Goal: Task Accomplishment & Management: Manage account settings

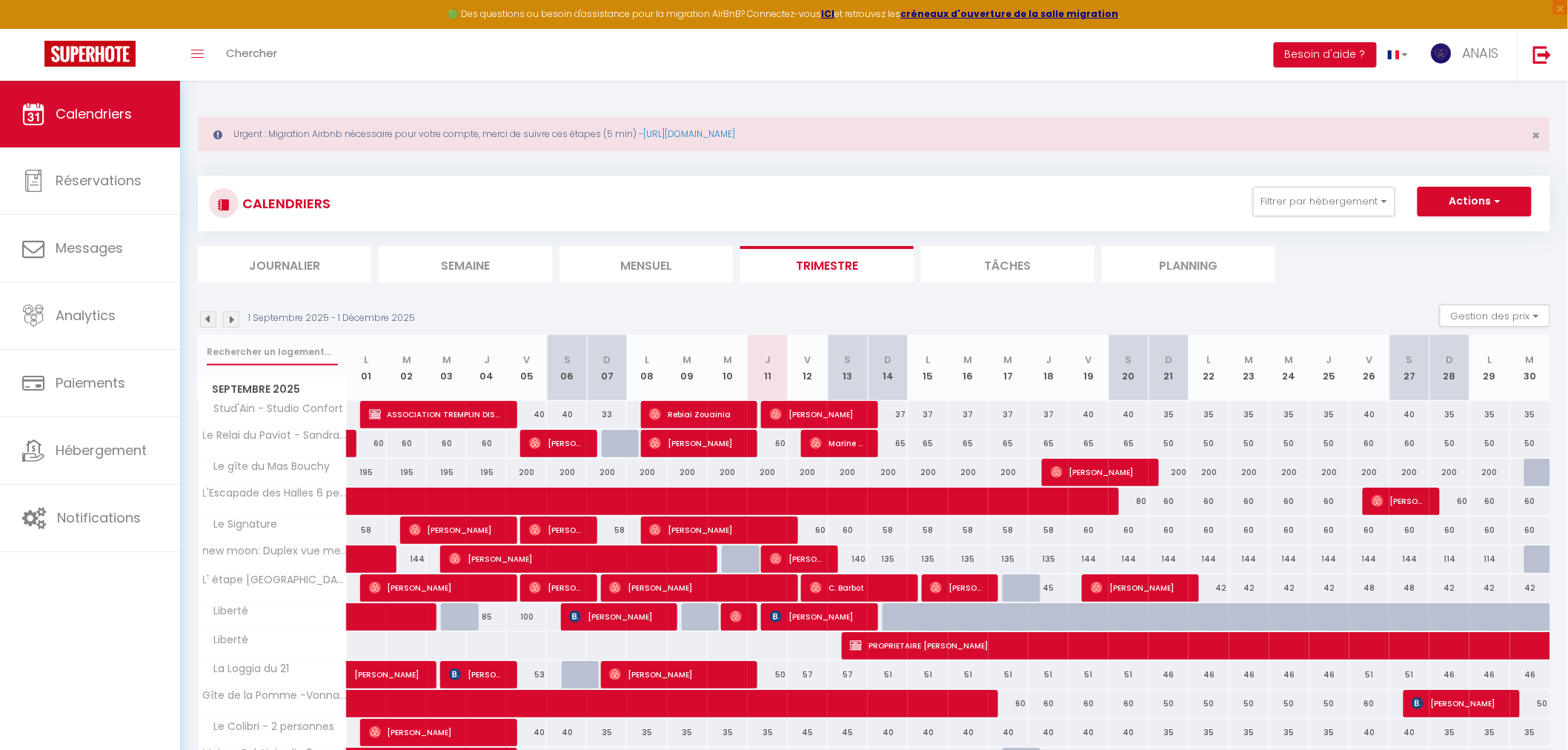
click at [278, 350] on input "text" at bounding box center [272, 352] width 132 height 26
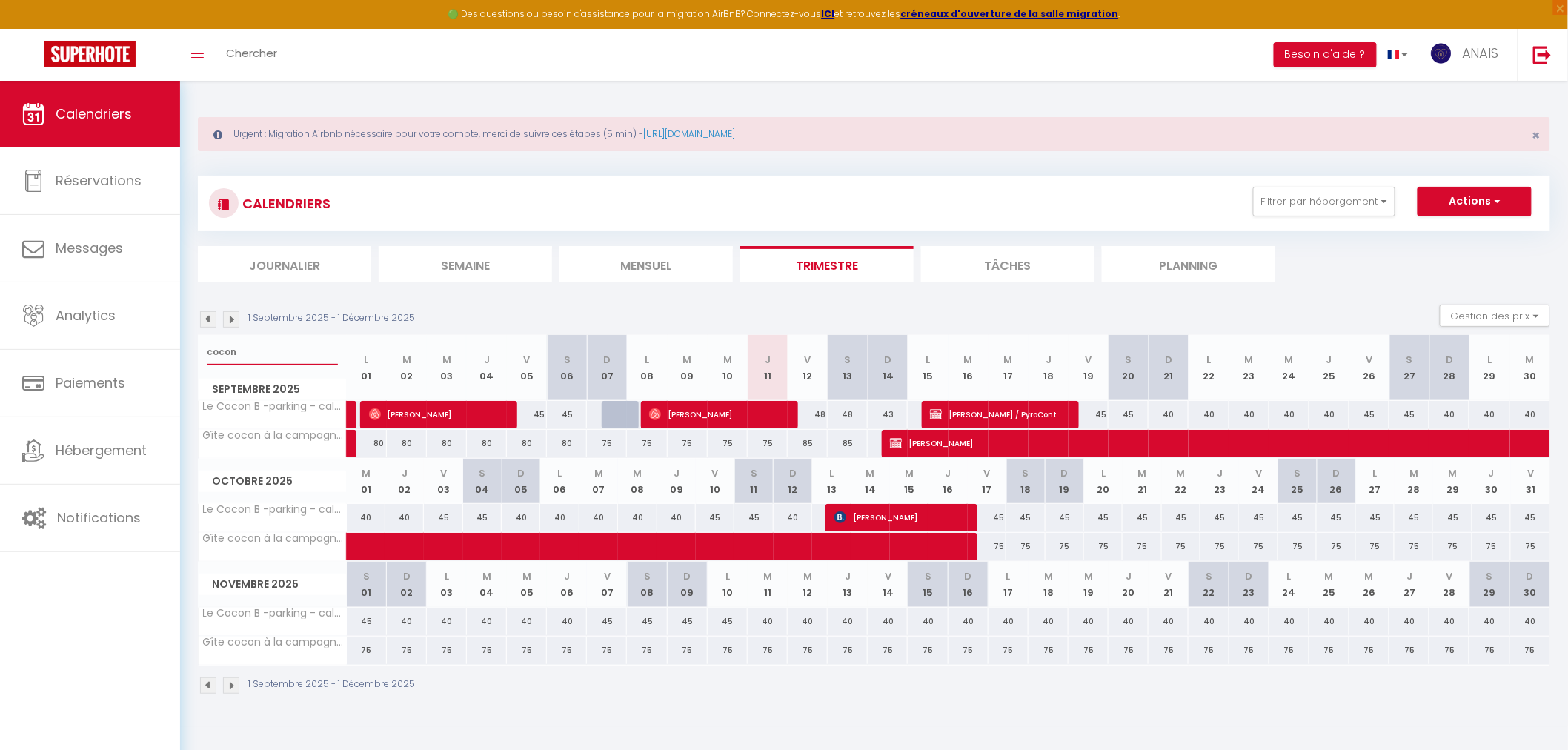
type input "cocon"
click at [960, 410] on span "[PERSON_NAME] / PyroControl SI" at bounding box center [997, 414] width 133 height 28
select select "OK"
select select "KO"
select select "0"
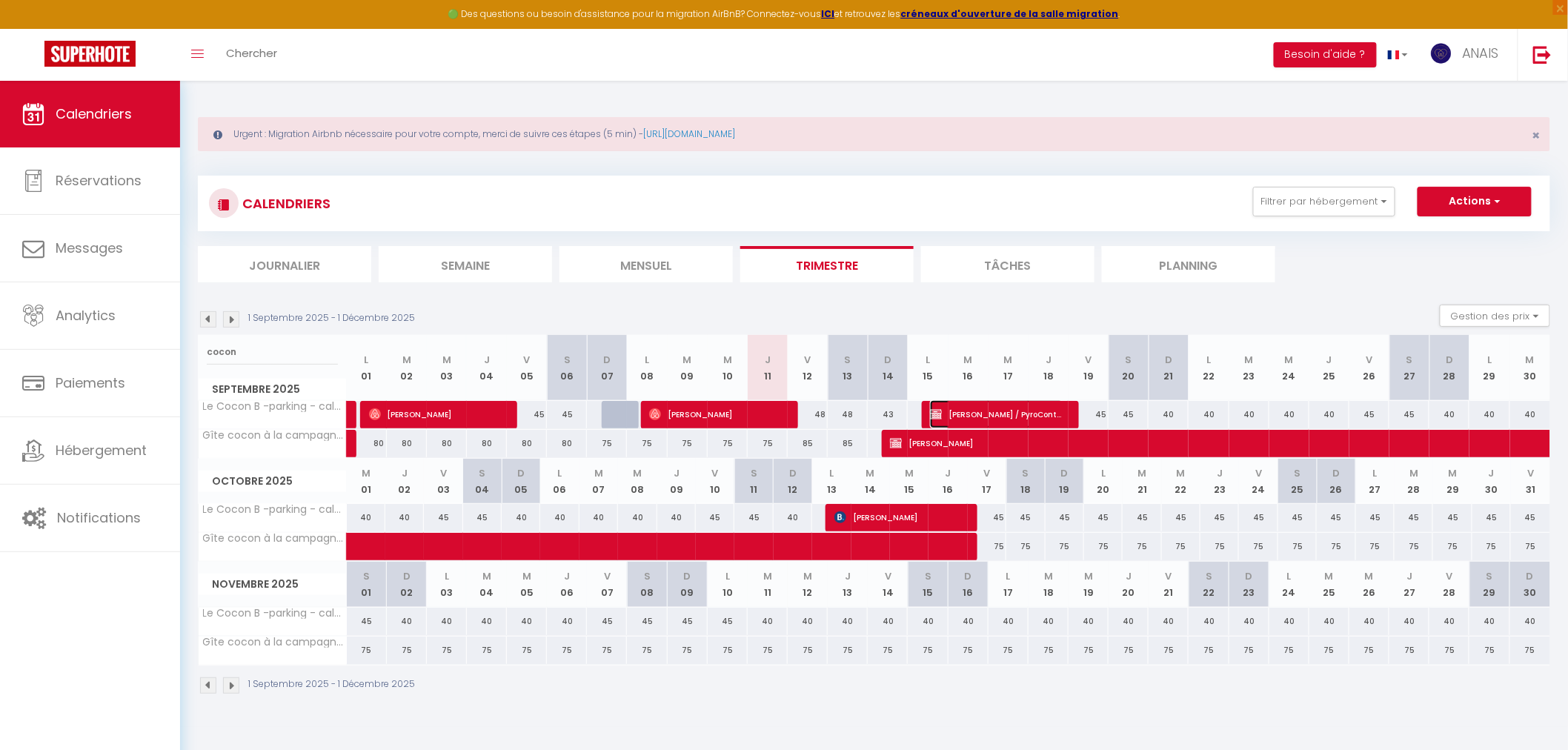
select select "0"
select select "1"
select select
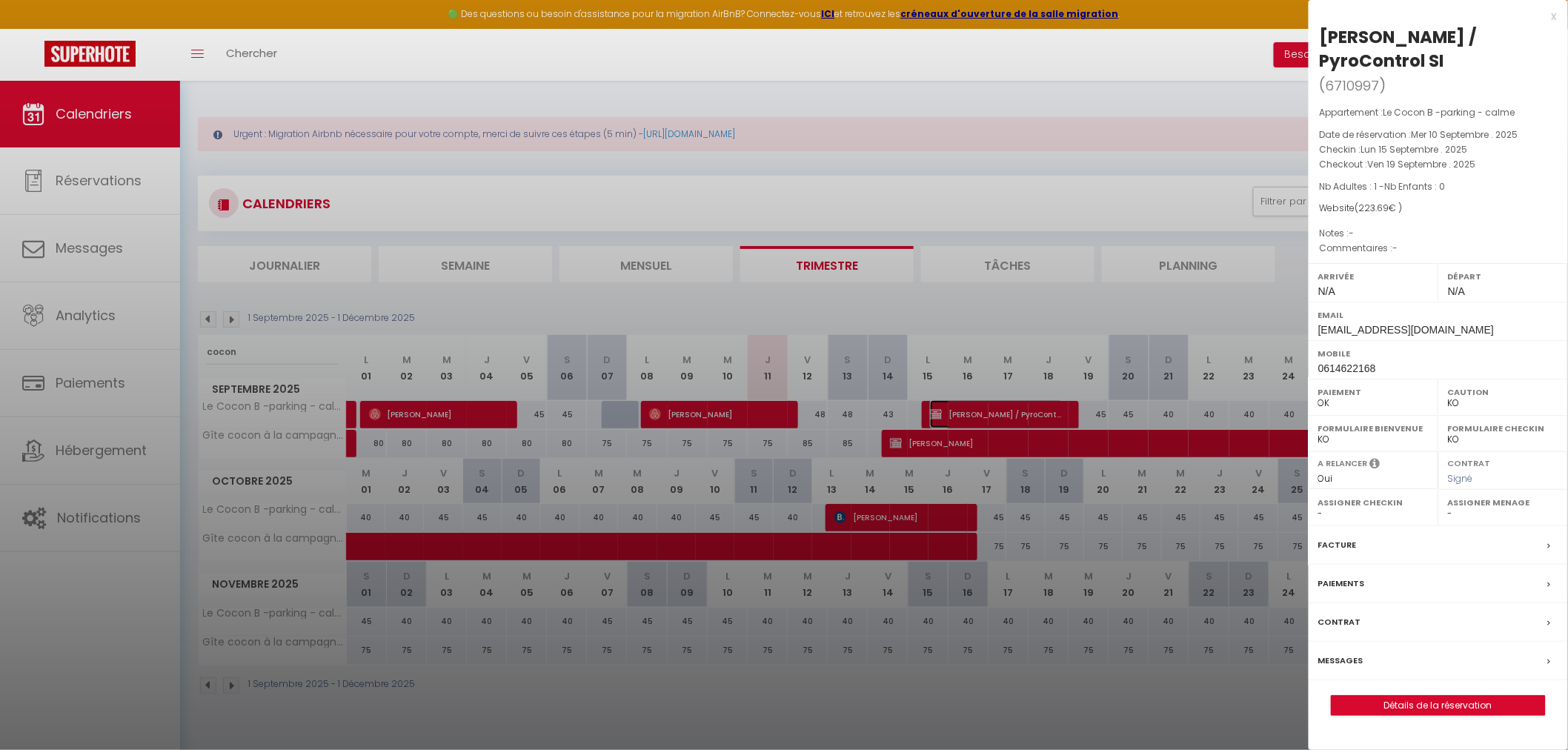
select select "29463"
click at [960, 410] on div at bounding box center [784, 375] width 1568 height 750
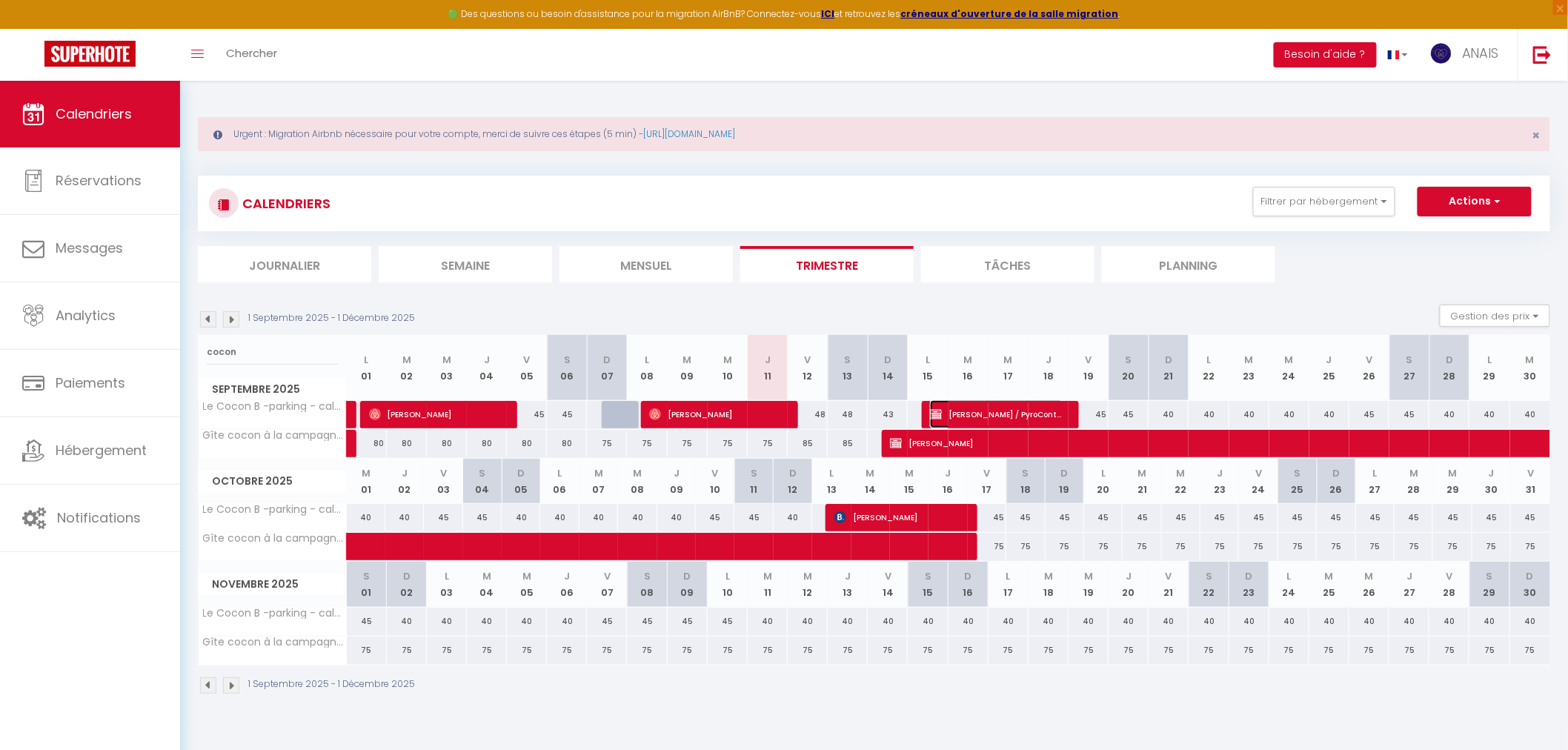
click at [967, 410] on span "[PERSON_NAME] / PyroControl SI" at bounding box center [997, 414] width 133 height 28
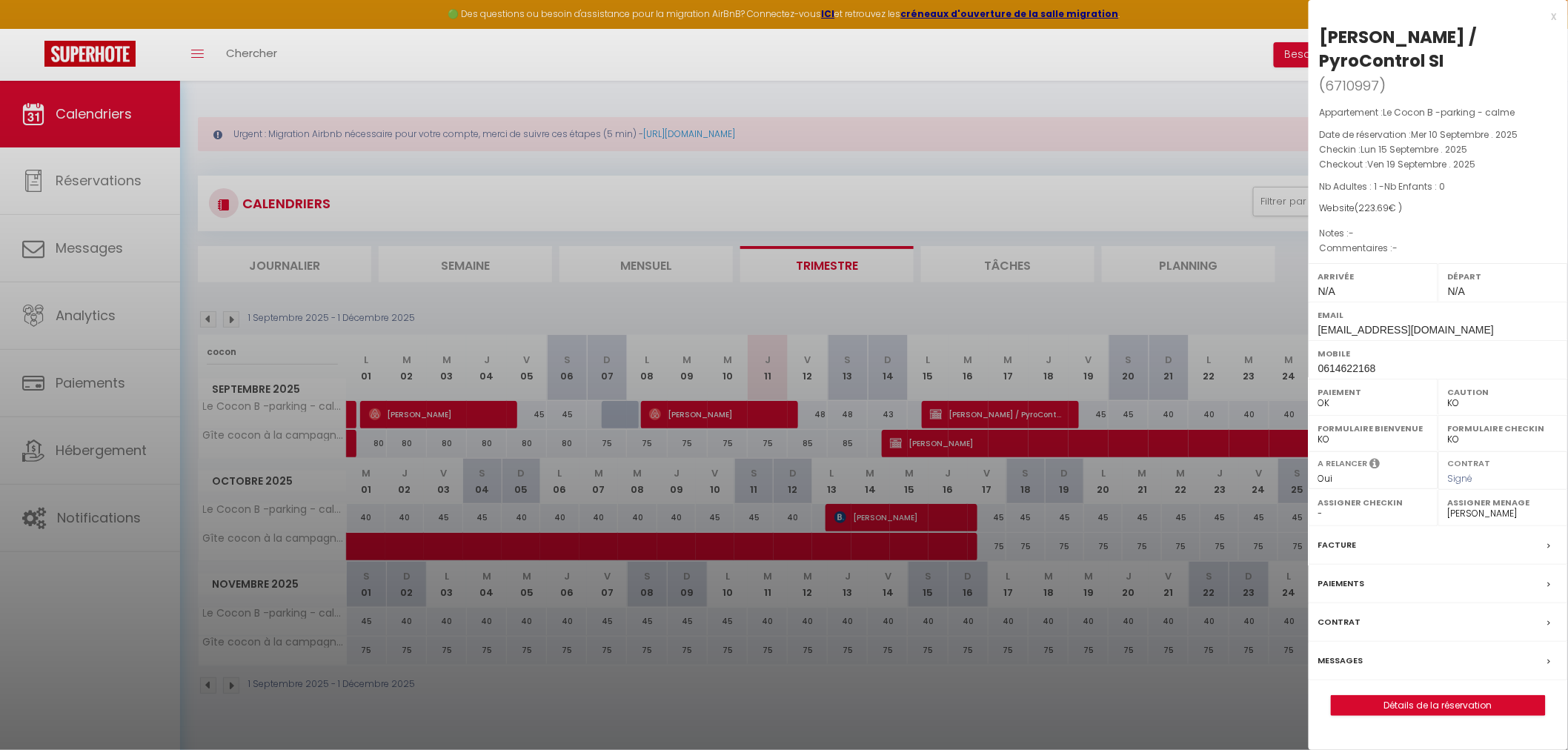
click at [1395, 566] on div "Paiements" at bounding box center [1438, 584] width 259 height 39
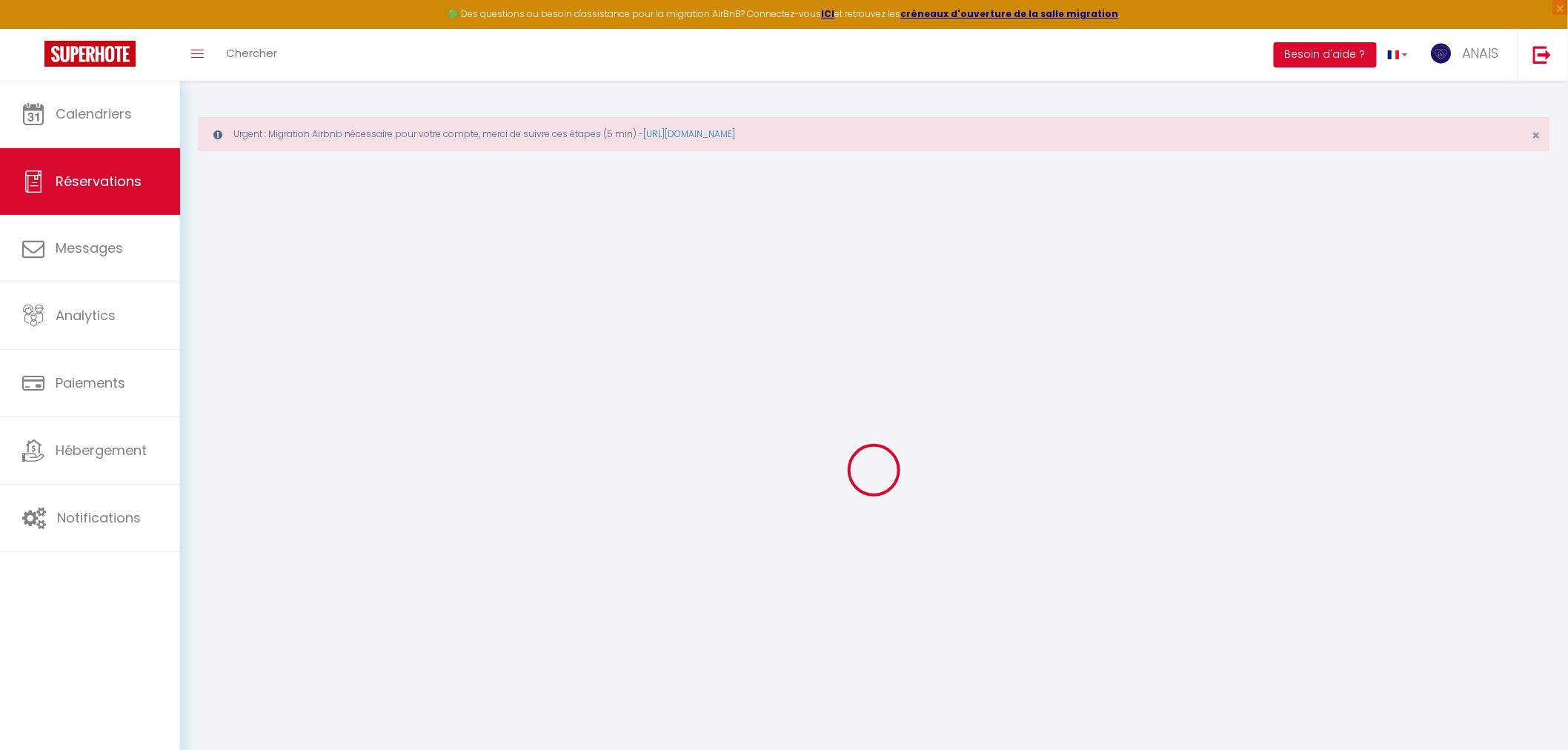
select select
checkbox input "false"
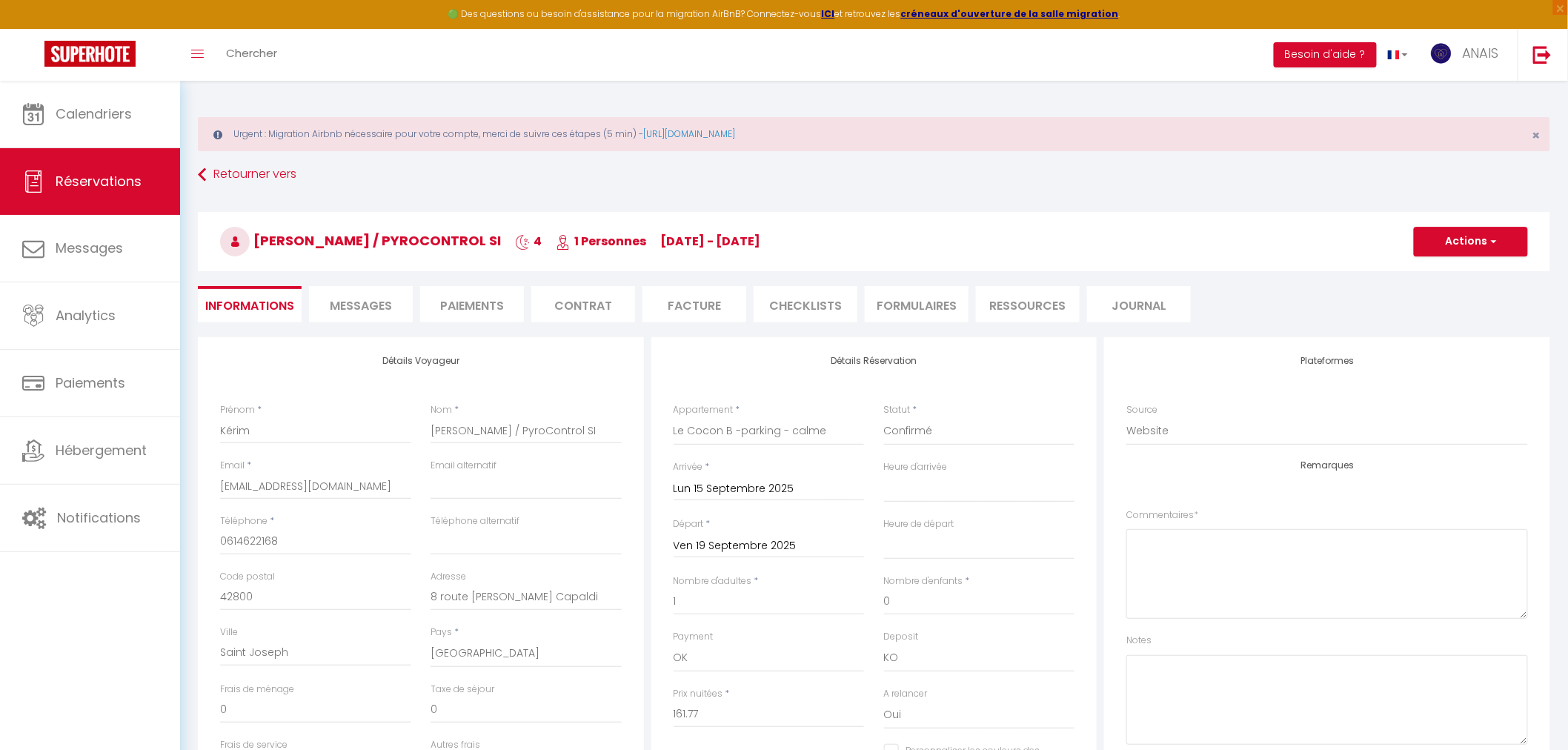
type input "56"
type input "5.92"
select select
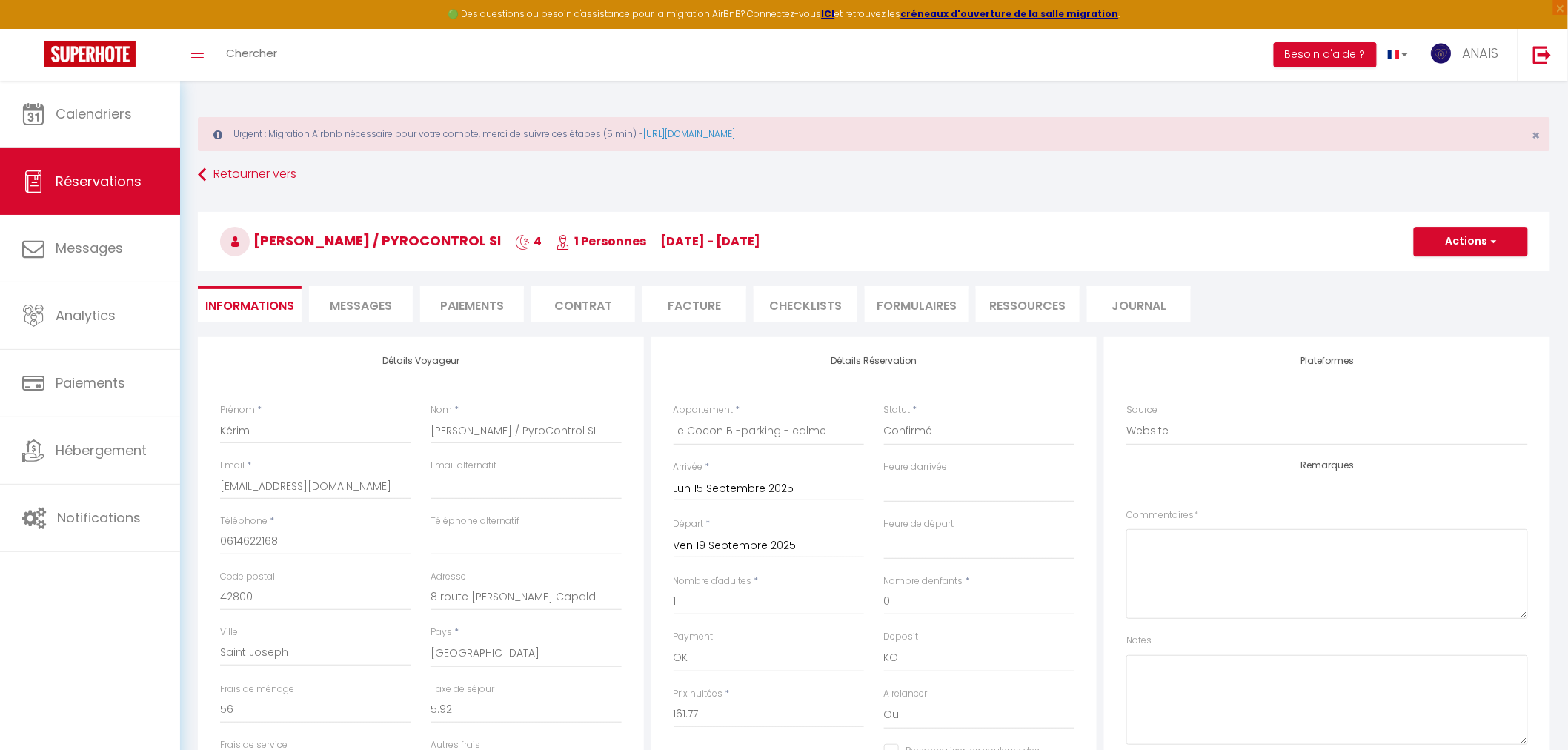
select select
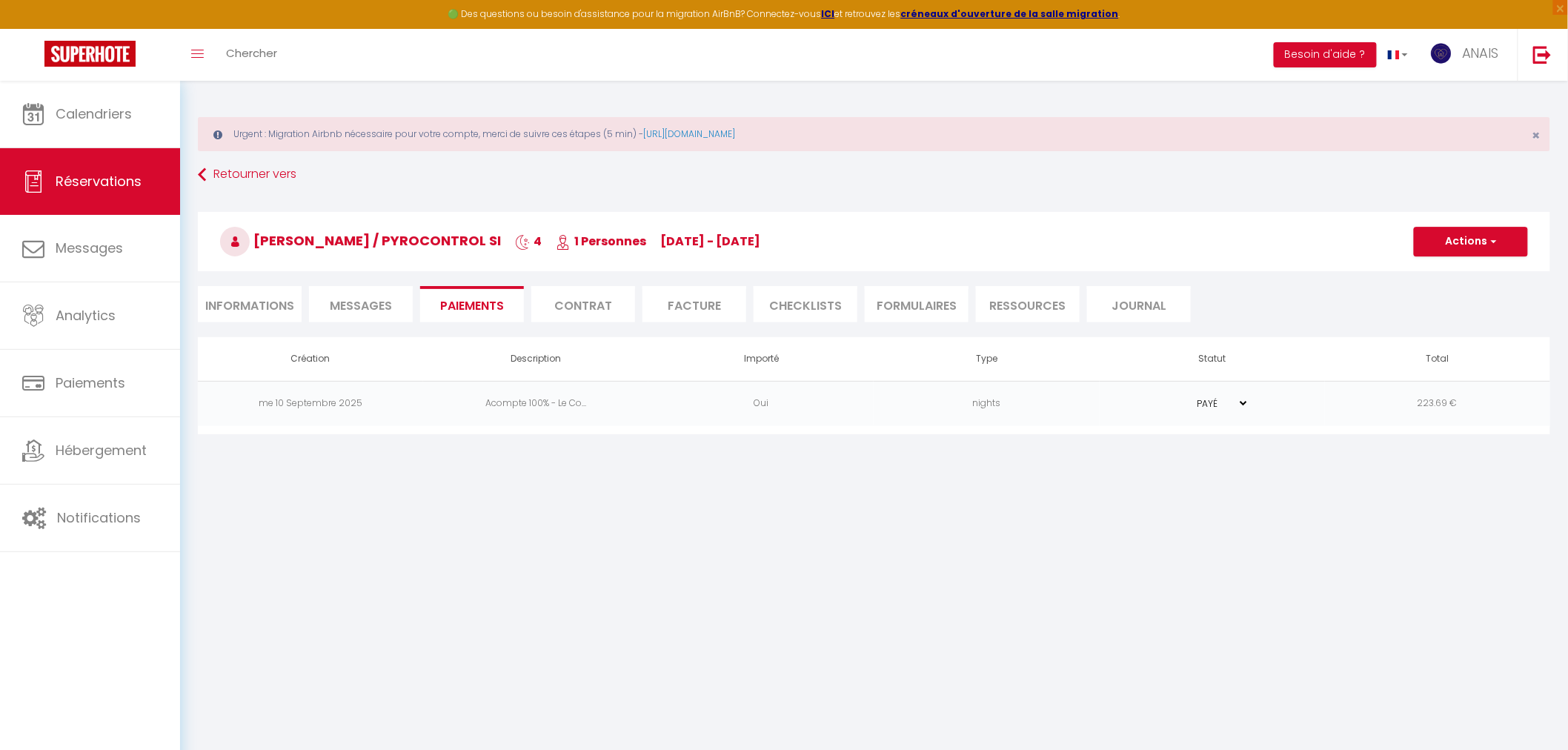
click at [258, 299] on li "Informations" at bounding box center [250, 304] width 104 height 36
select select
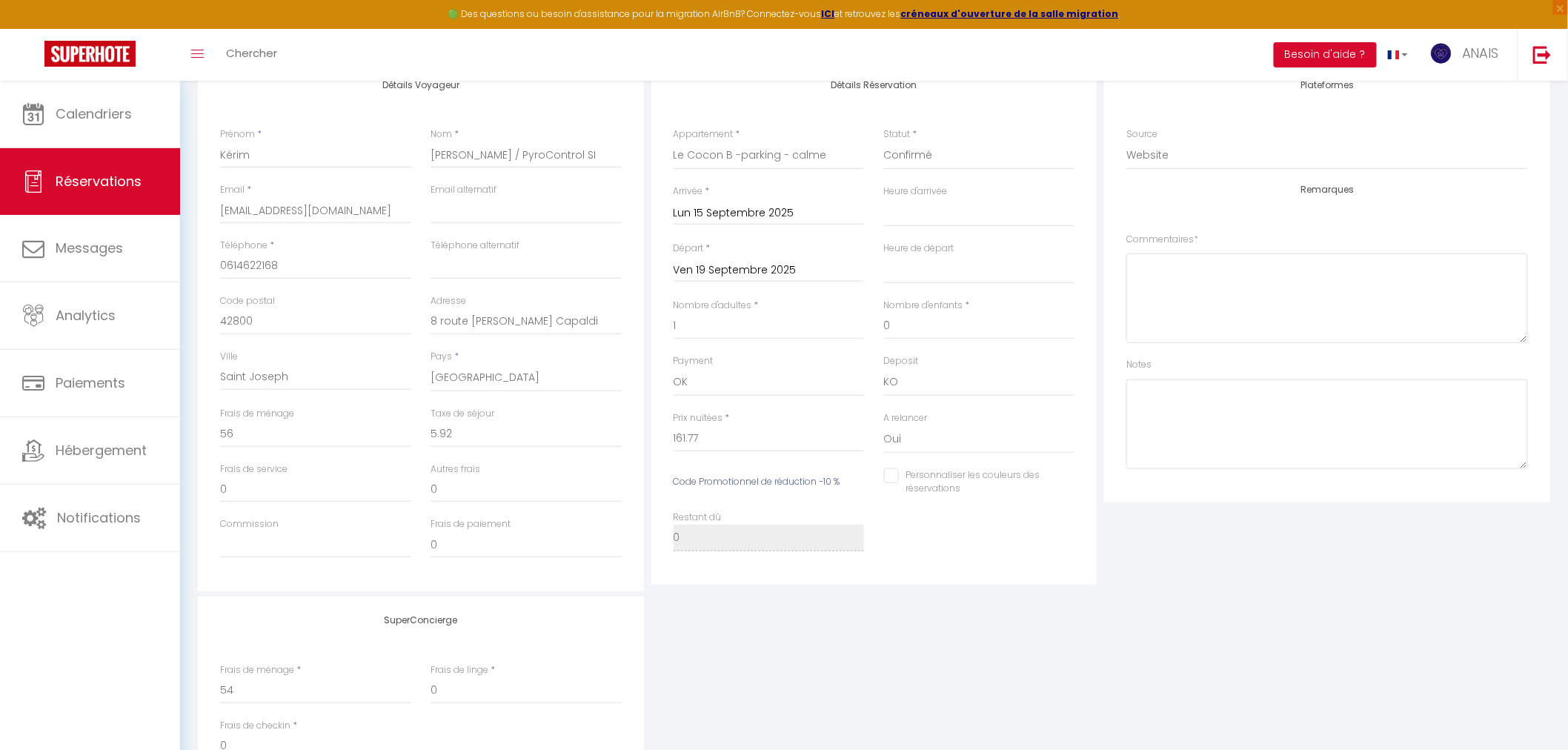
scroll to position [247, 0]
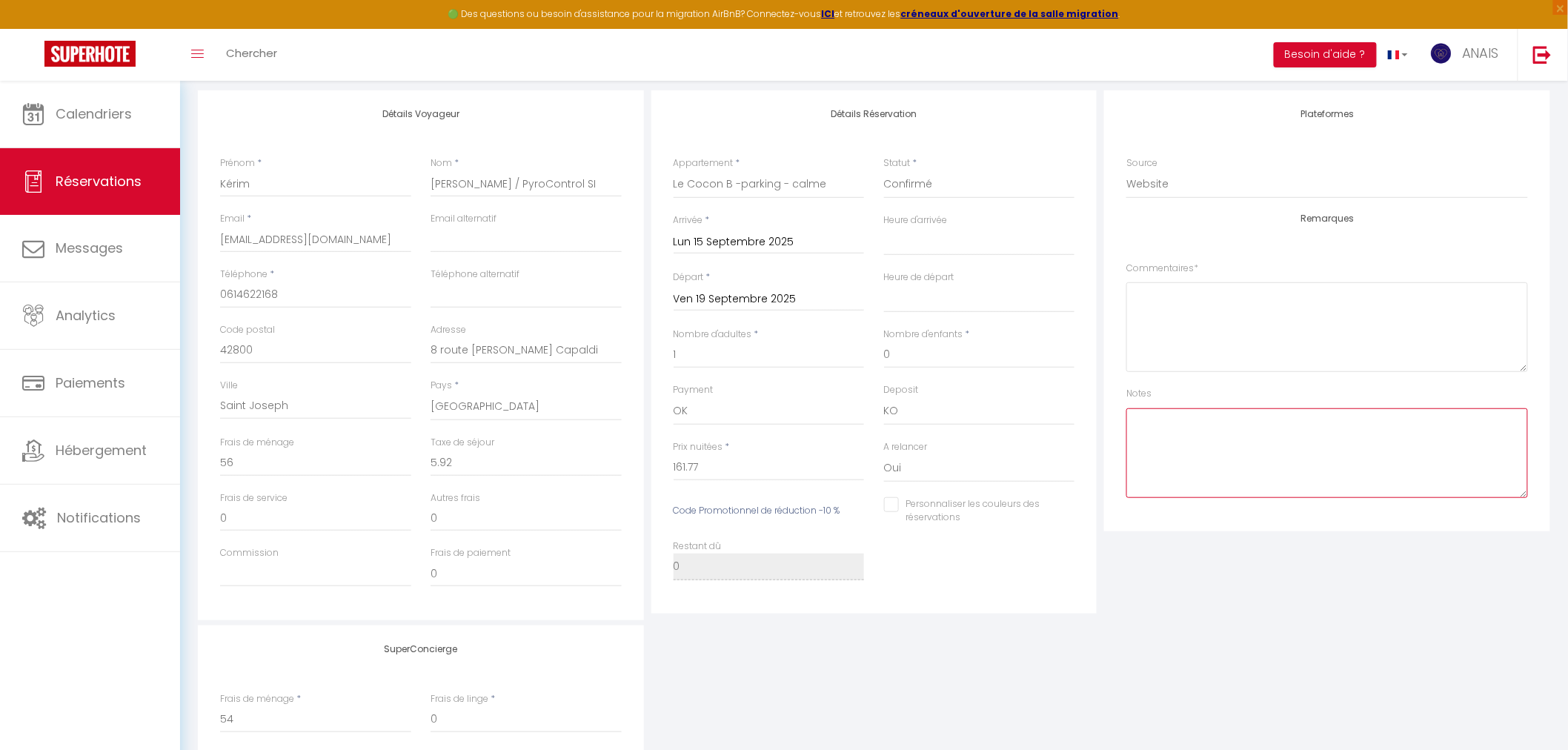
click at [1153, 442] on textarea at bounding box center [1327, 453] width 401 height 90
click at [1193, 412] on textarea "Paiement ok le [DATE]" at bounding box center [1327, 453] width 401 height 90
click at [1191, 424] on textarea "Paiement ok le [DATE]" at bounding box center [1327, 453] width 401 height 90
click at [1242, 424] on textarea "Paiement et caution ok le [DATE]" at bounding box center [1327, 453] width 401 height 90
click at [1276, 417] on textarea "Paiement et caution ok le [DATE]" at bounding box center [1327, 453] width 401 height 90
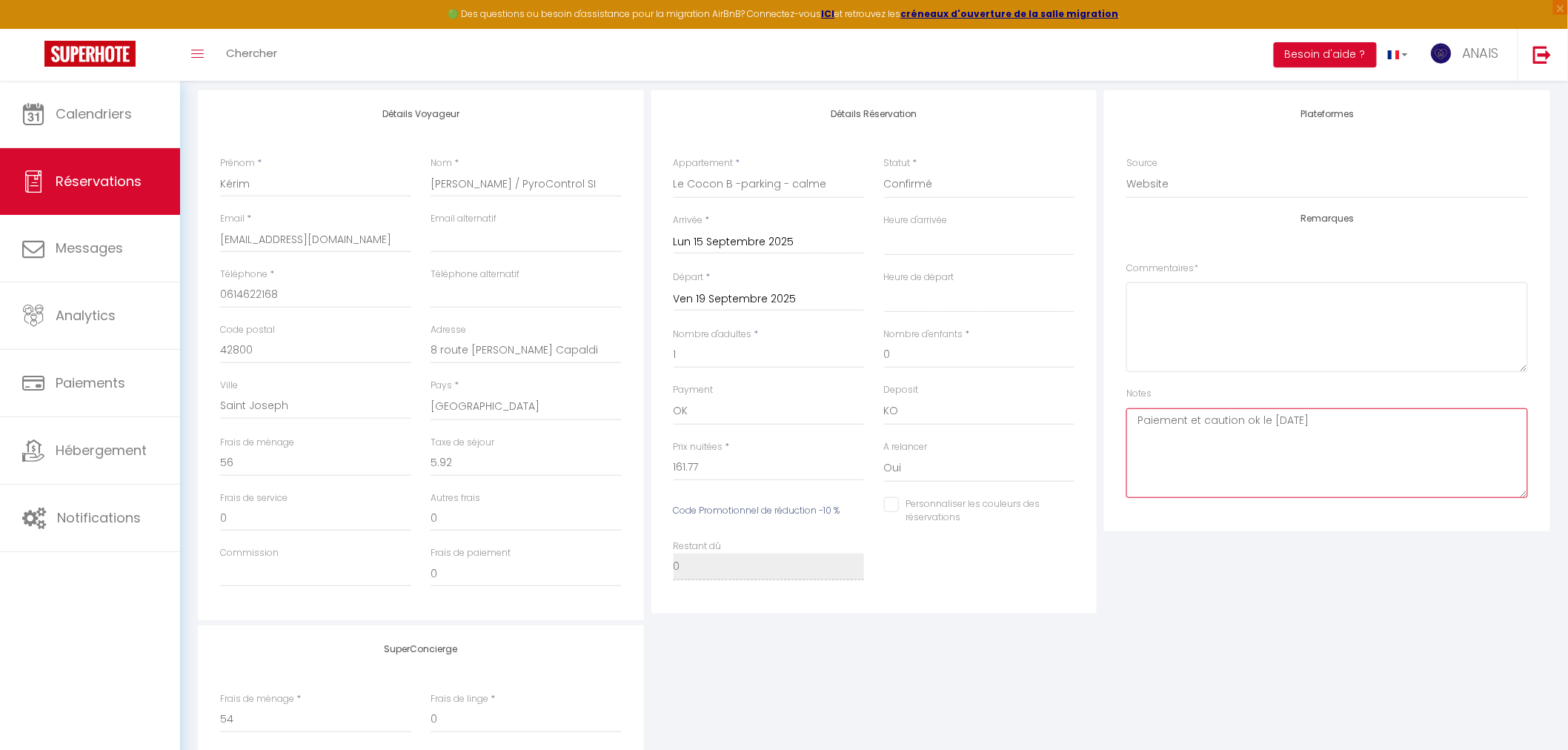
click at [1448, 447] on textarea "Paiement et caution ok le [DATE]" at bounding box center [1327, 453] width 401 height 90
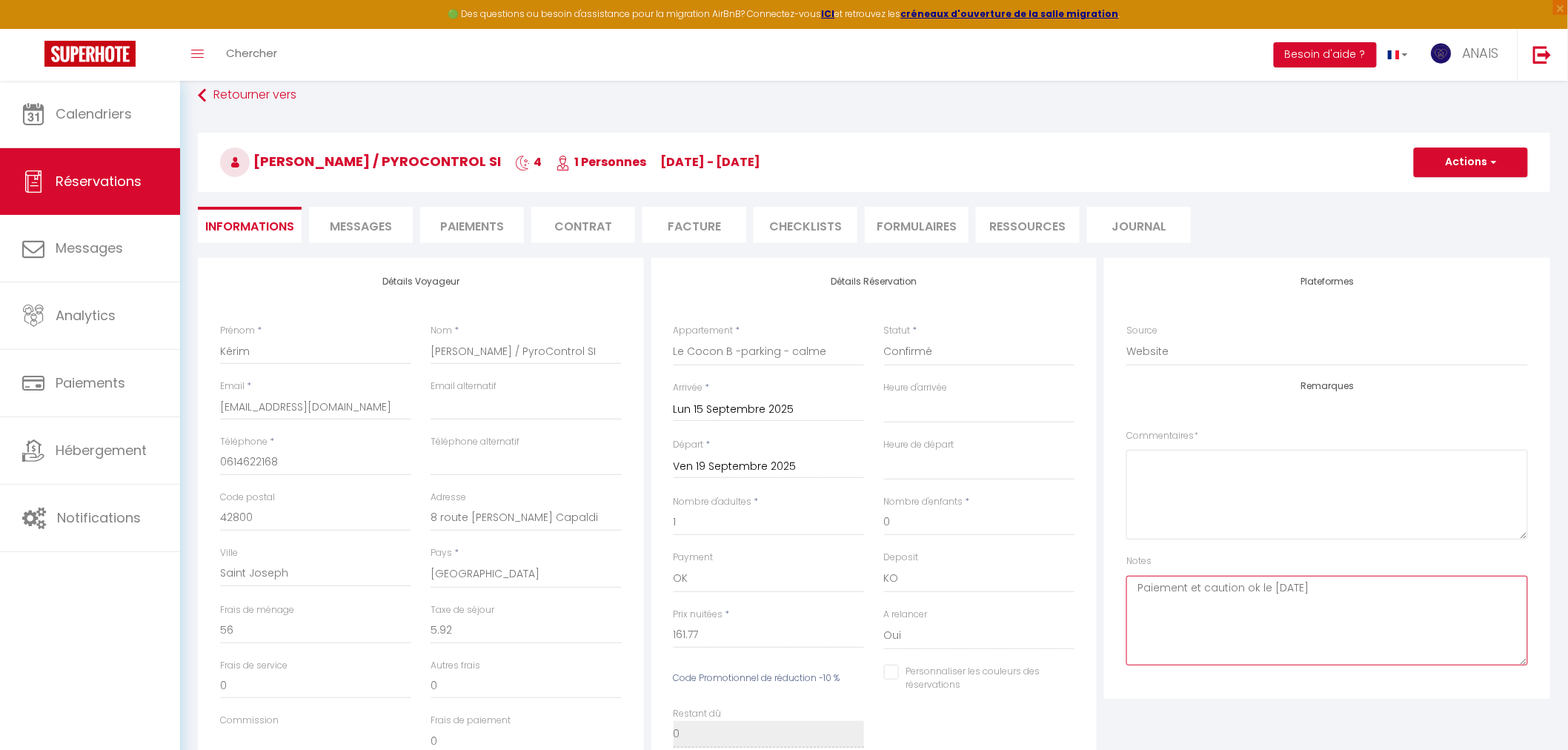
scroll to position [0, 0]
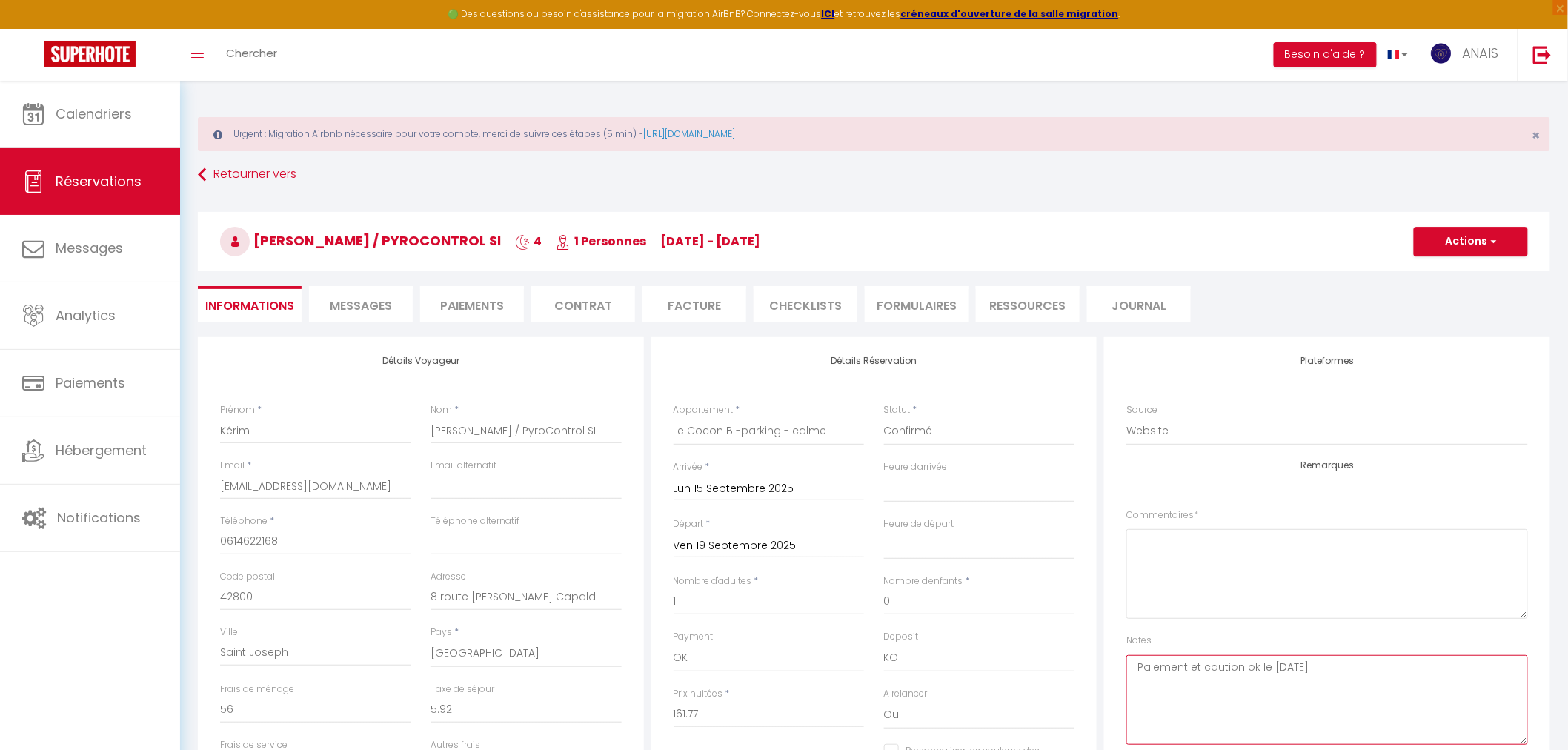
type textarea "Paiement et caution ok le [DATE]"
click at [1460, 256] on button "Actions" at bounding box center [1471, 242] width 114 height 30
click at [1441, 277] on link "Enregistrer" at bounding box center [1456, 274] width 117 height 19
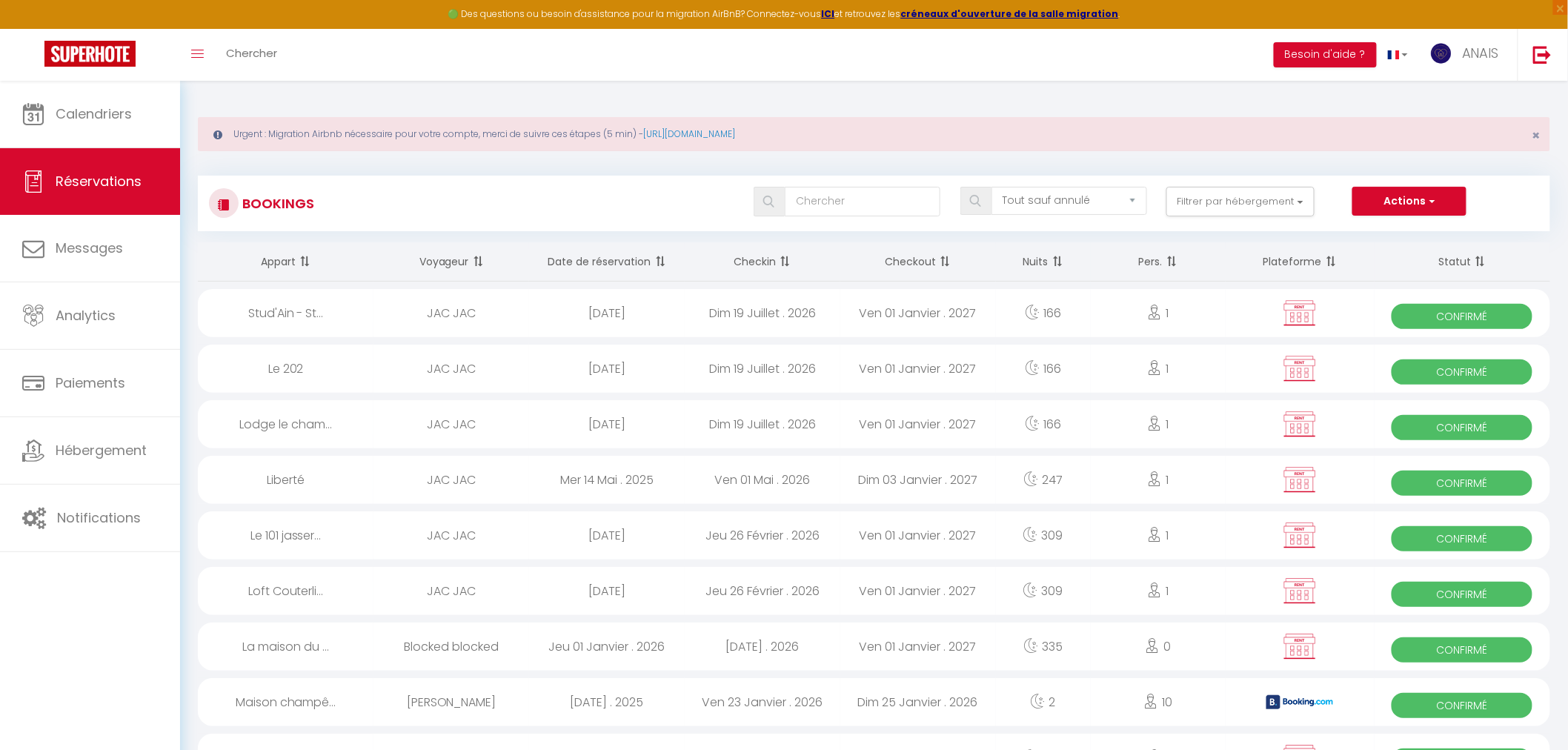
click at [821, 184] on div "Bookings Tous les statuts Annulé Confirmé Non Confirmé Tout sauf annulé No Show…" at bounding box center [874, 204] width 1353 height 56
click at [822, 192] on input "text" at bounding box center [862, 201] width 155 height 30
type input "kerim"
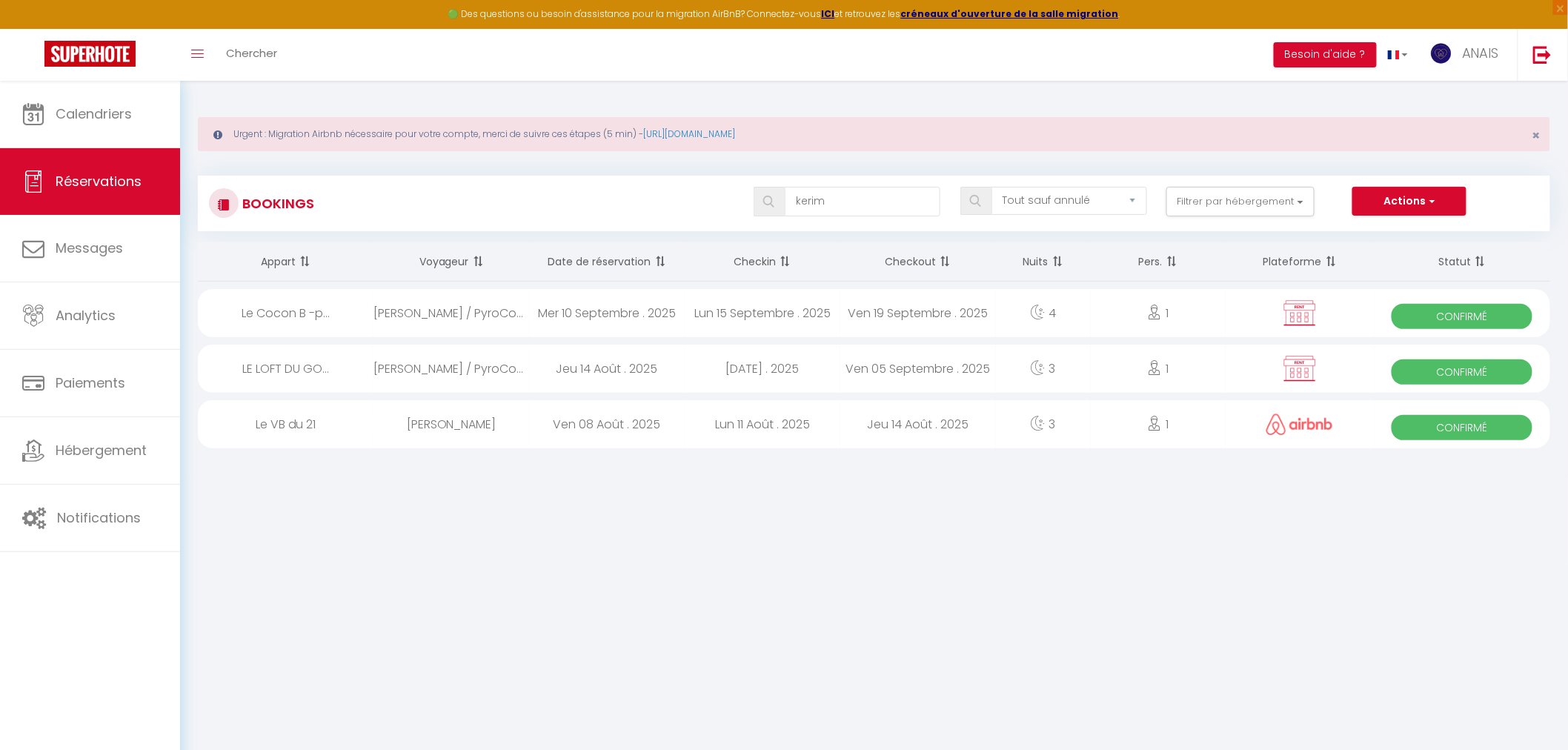
click at [835, 295] on div "Lun 15 Septembre . 2025" at bounding box center [762, 312] width 155 height 49
select select "OK"
select select "KO"
select select "0"
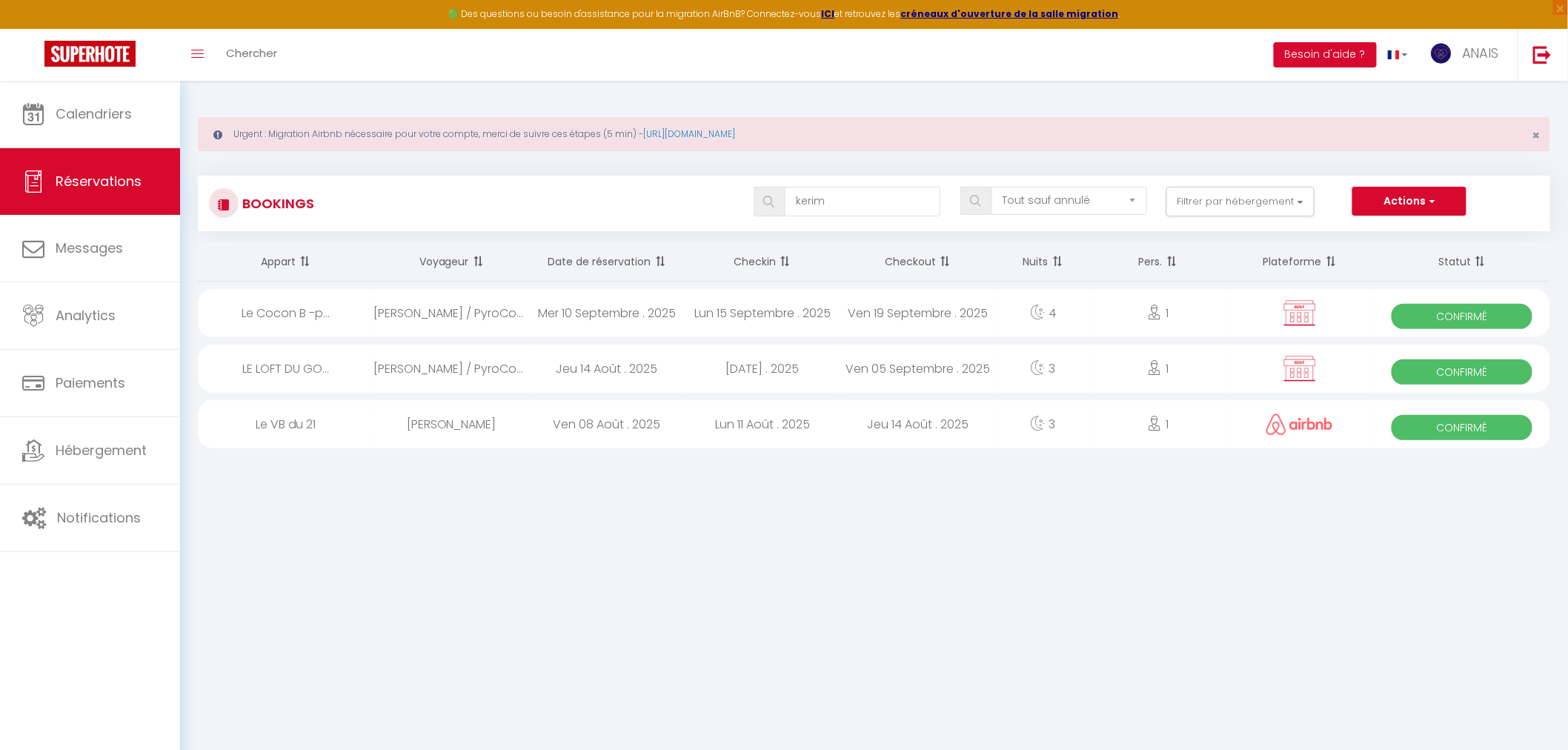
select select "1"
select select
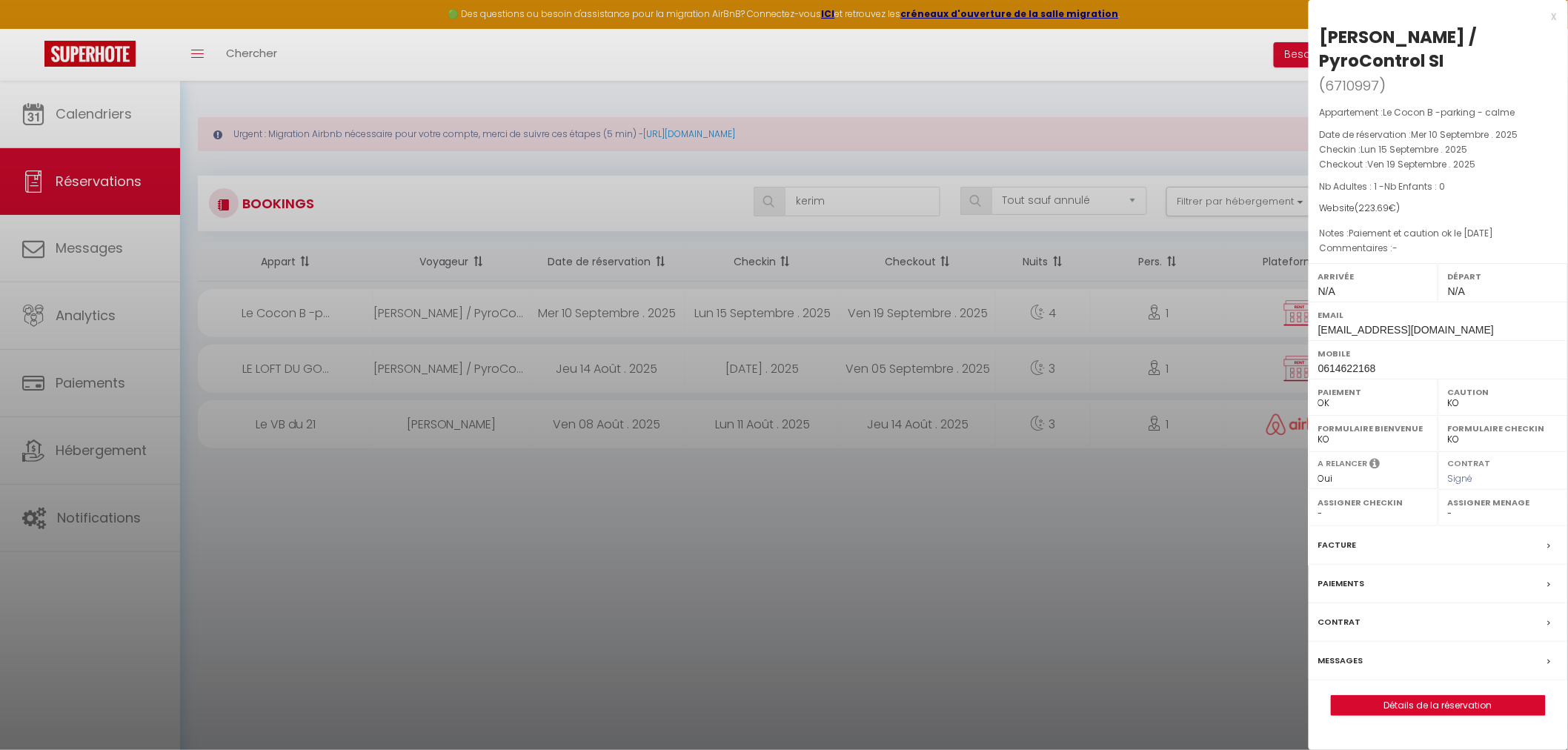
select select "29463"
click at [1451, 404] on select "OK KO" at bounding box center [1503, 403] width 110 height 13
select select "OK"
click at [1448, 396] on select "OK KO" at bounding box center [1503, 403] width 110 height 13
click at [890, 609] on div at bounding box center [784, 375] width 1568 height 750
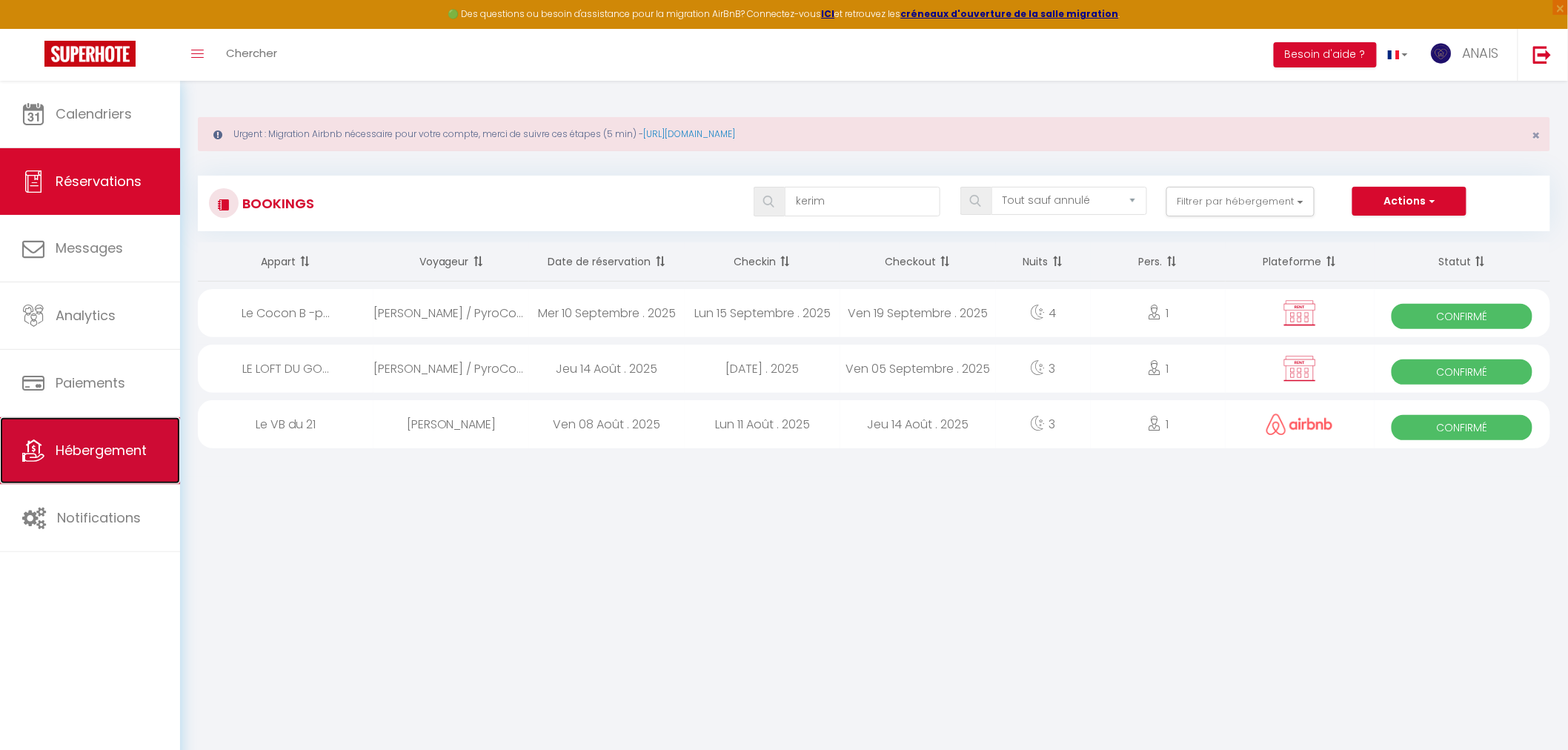
click at [120, 456] on span "Hébergement" at bounding box center [101, 450] width 91 height 19
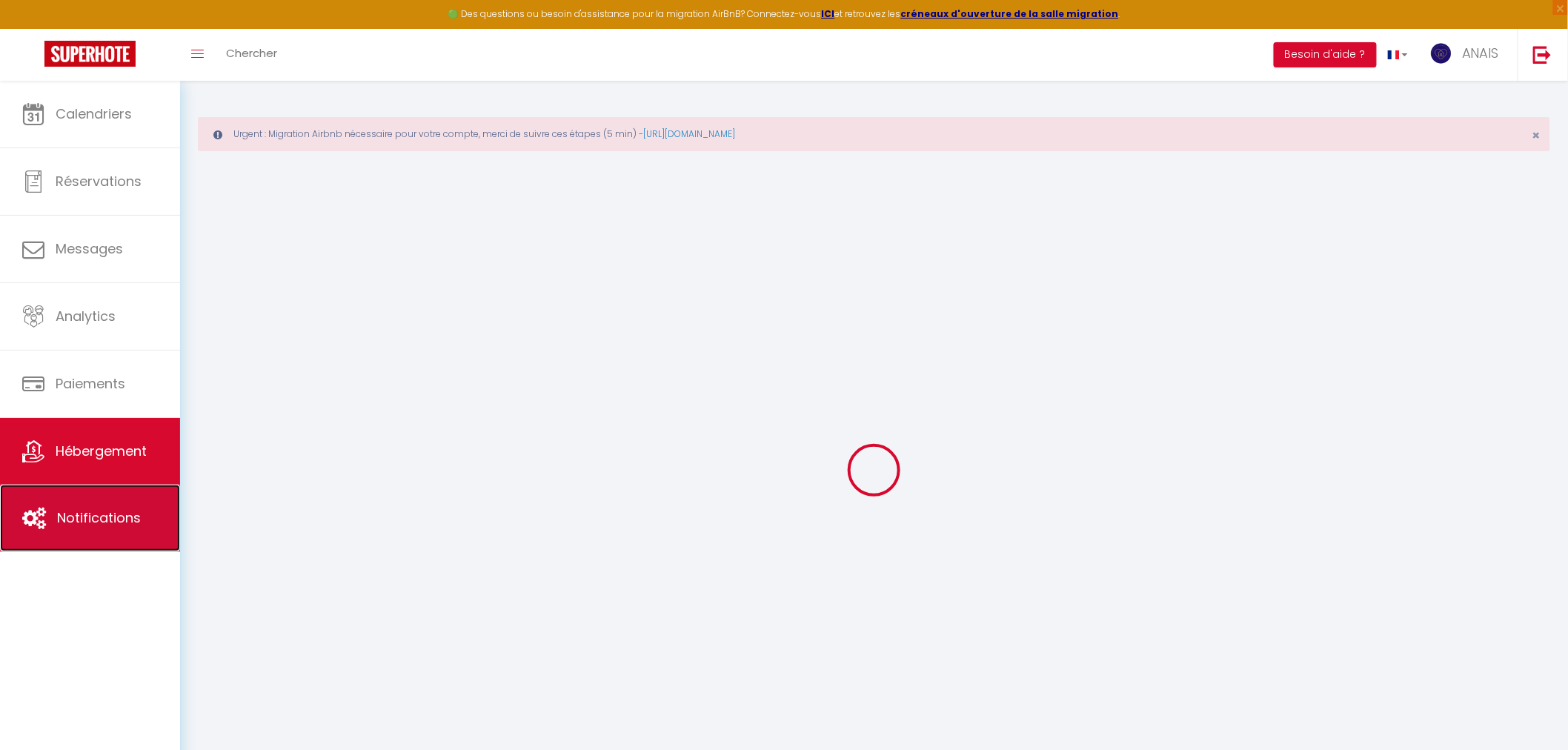
click at [120, 500] on link "Notifications" at bounding box center [90, 517] width 180 height 67
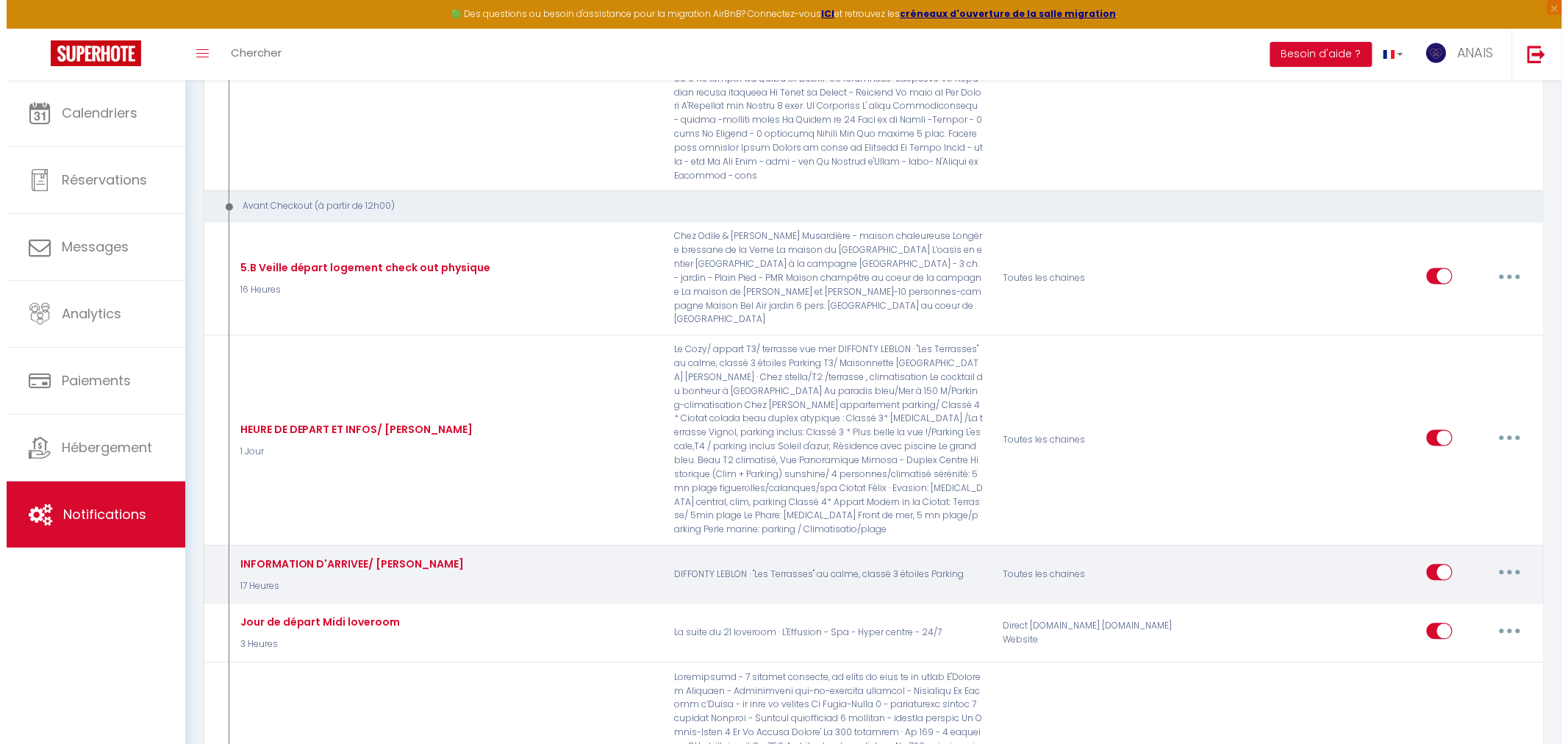
scroll to position [3349, 0]
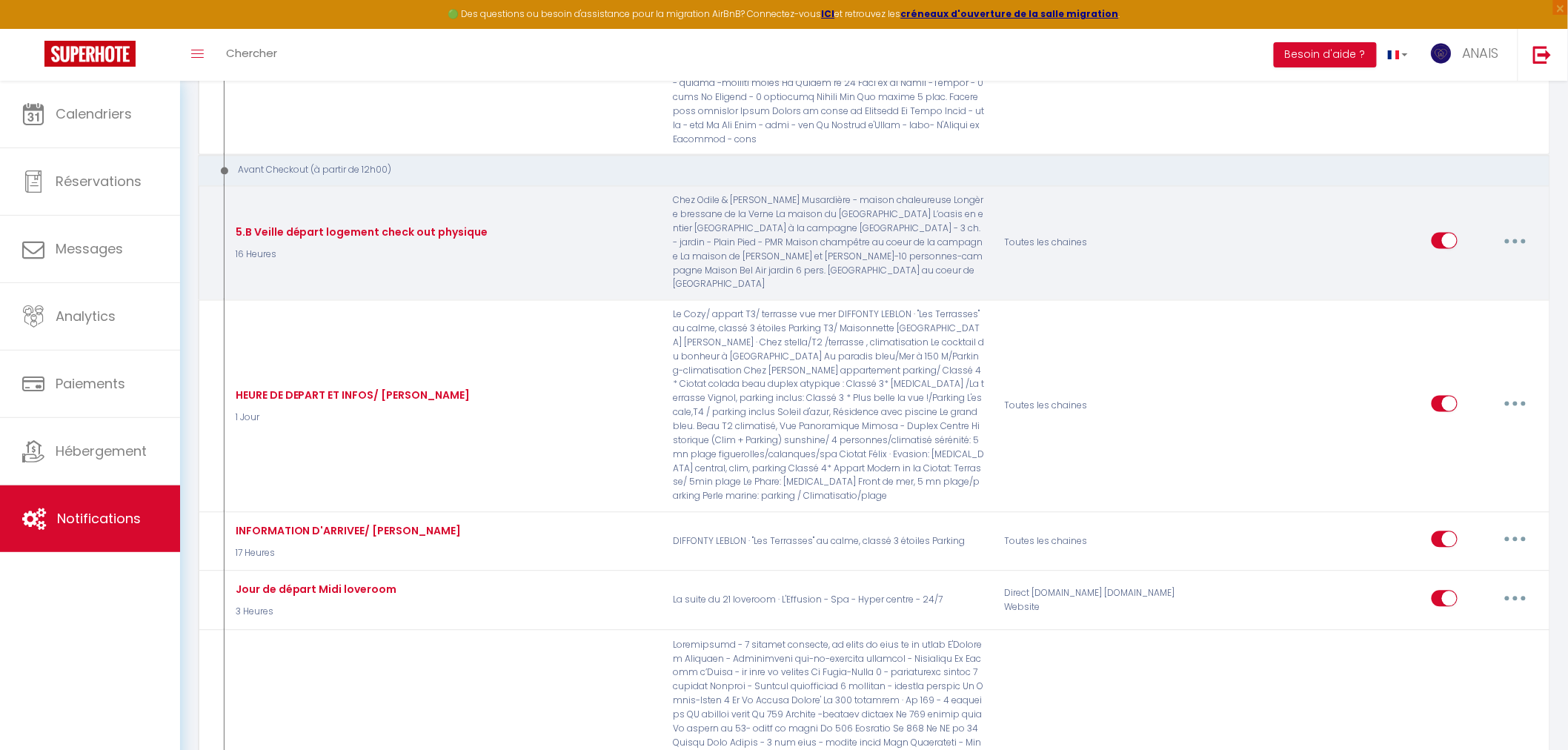
click at [1517, 239] on icon "button" at bounding box center [1515, 241] width 4 height 4
click at [1480, 262] on link "Editer" at bounding box center [1477, 275] width 109 height 25
type input "5.B Veille départ logement check out physique"
select select "4"
select select "16 Heures"
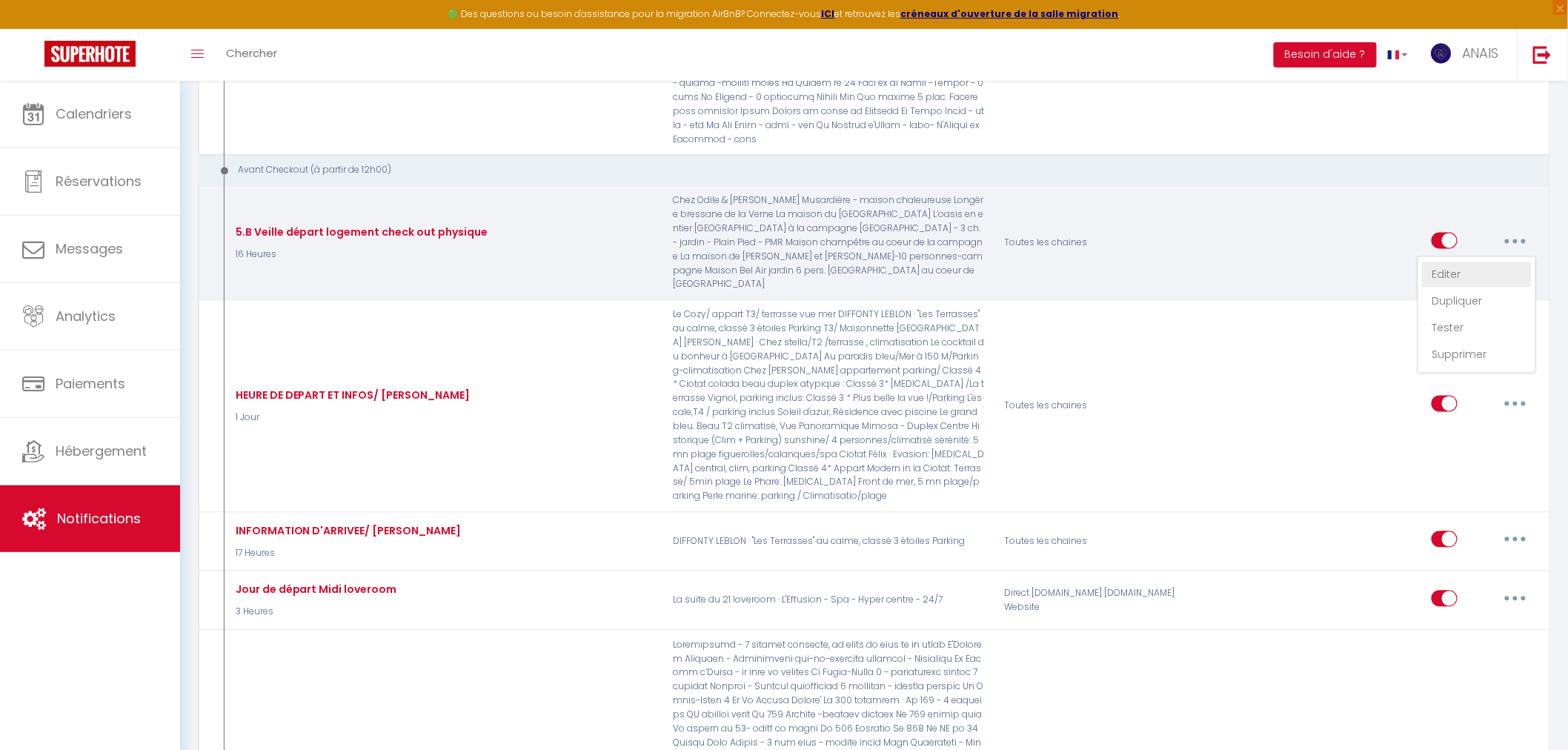
select select "if_booking_is_paid"
checkbox input "true"
checkbox input "false"
radio input "true"
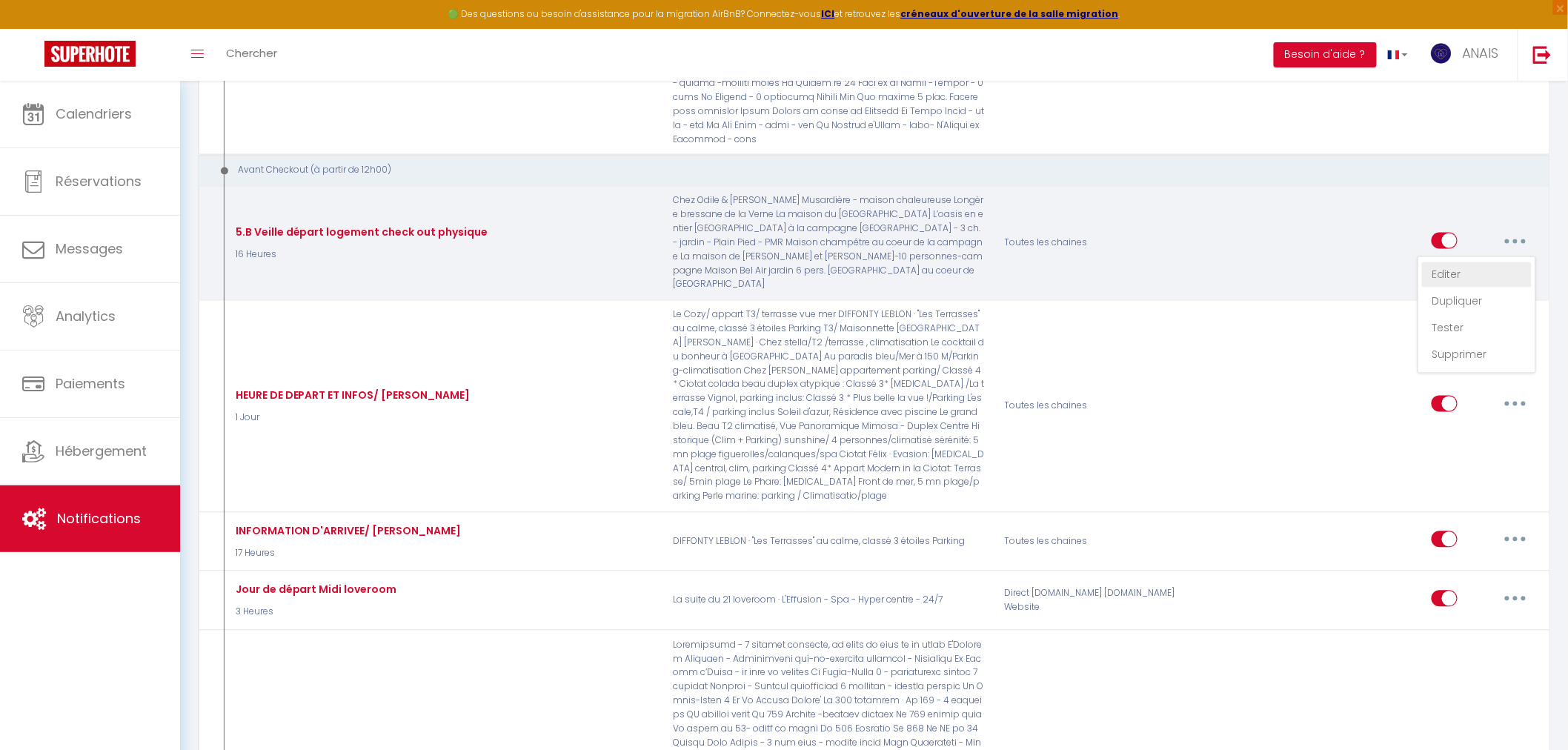
type input "Votre dernière nuit à [RENTAL:NAME]"
checkbox input "false"
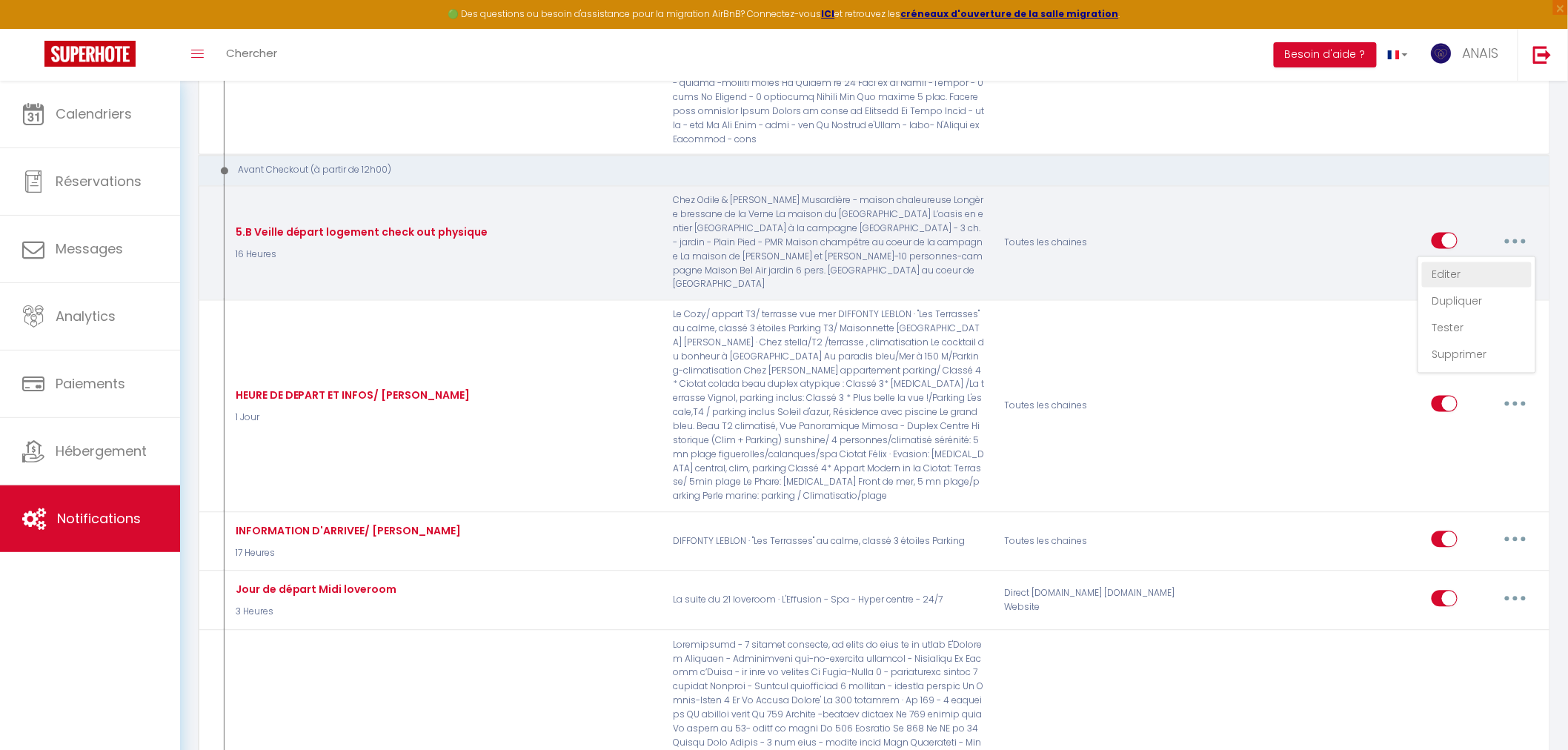
checkbox input "false"
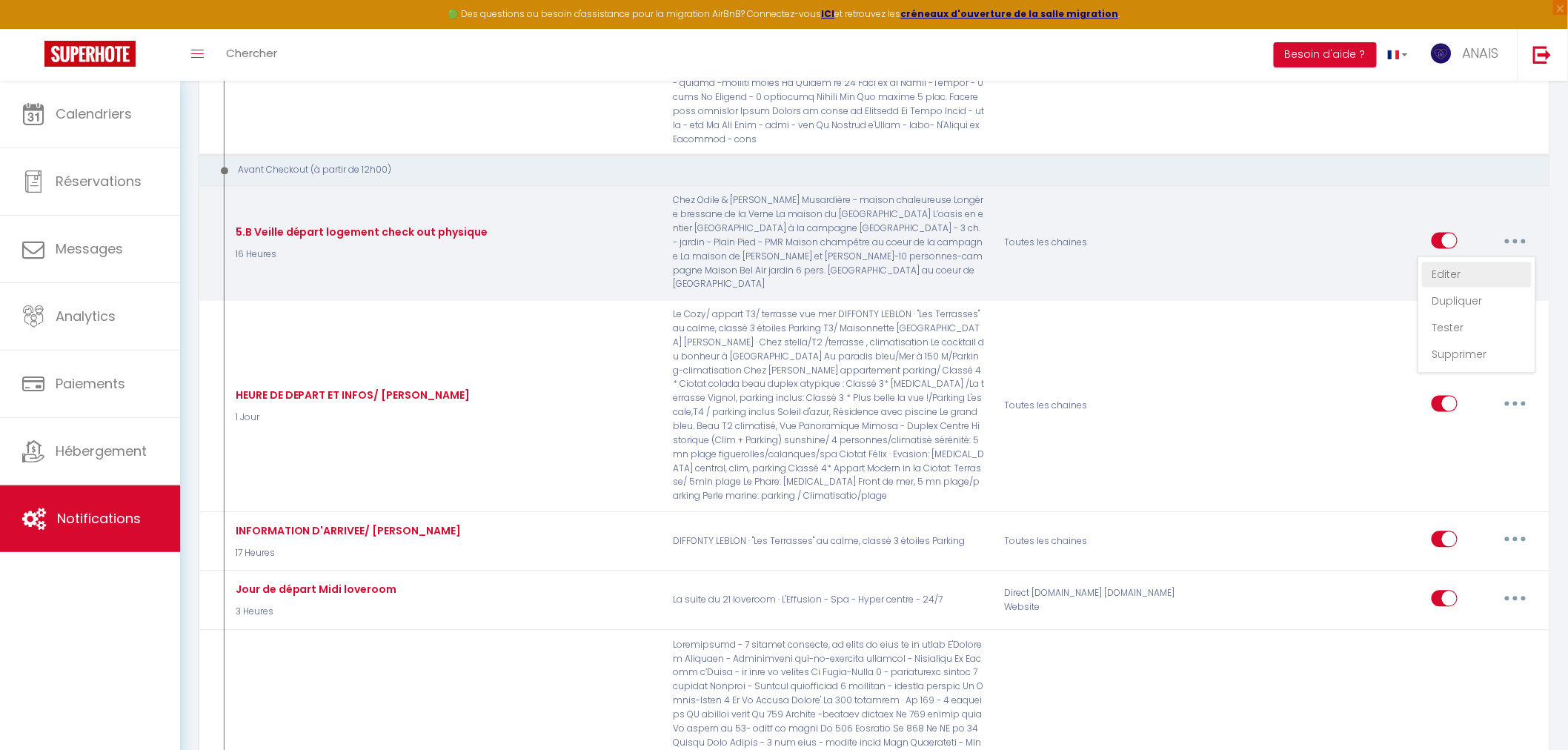
checkbox input "false"
checkbox input "true"
checkbox input "false"
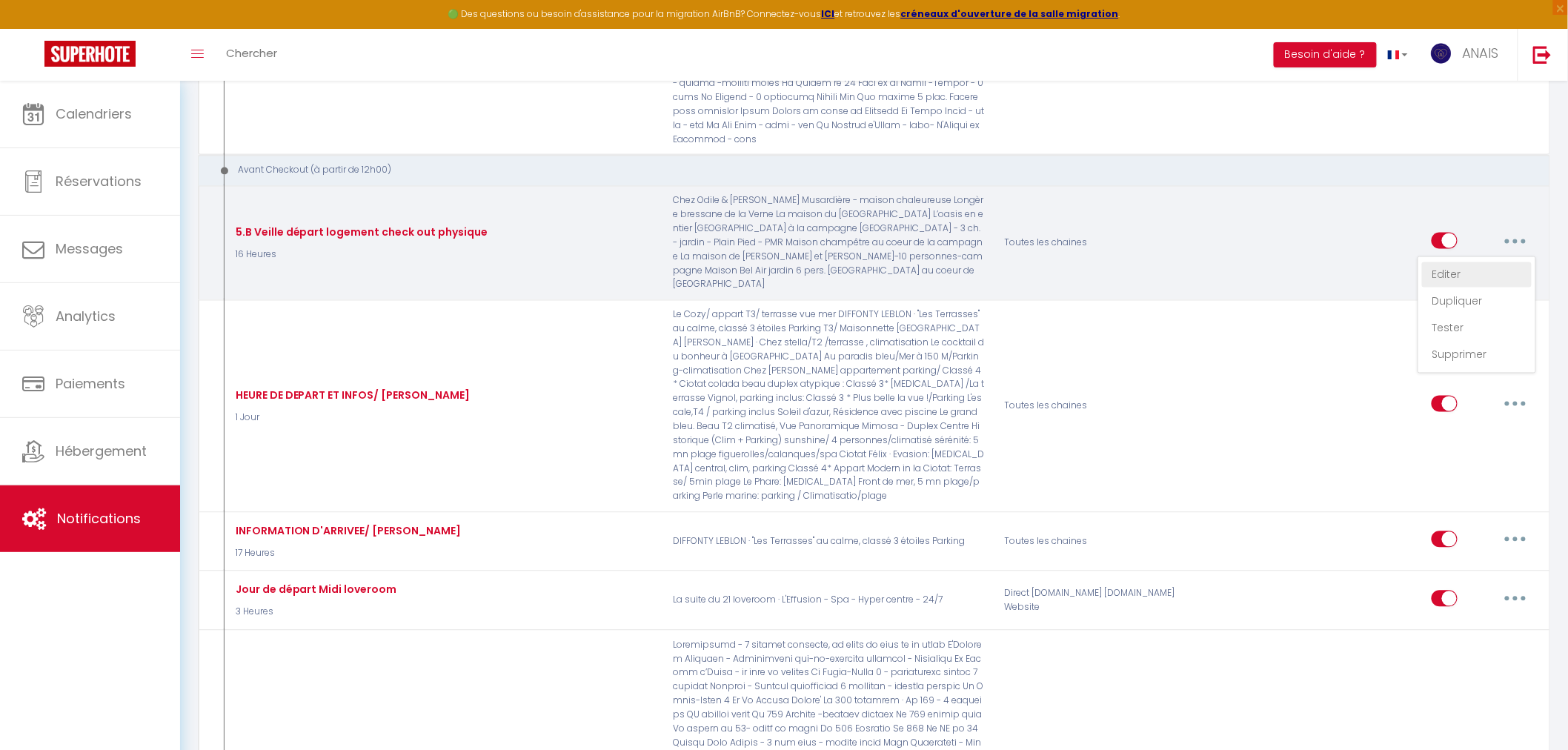
checkbox input "false"
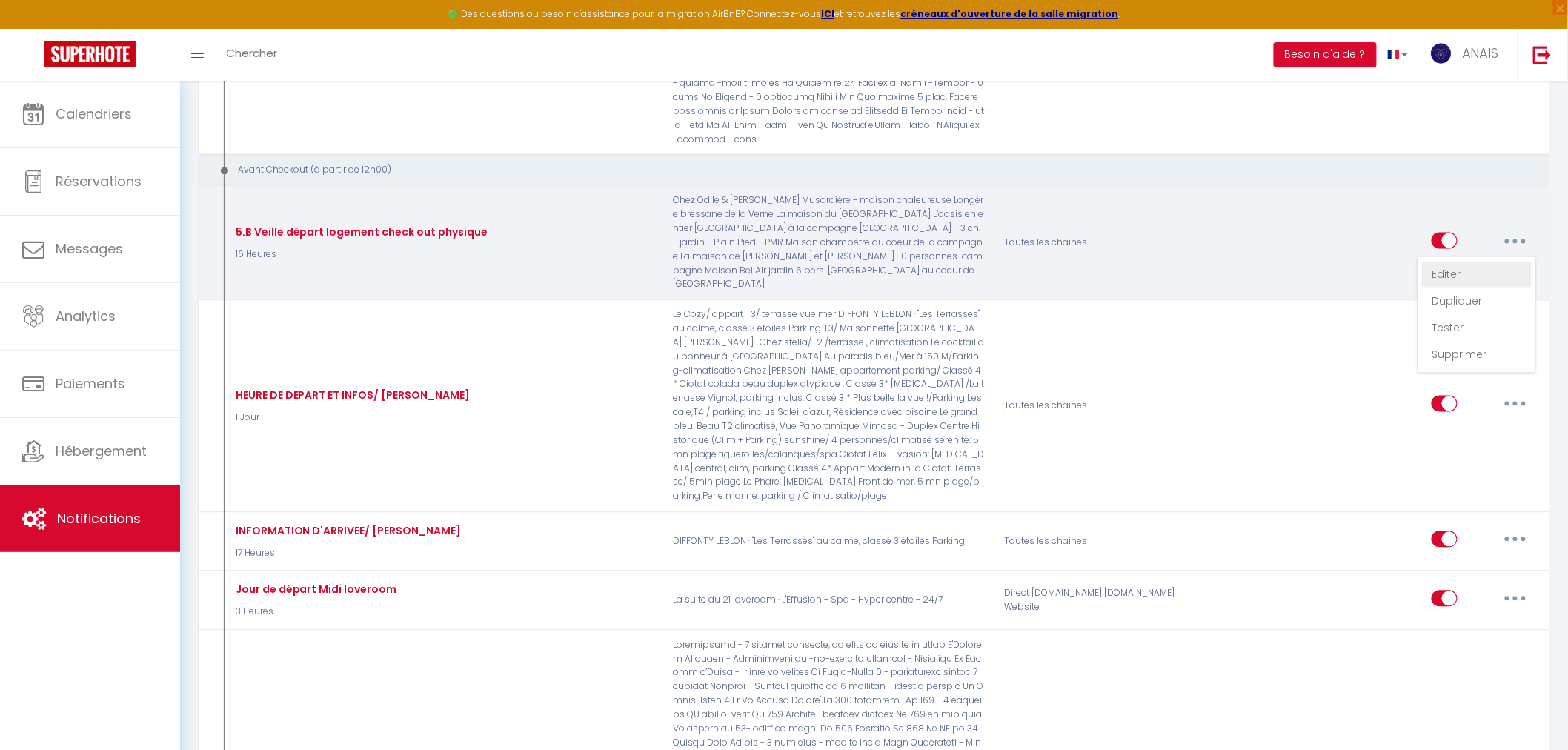
checkbox input "false"
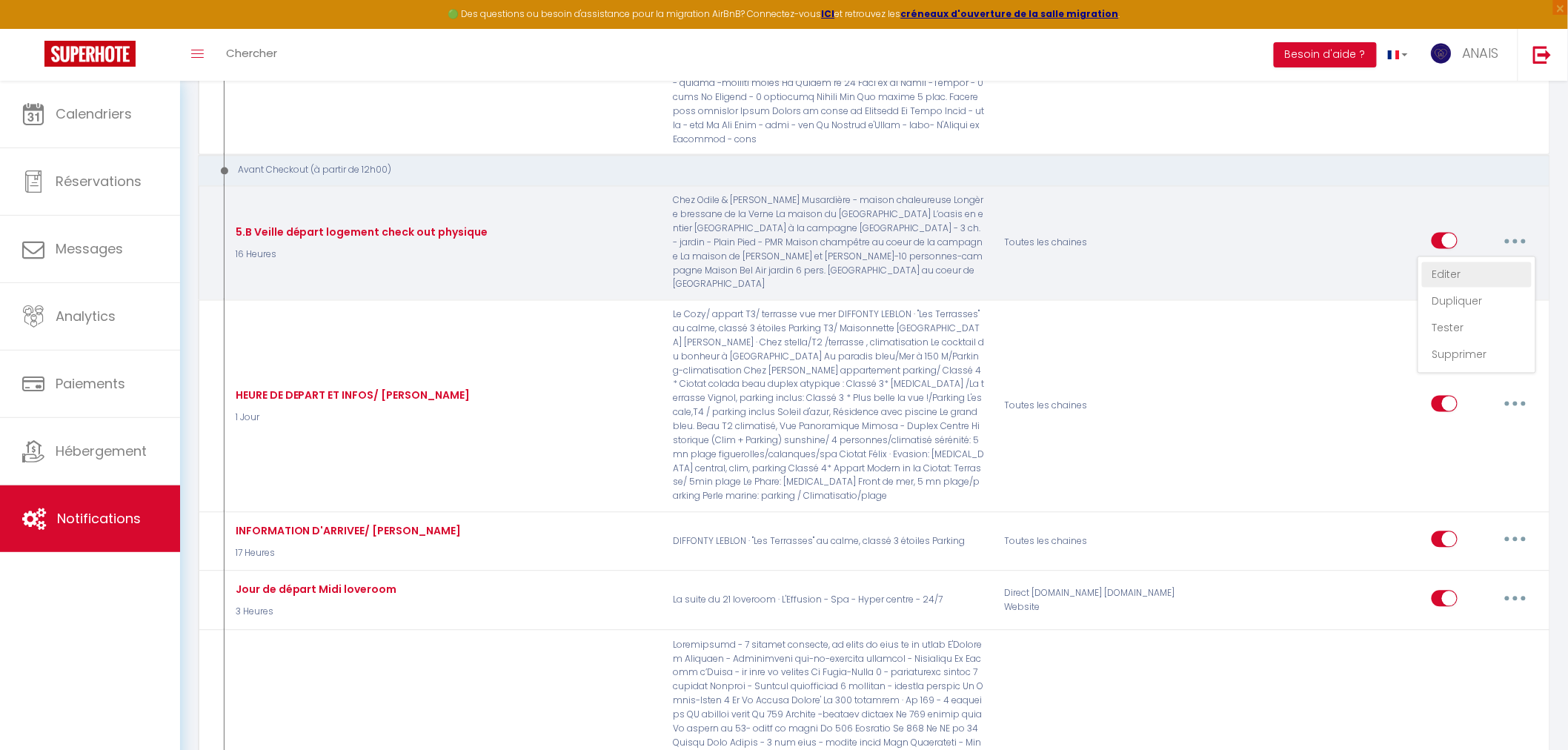
checkbox input "false"
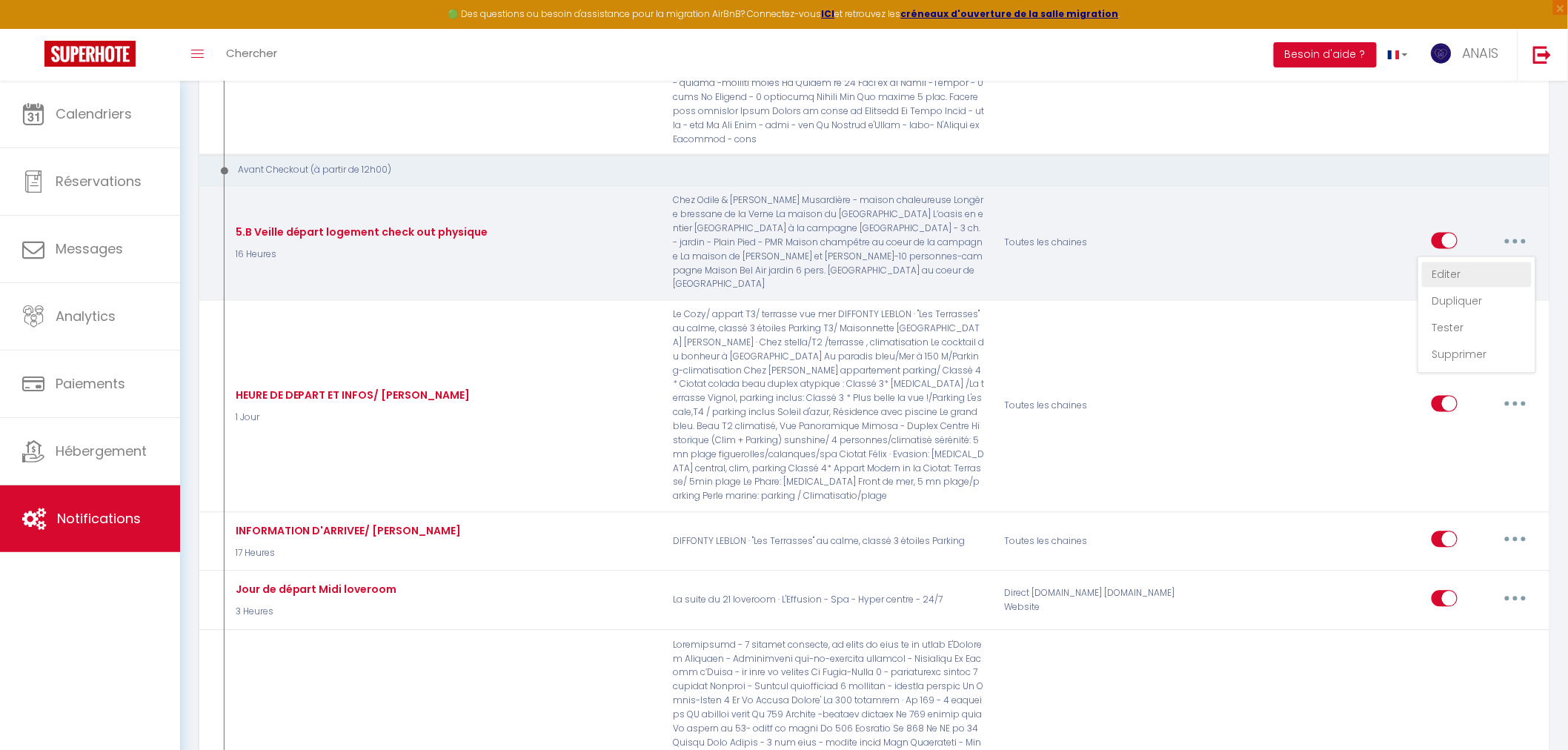
checkbox input "false"
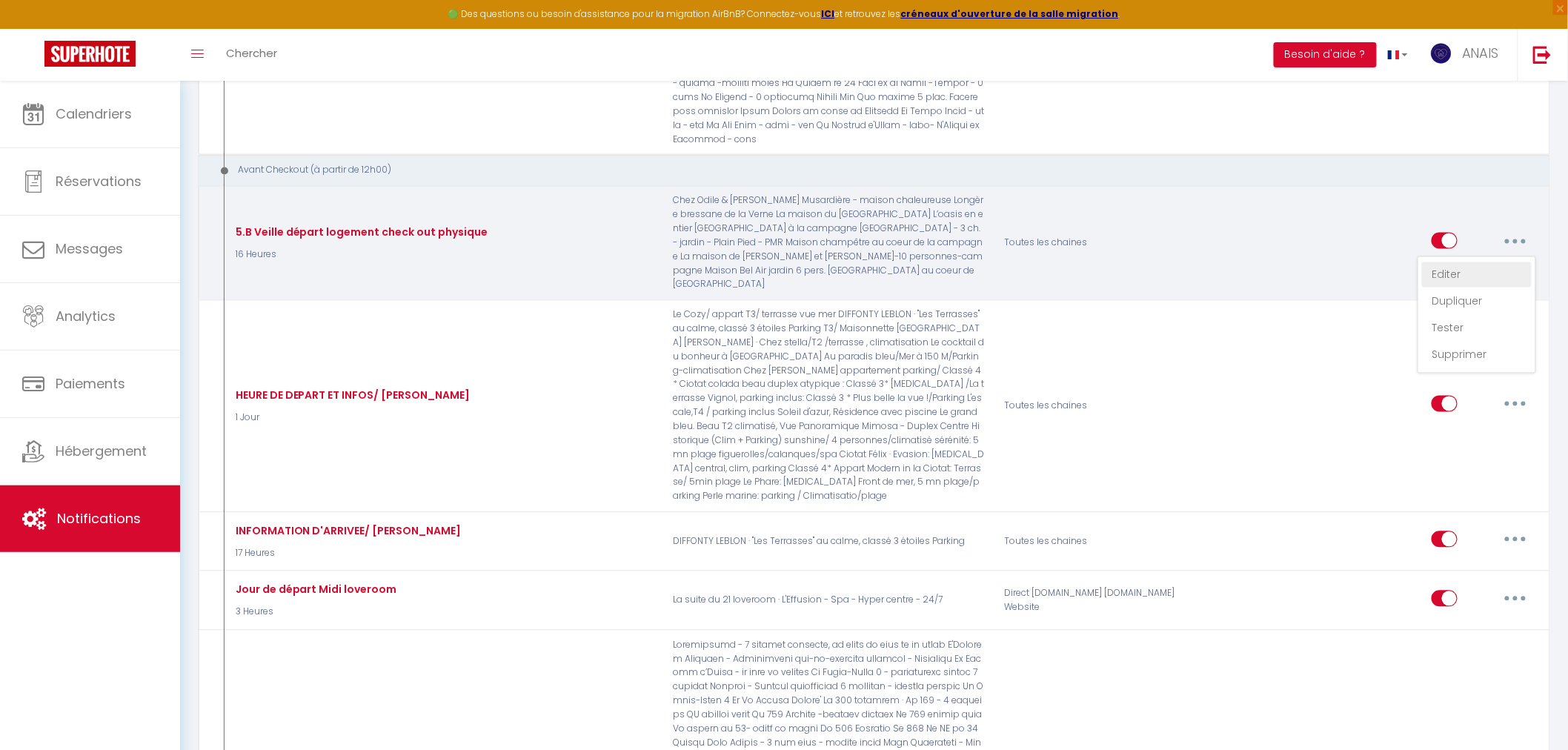
checkbox input "false"
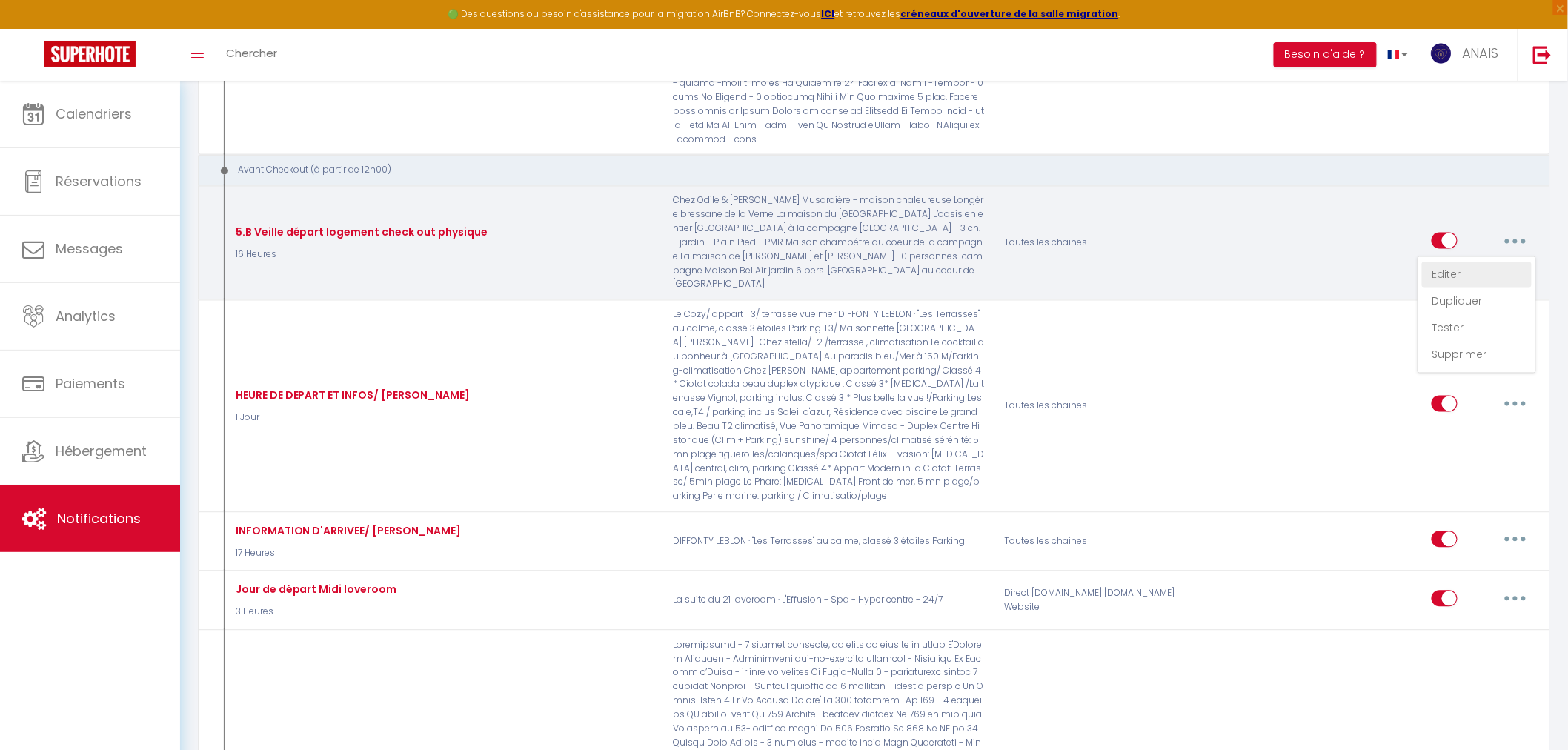
checkbox input "false"
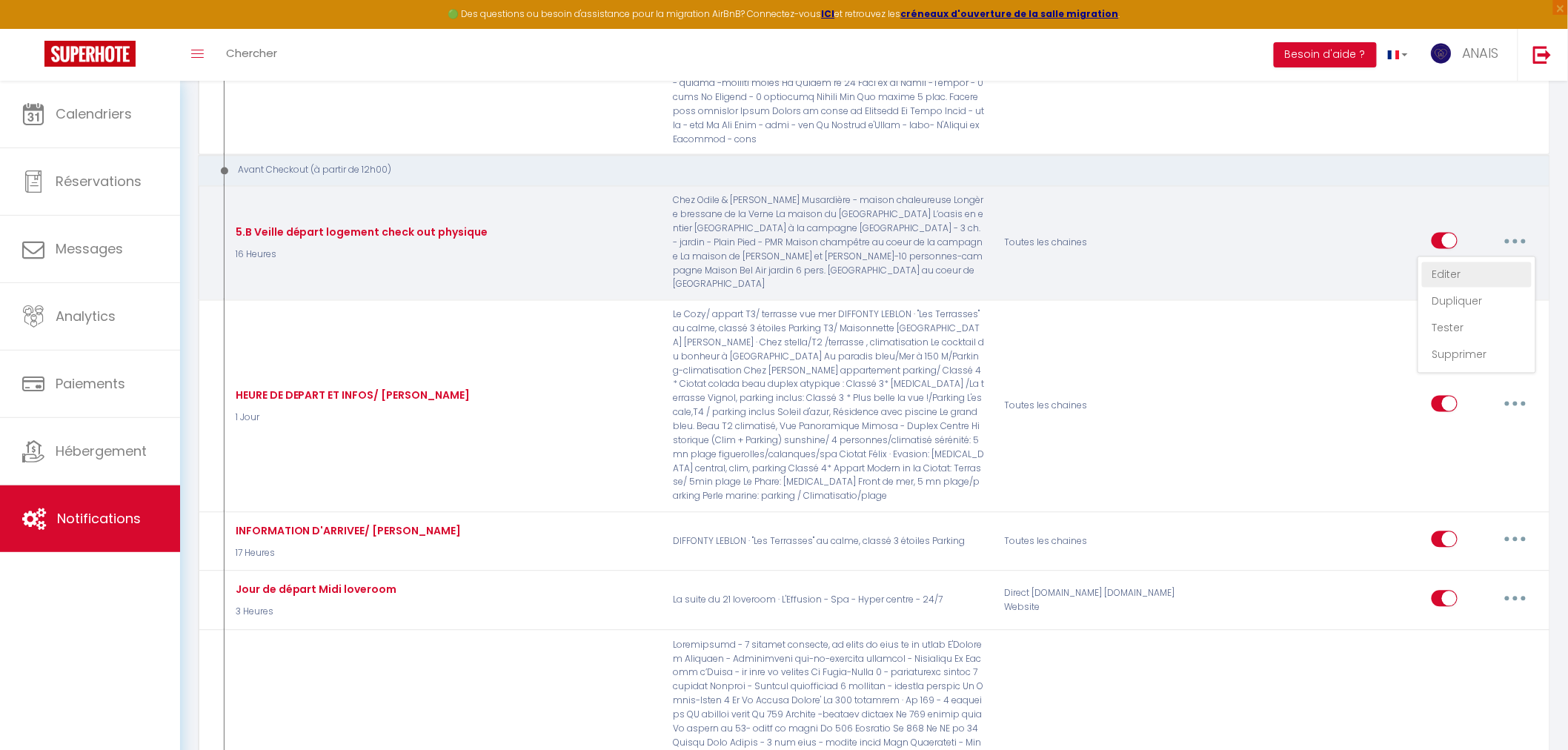
checkbox input "false"
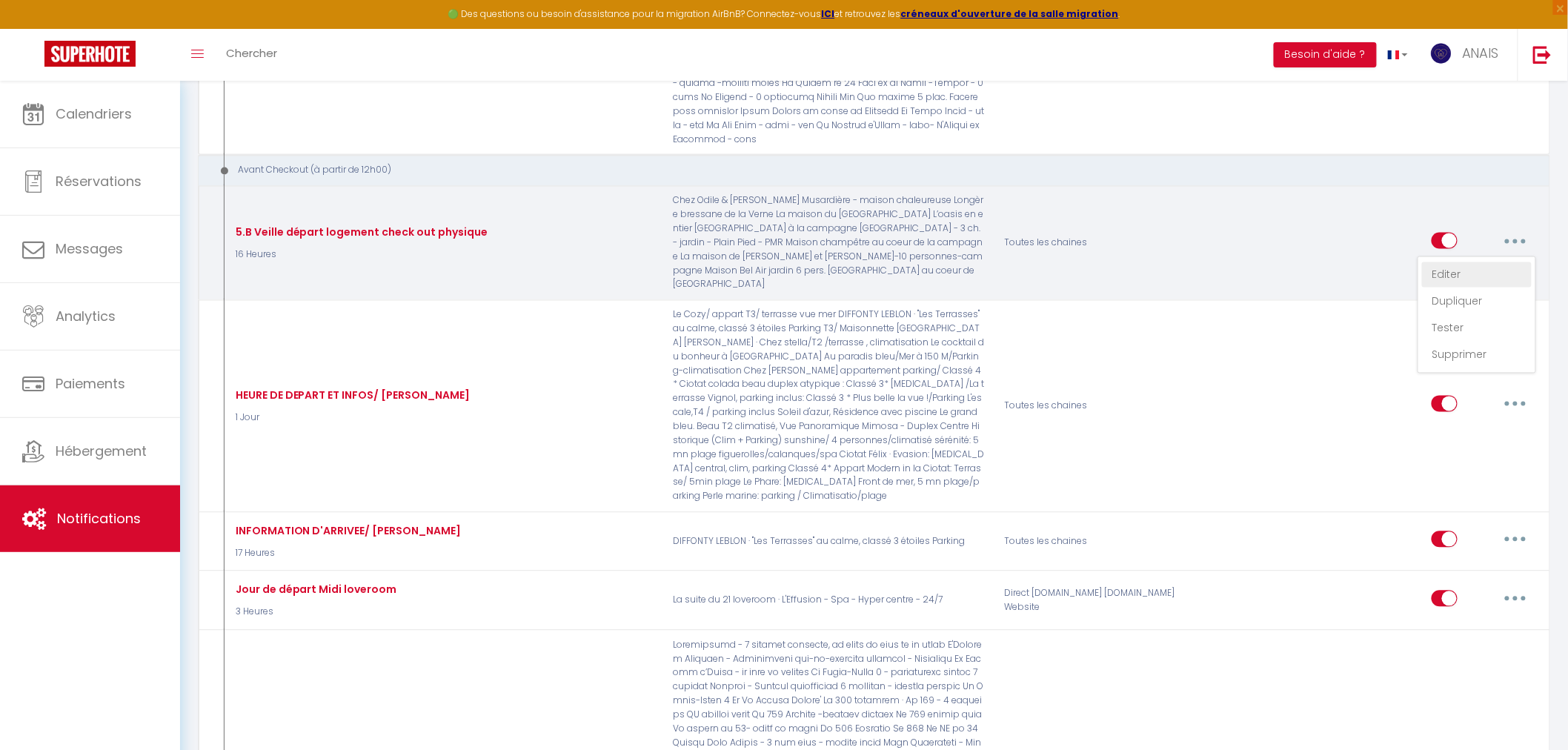
checkbox input "false"
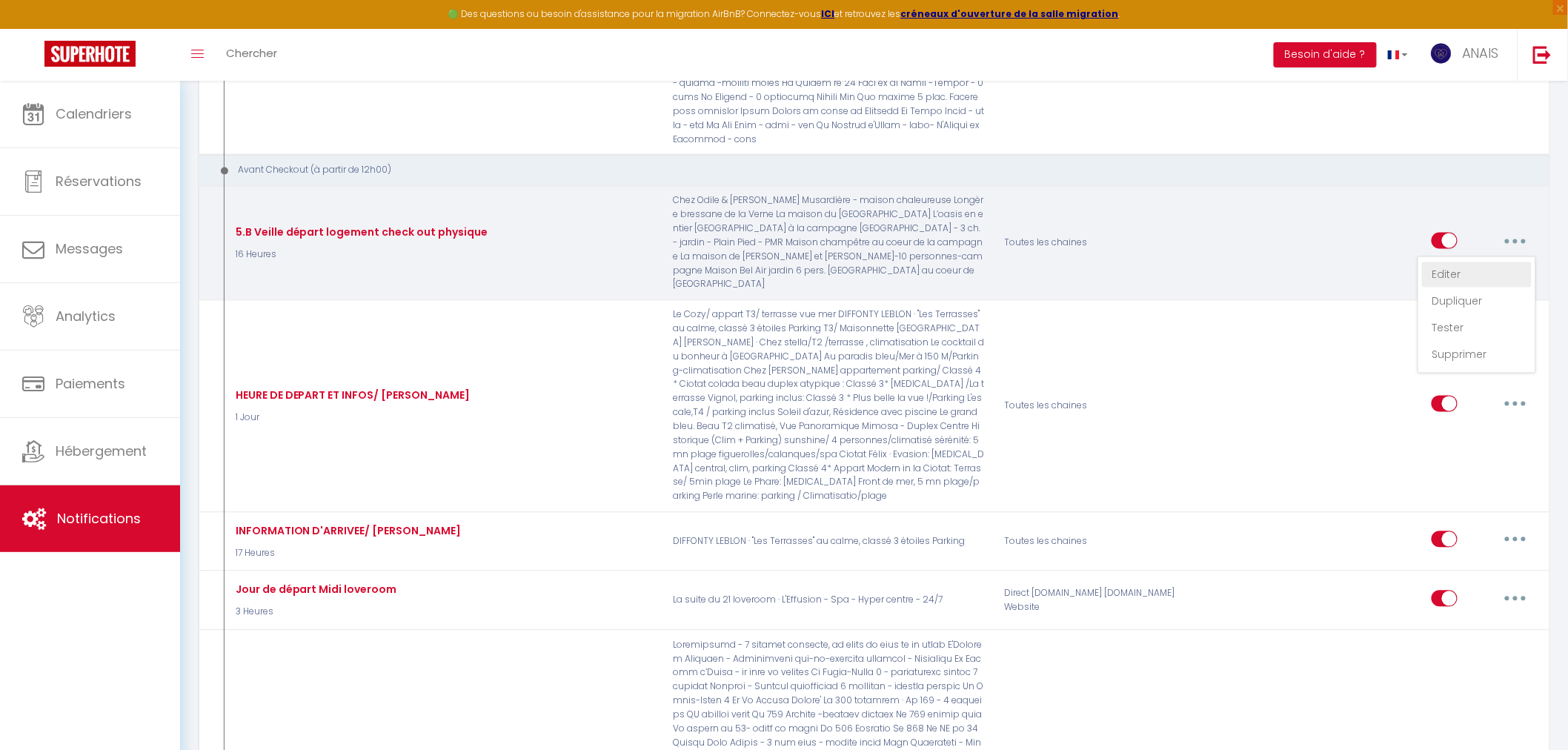
checkbox input "false"
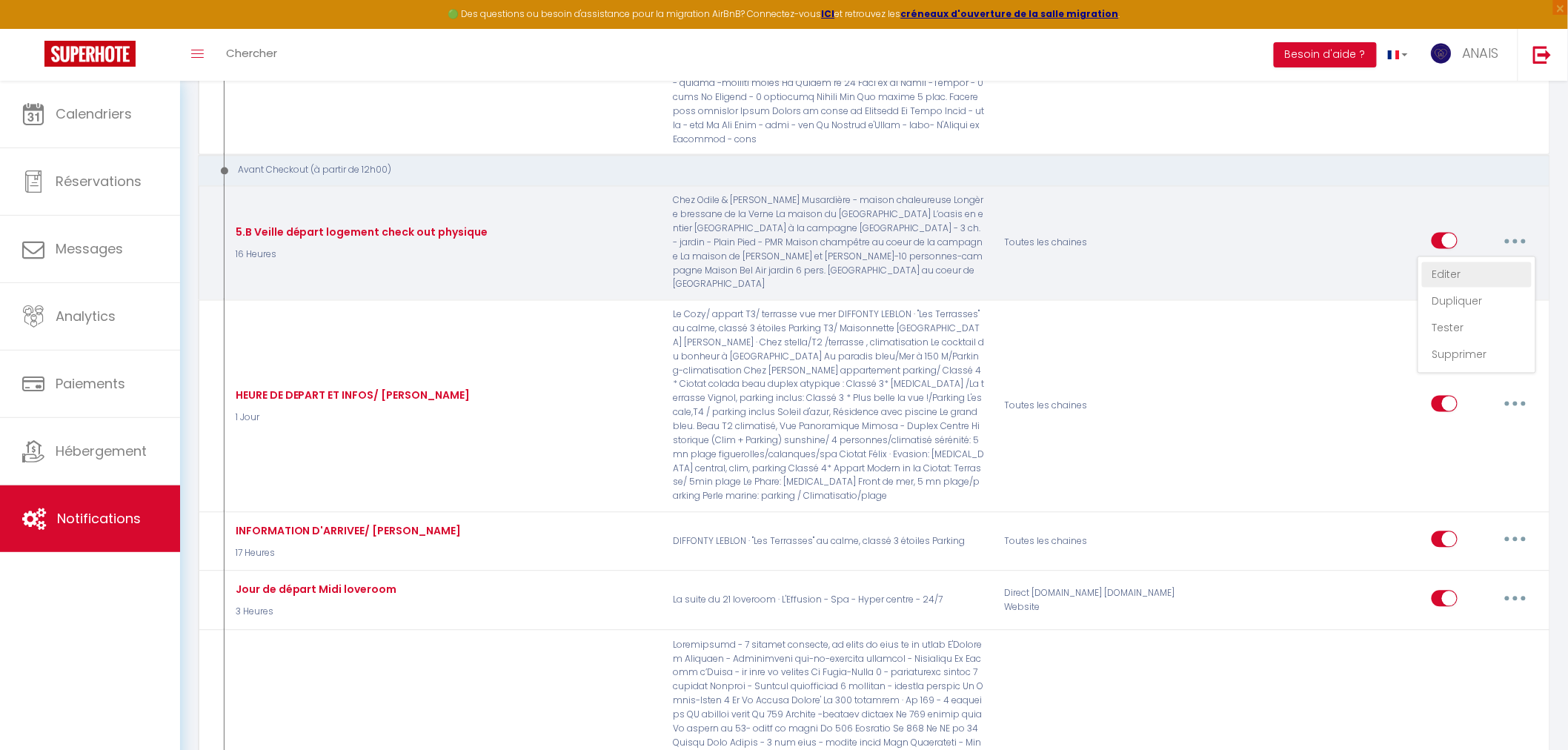
checkbox input "false"
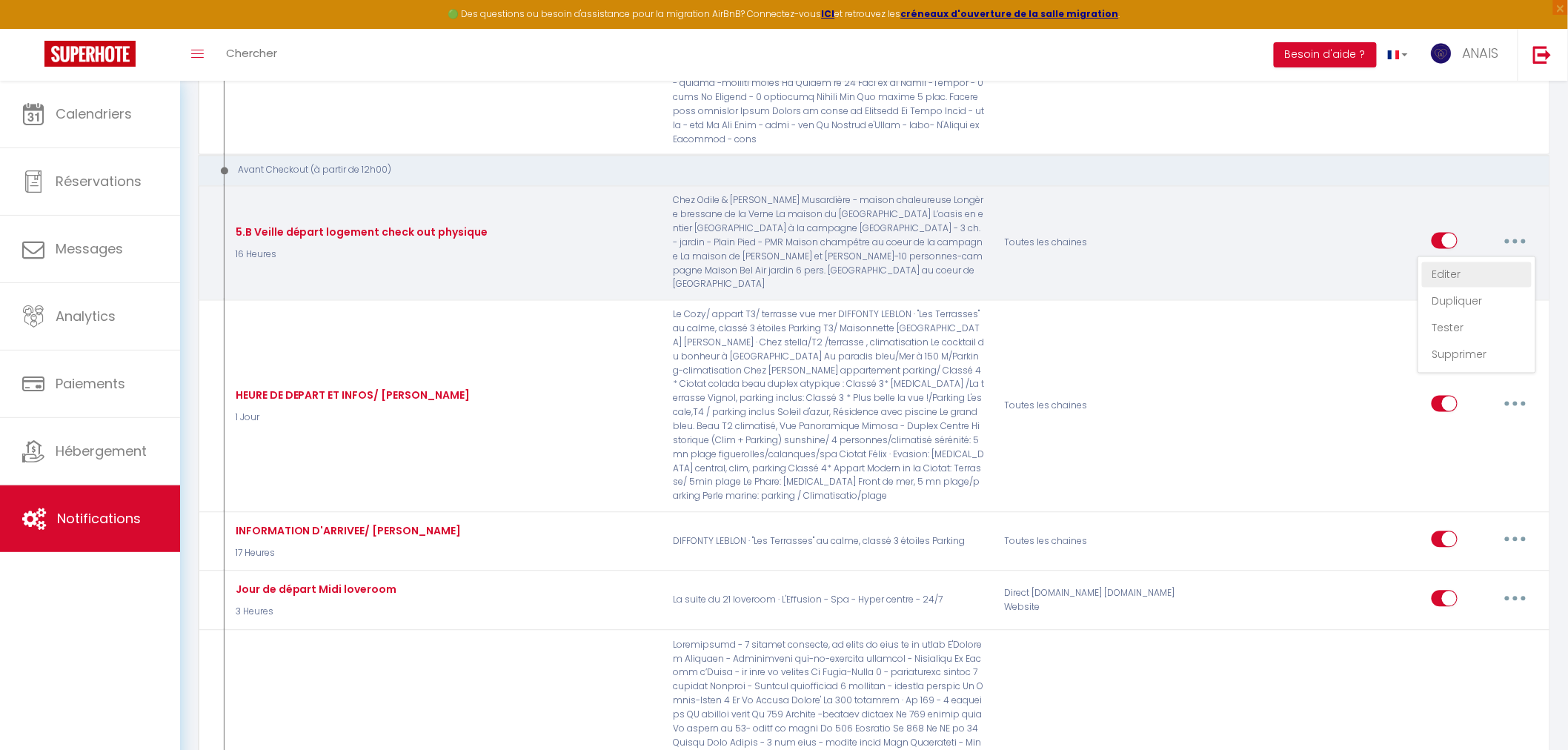
checkbox input "false"
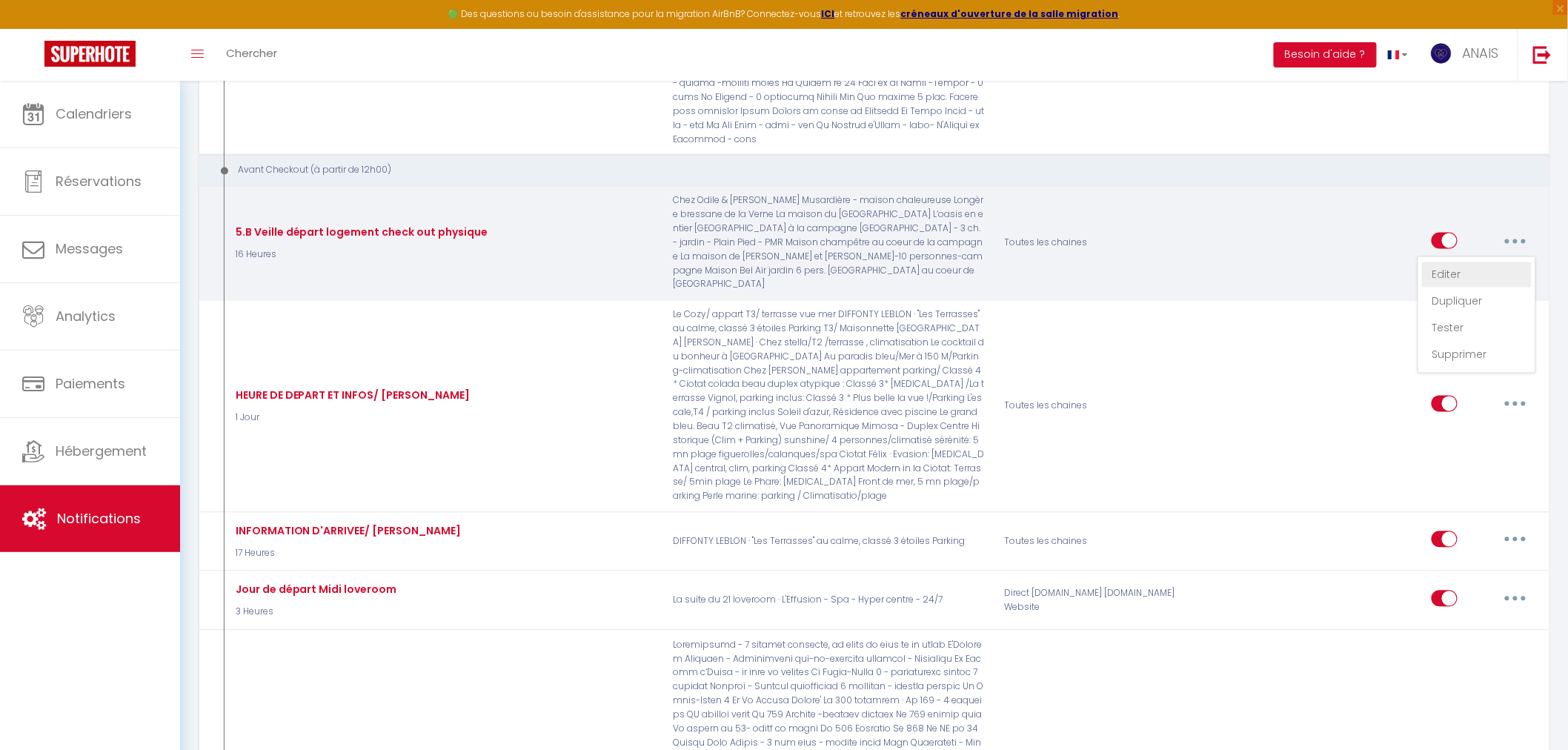
checkbox input "false"
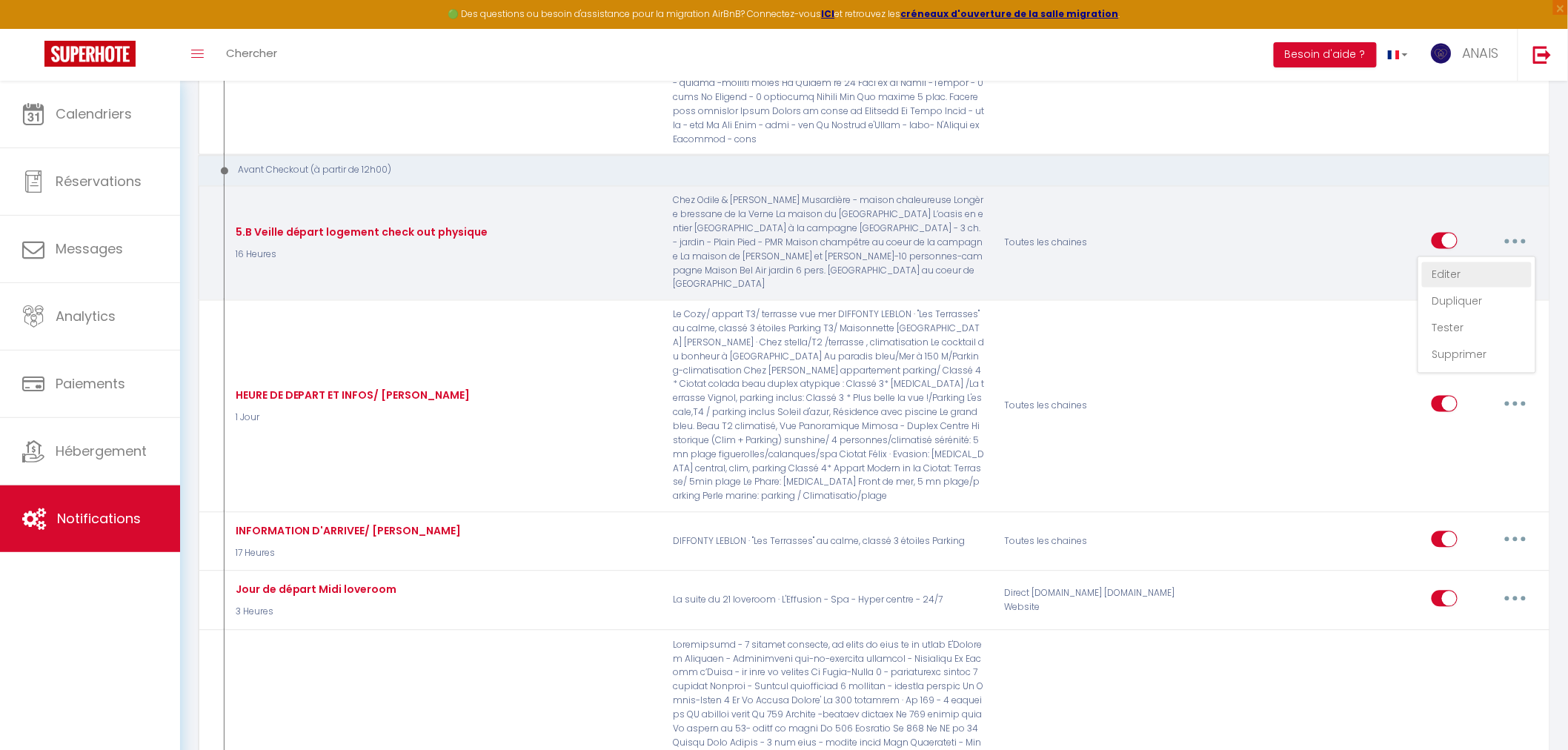
checkbox input "false"
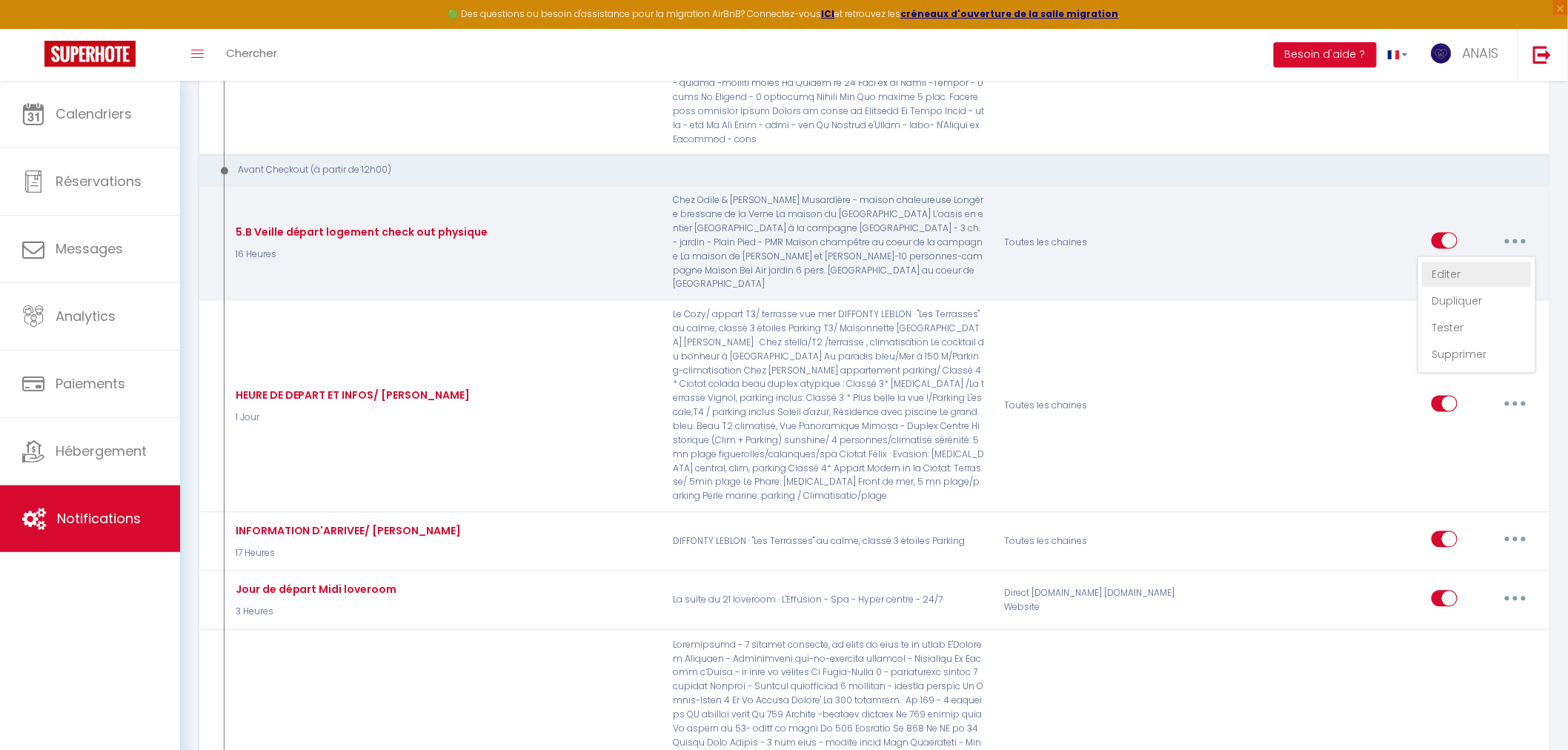
checkbox input "false"
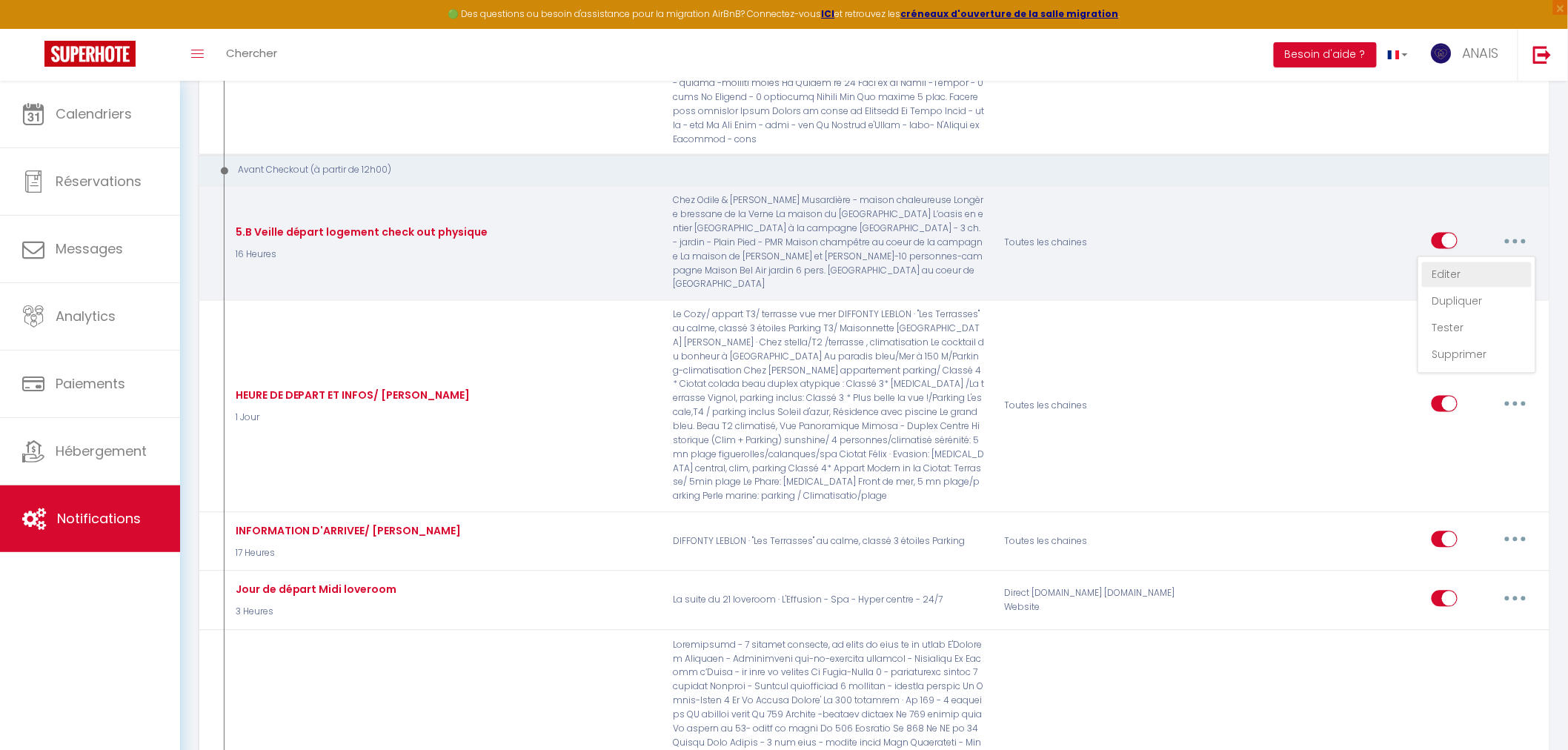
checkbox input "false"
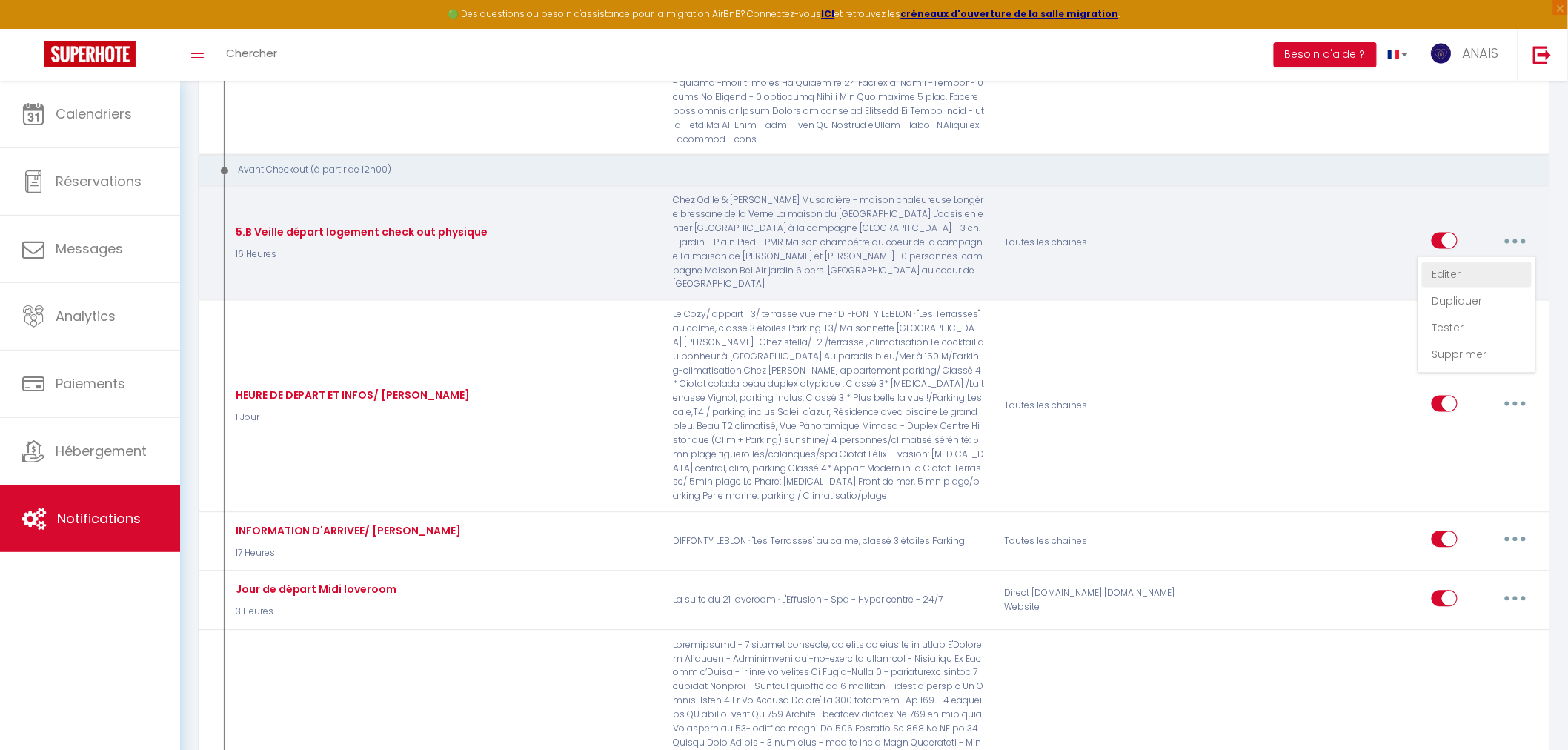
checkbox input "false"
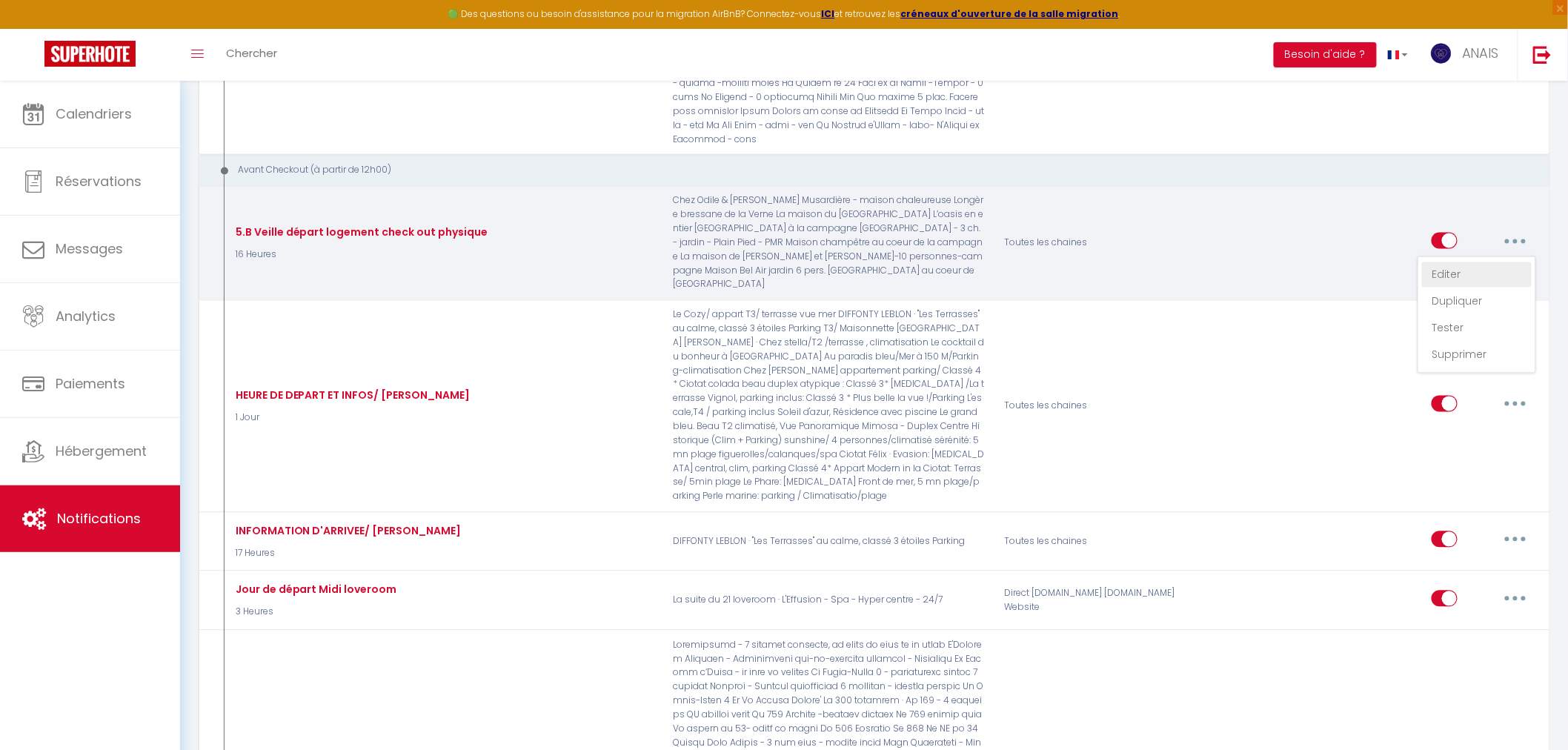
checkbox input "false"
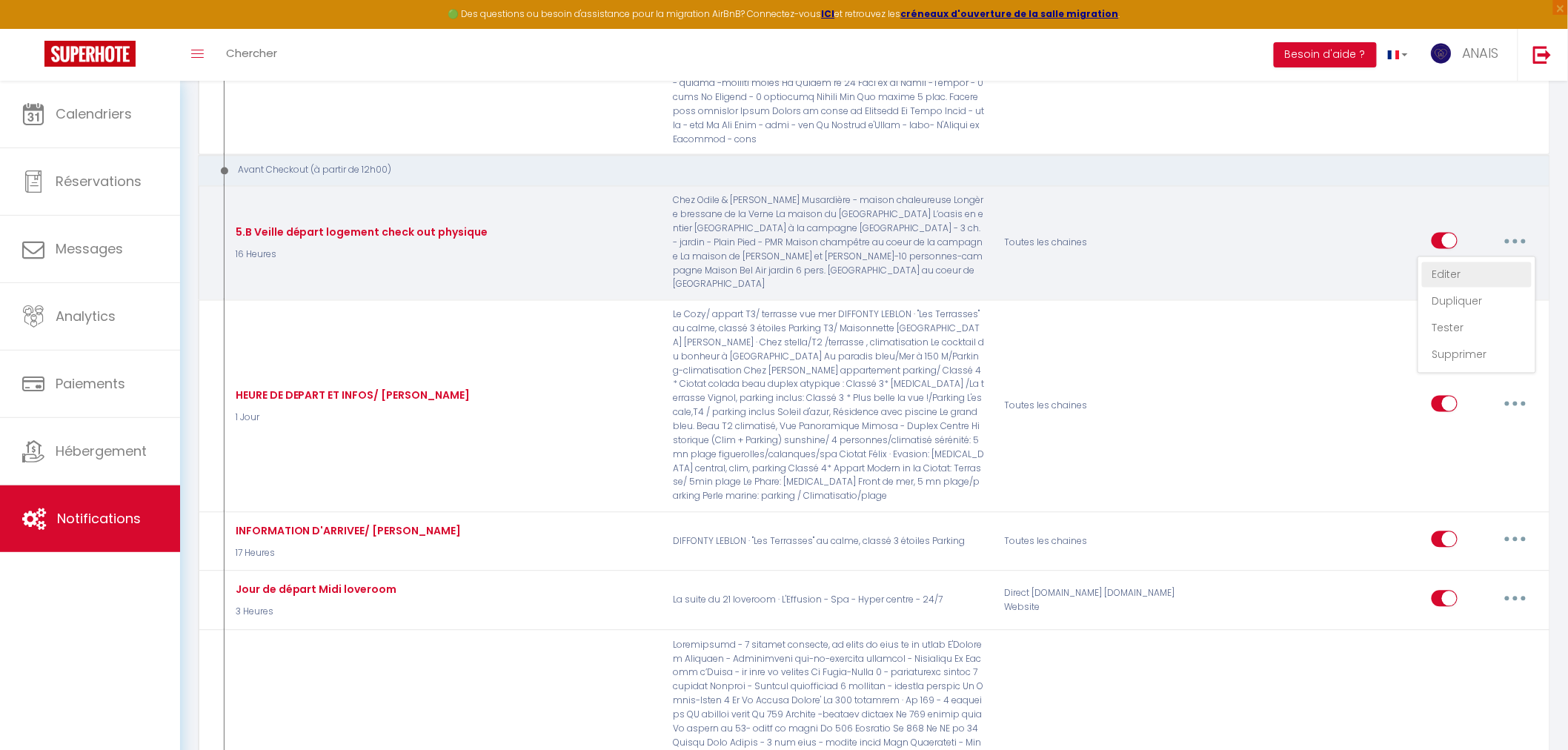
checkbox input "false"
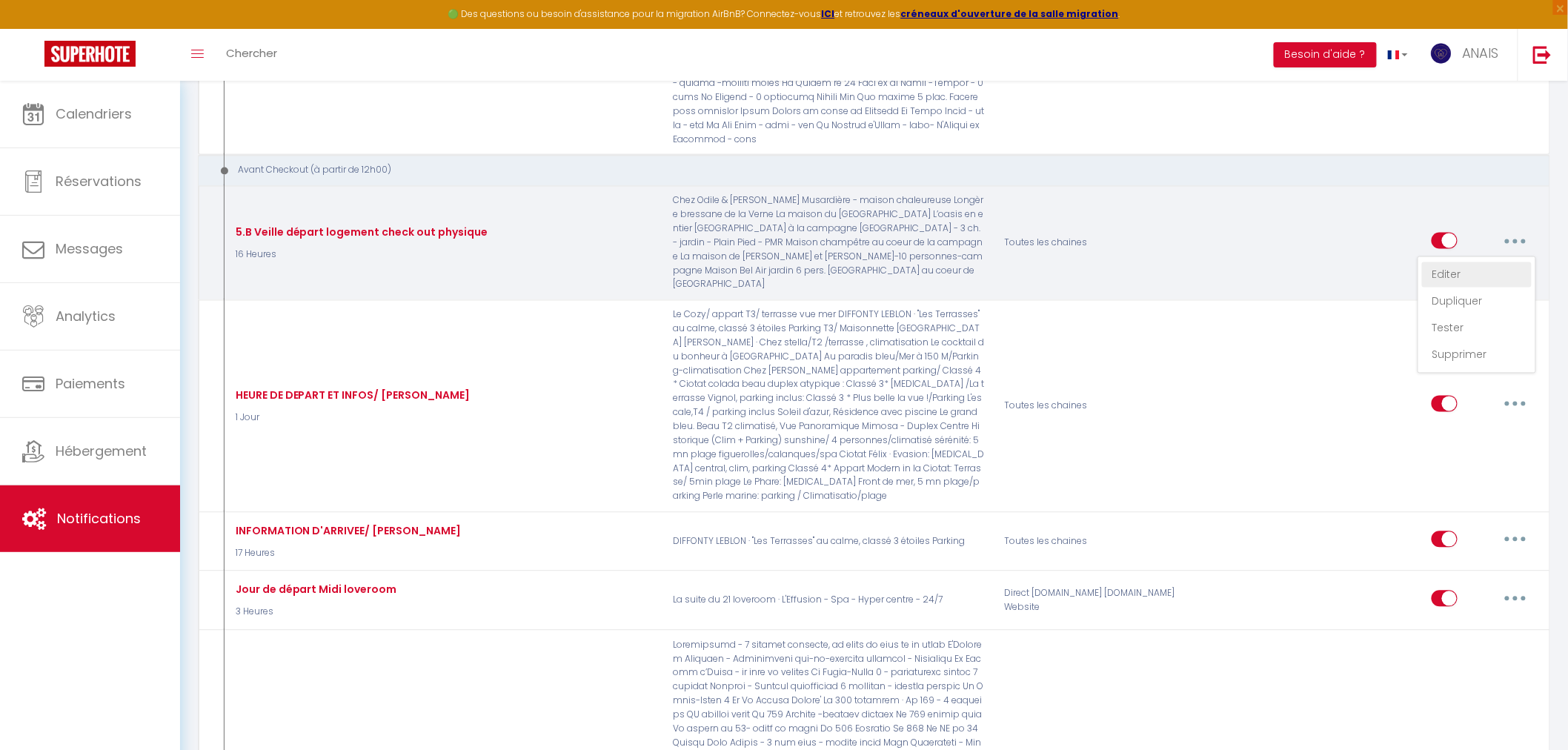
checkbox input "false"
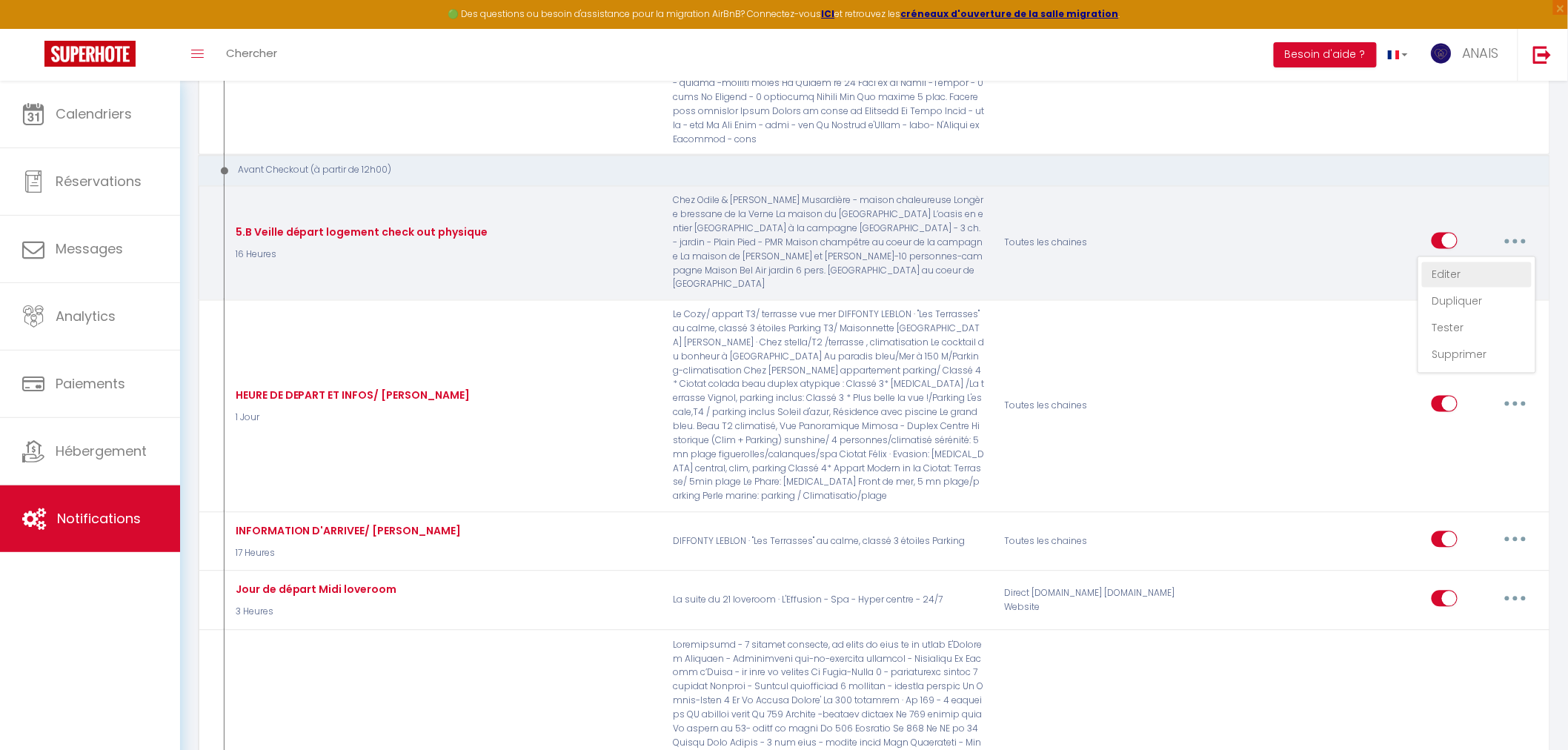
checkbox input "false"
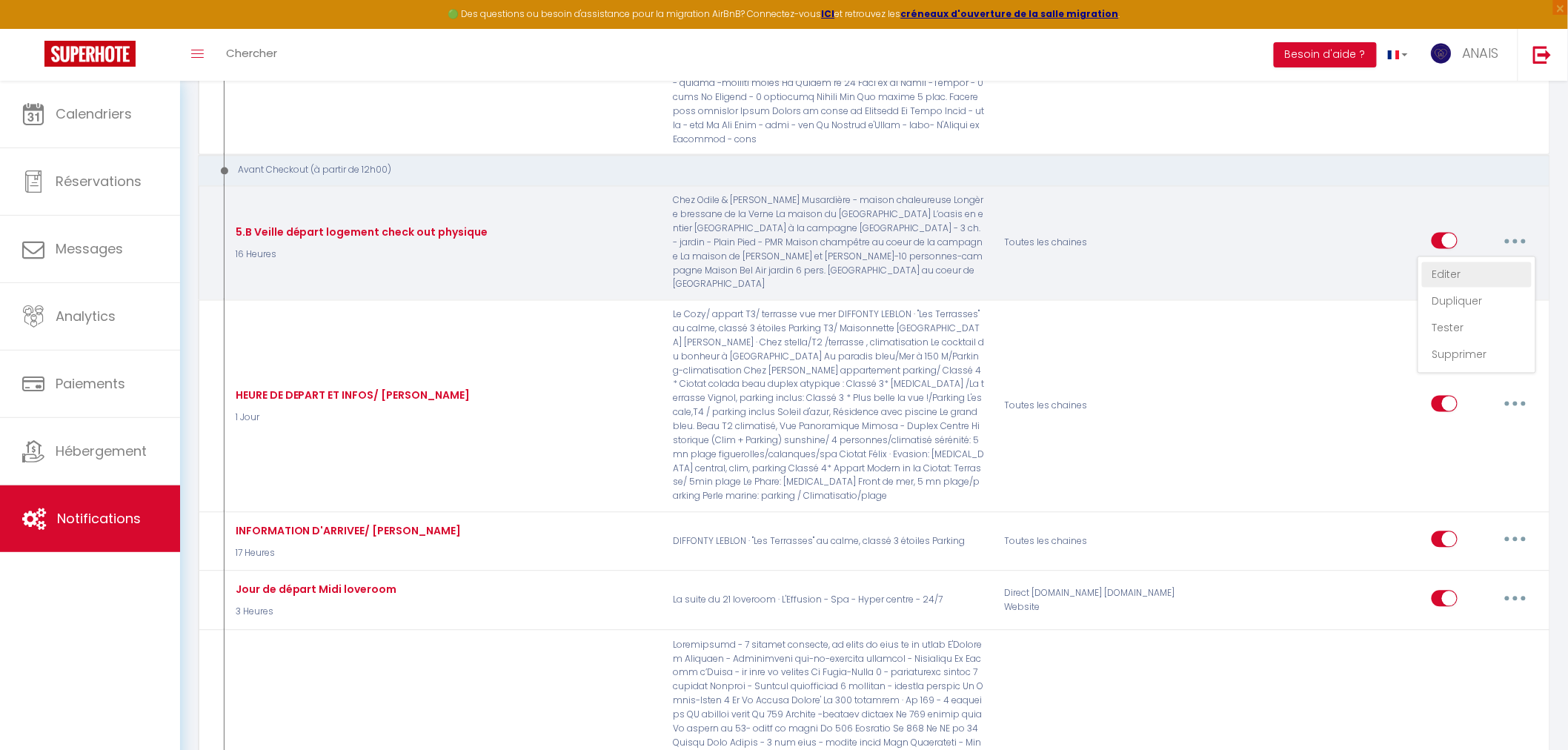
checkbox input "false"
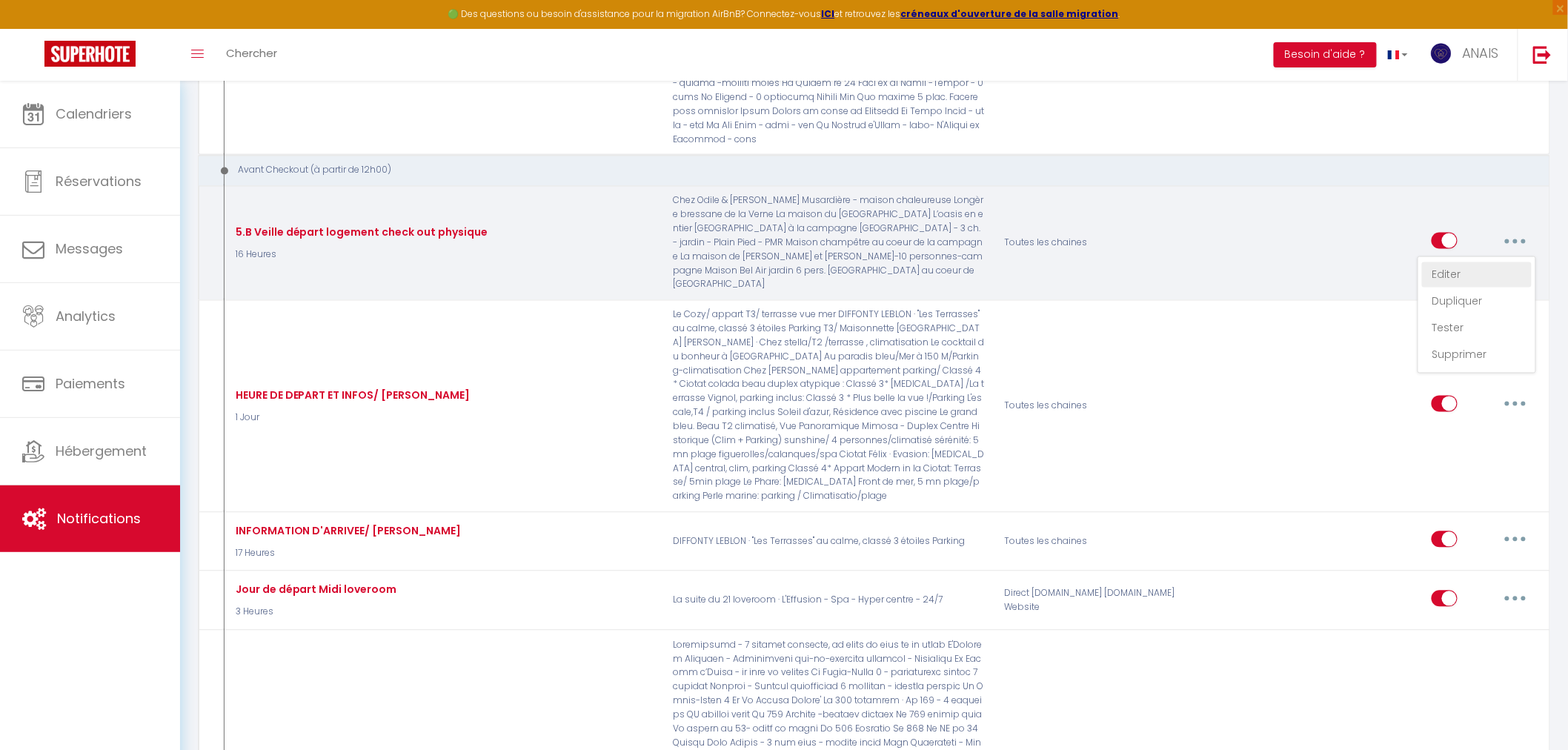
checkbox input "false"
checkbox input "true"
checkbox input "false"
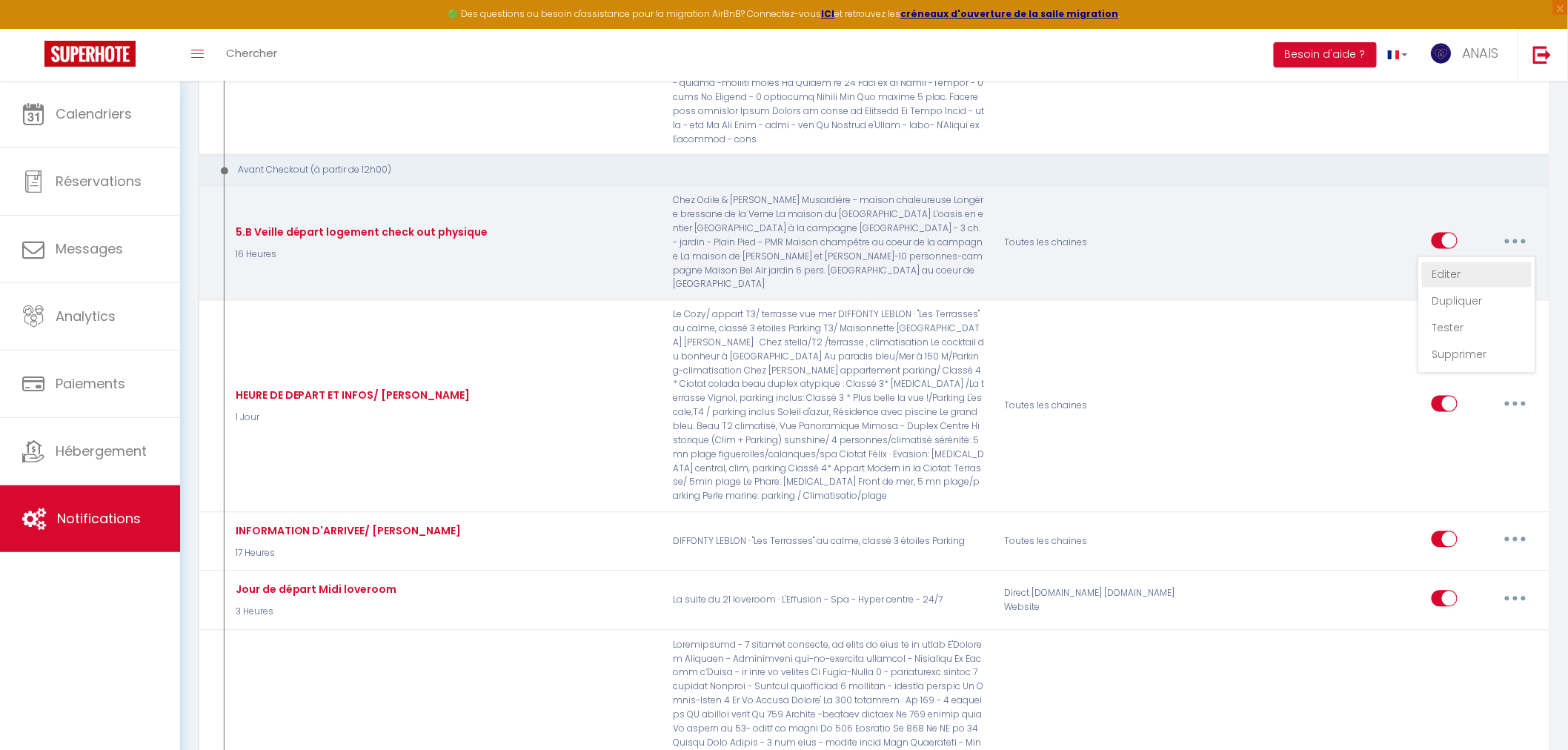
checkbox input "true"
checkbox input "false"
checkbox input "true"
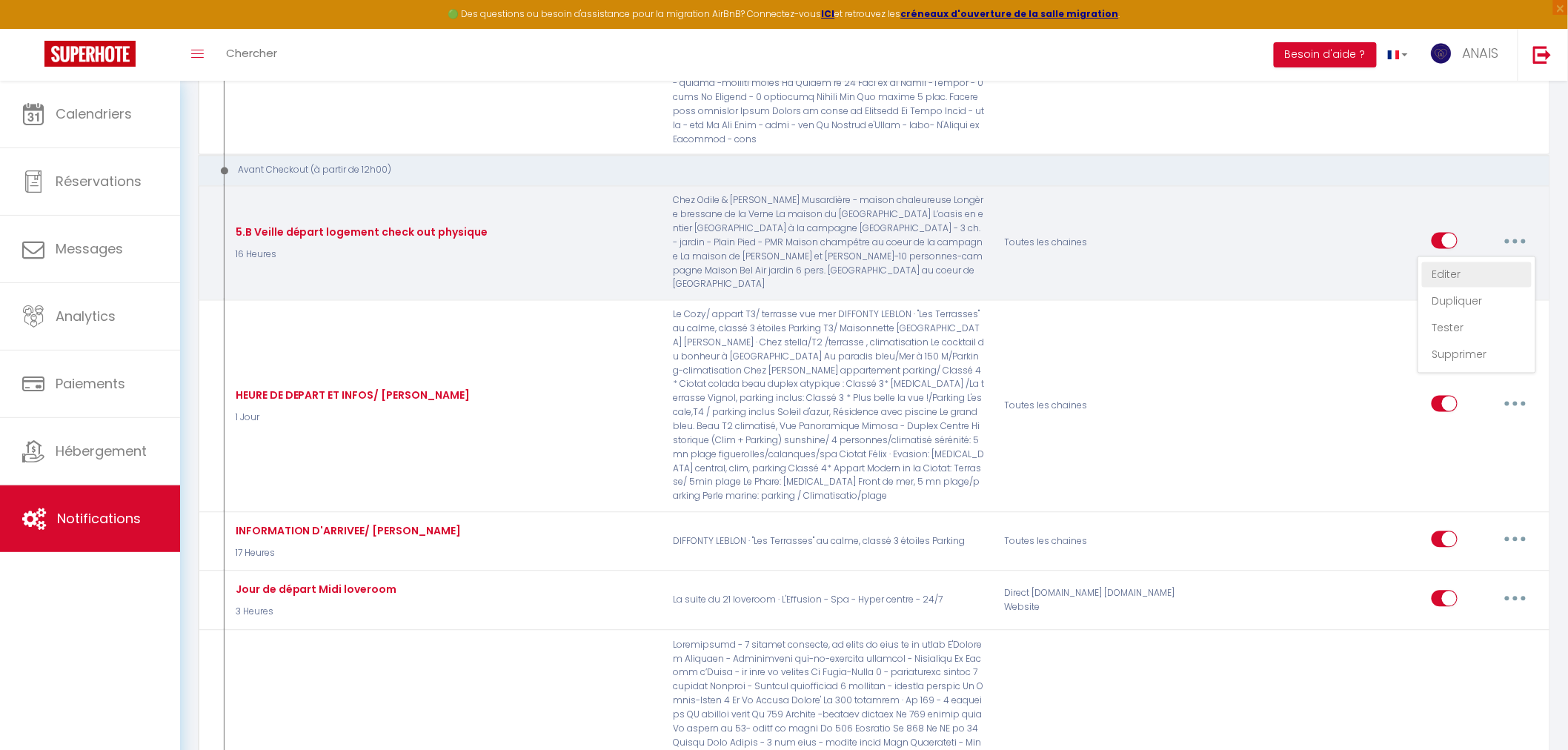
checkbox input "true"
checkbox input "false"
checkbox input "true"
checkbox input "false"
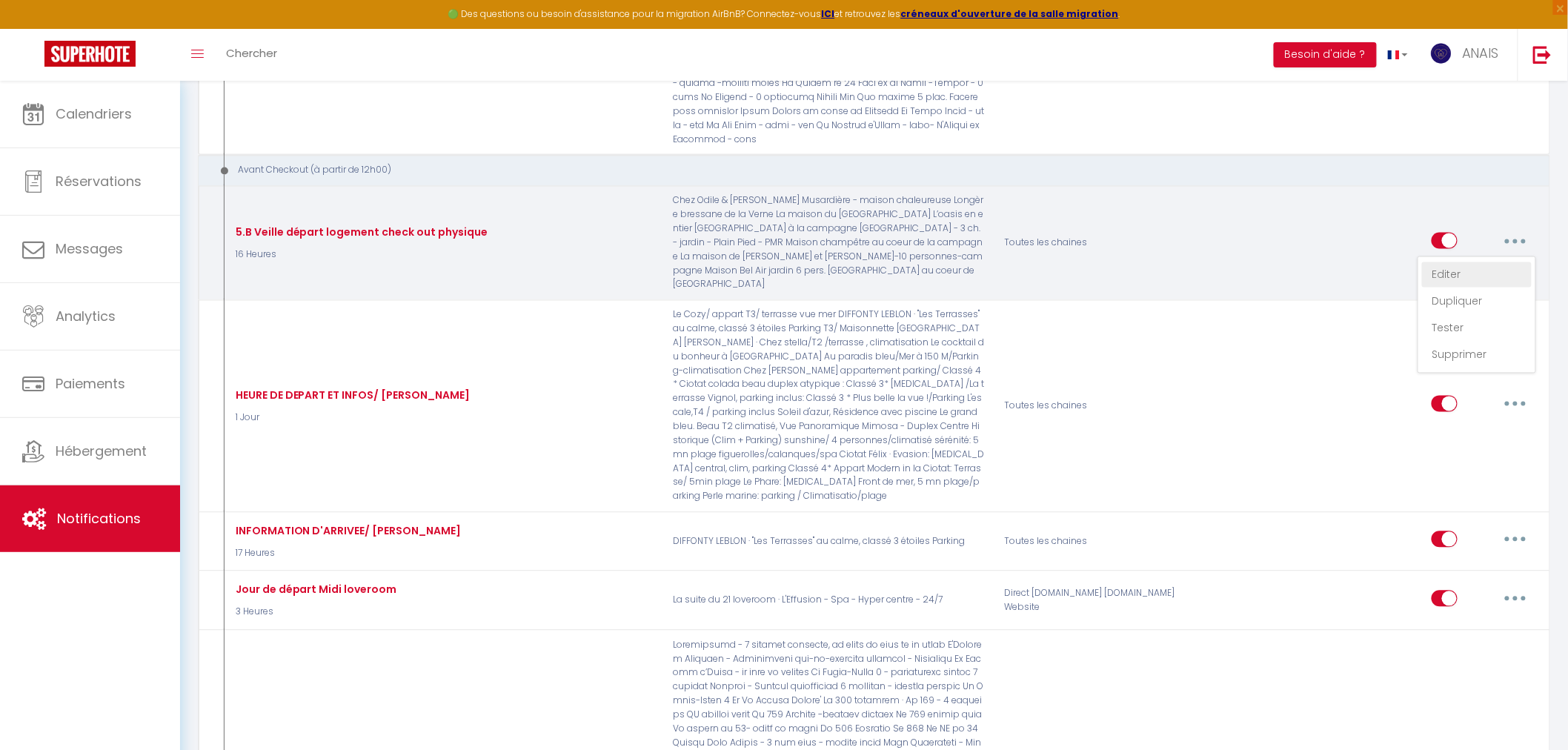
checkbox input "true"
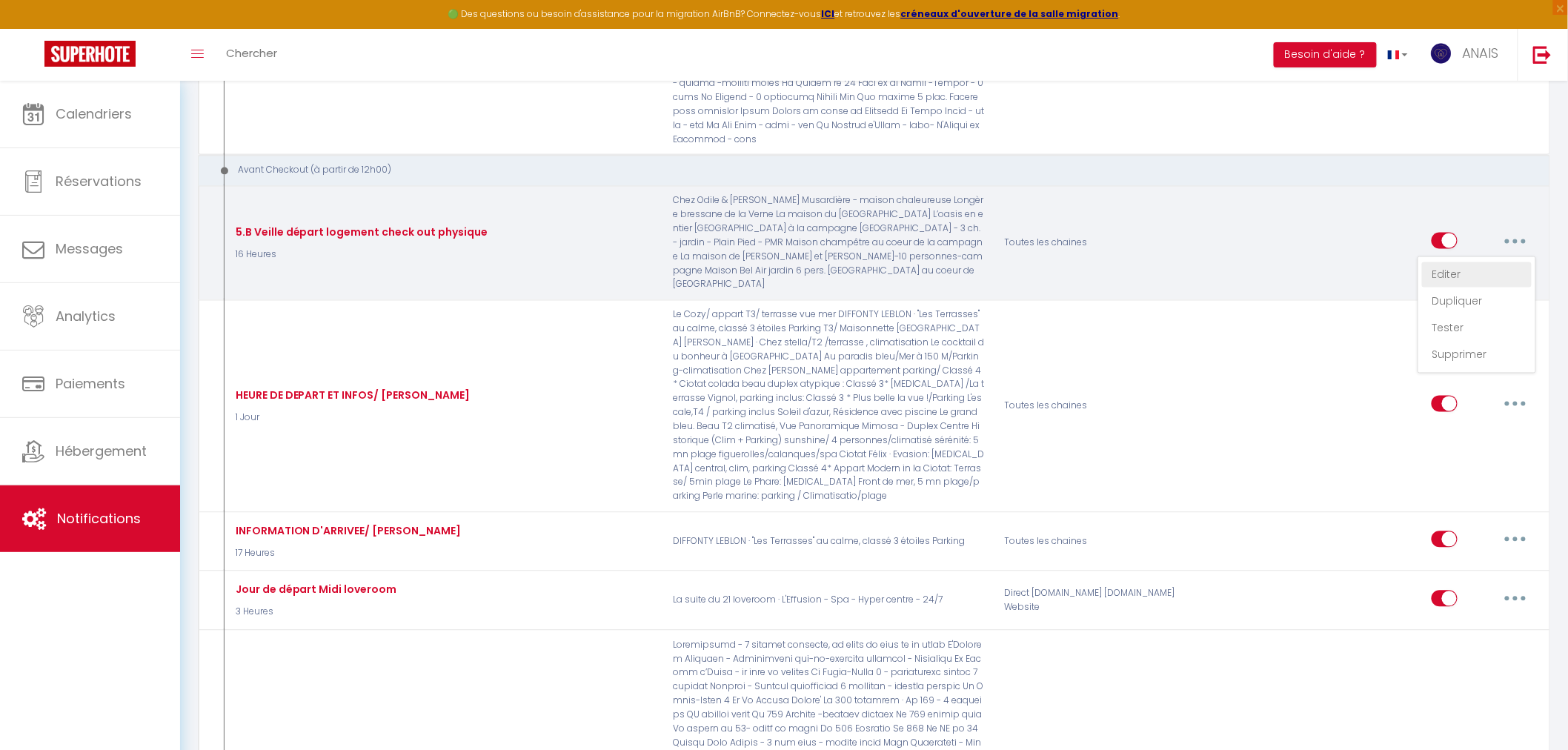
checkbox input "true"
checkbox input "false"
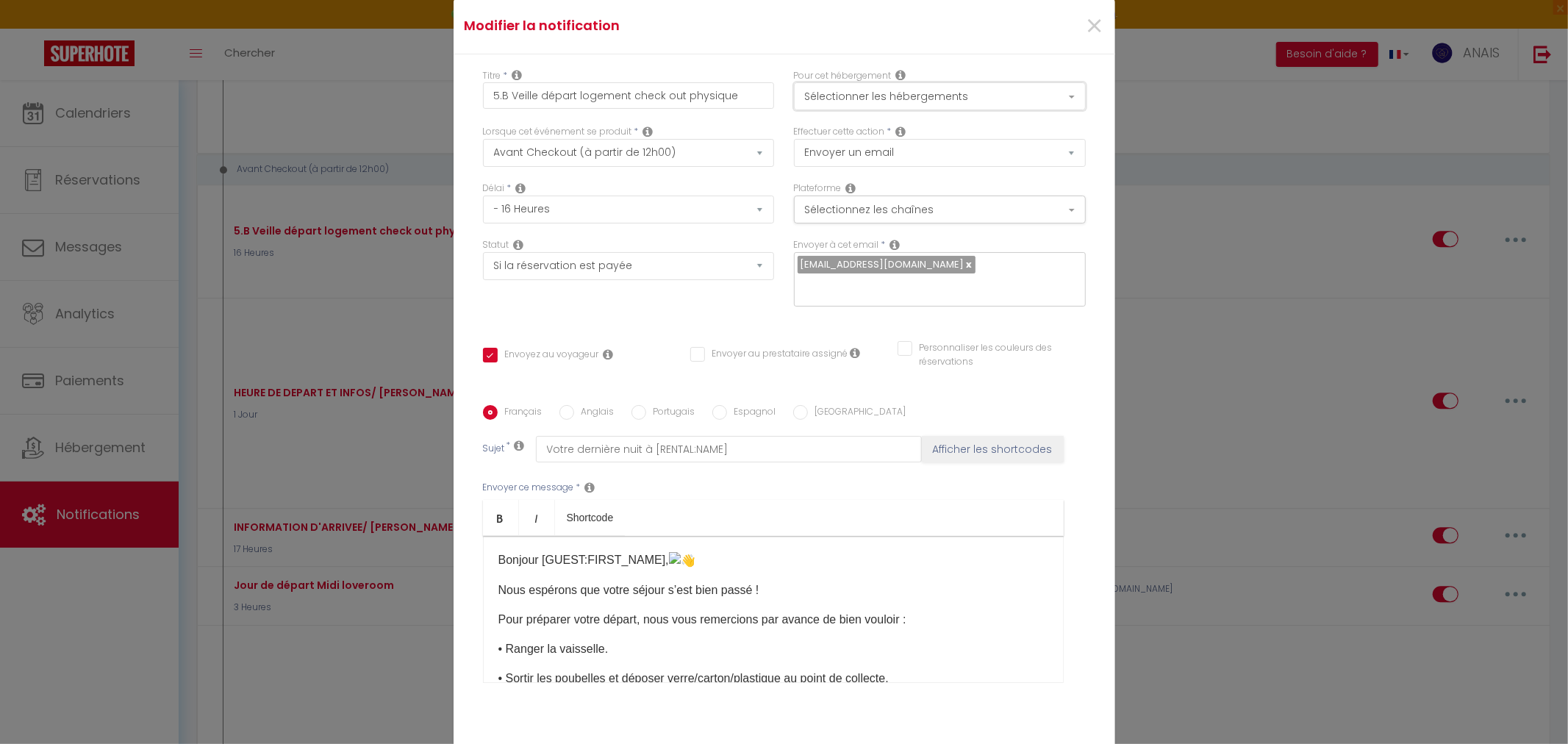
click at [857, 99] on button "Sélectionner les hébergements" at bounding box center [940, 96] width 292 height 28
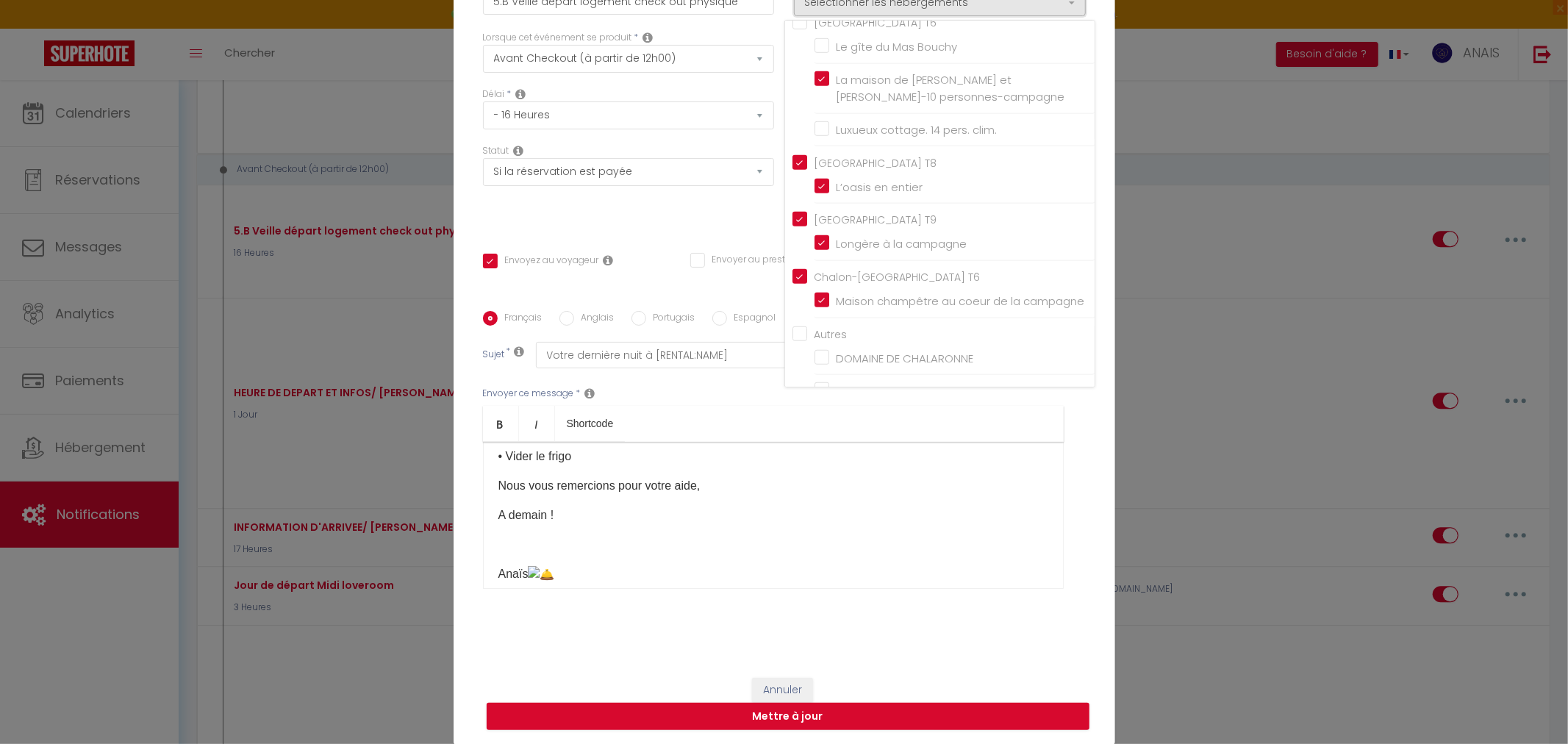
scroll to position [241, 0]
click at [888, 726] on button "Mettre à jour" at bounding box center [788, 717] width 603 height 28
checkbox input "true"
checkbox input "false"
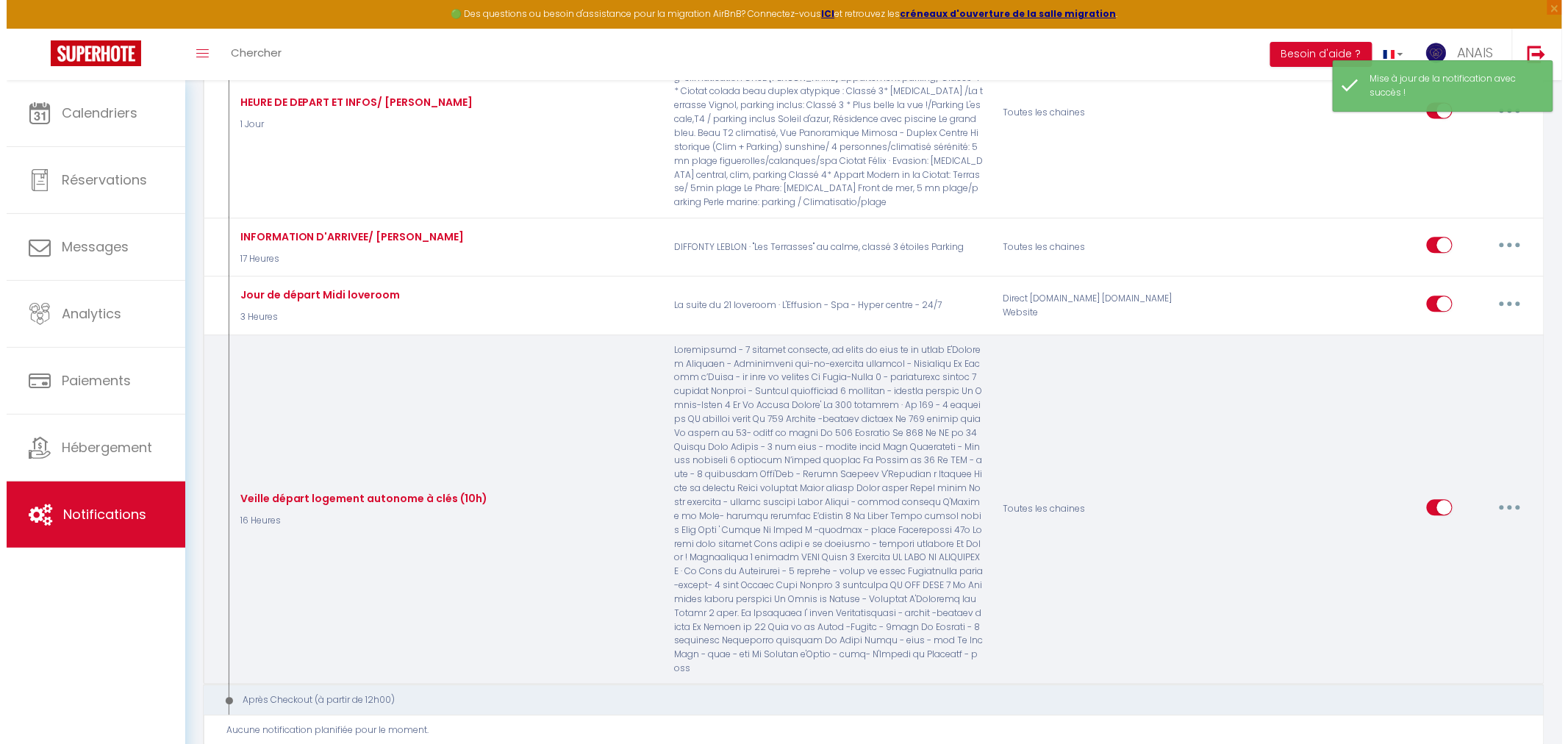
scroll to position [3676, 0]
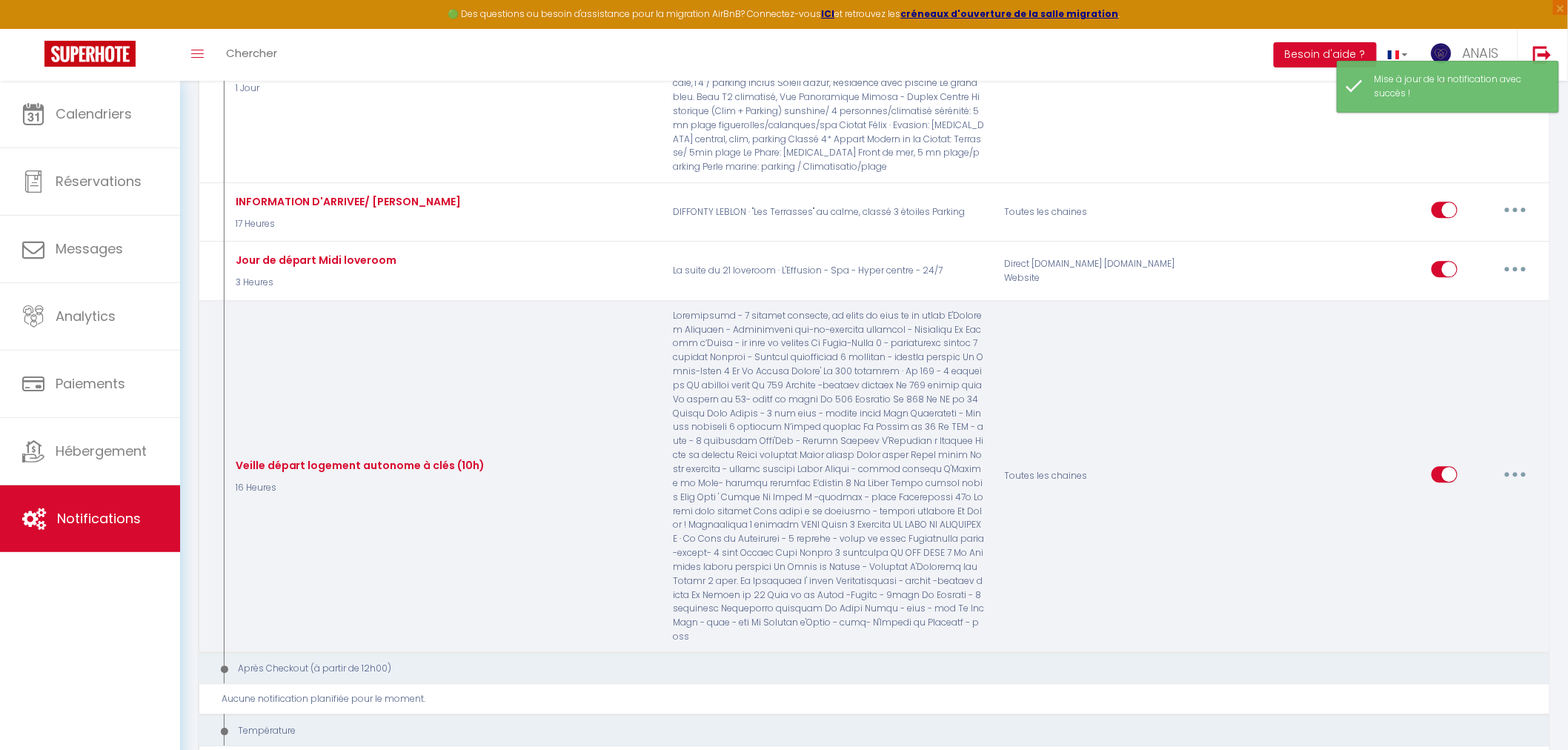
click at [1518, 462] on button "button" at bounding box center [1515, 474] width 41 height 24
click at [1482, 495] on link "Editer" at bounding box center [1477, 507] width 109 height 25
type input "Veille départ logement autonome à clés (10h)"
select select "4"
select select "16 Heures"
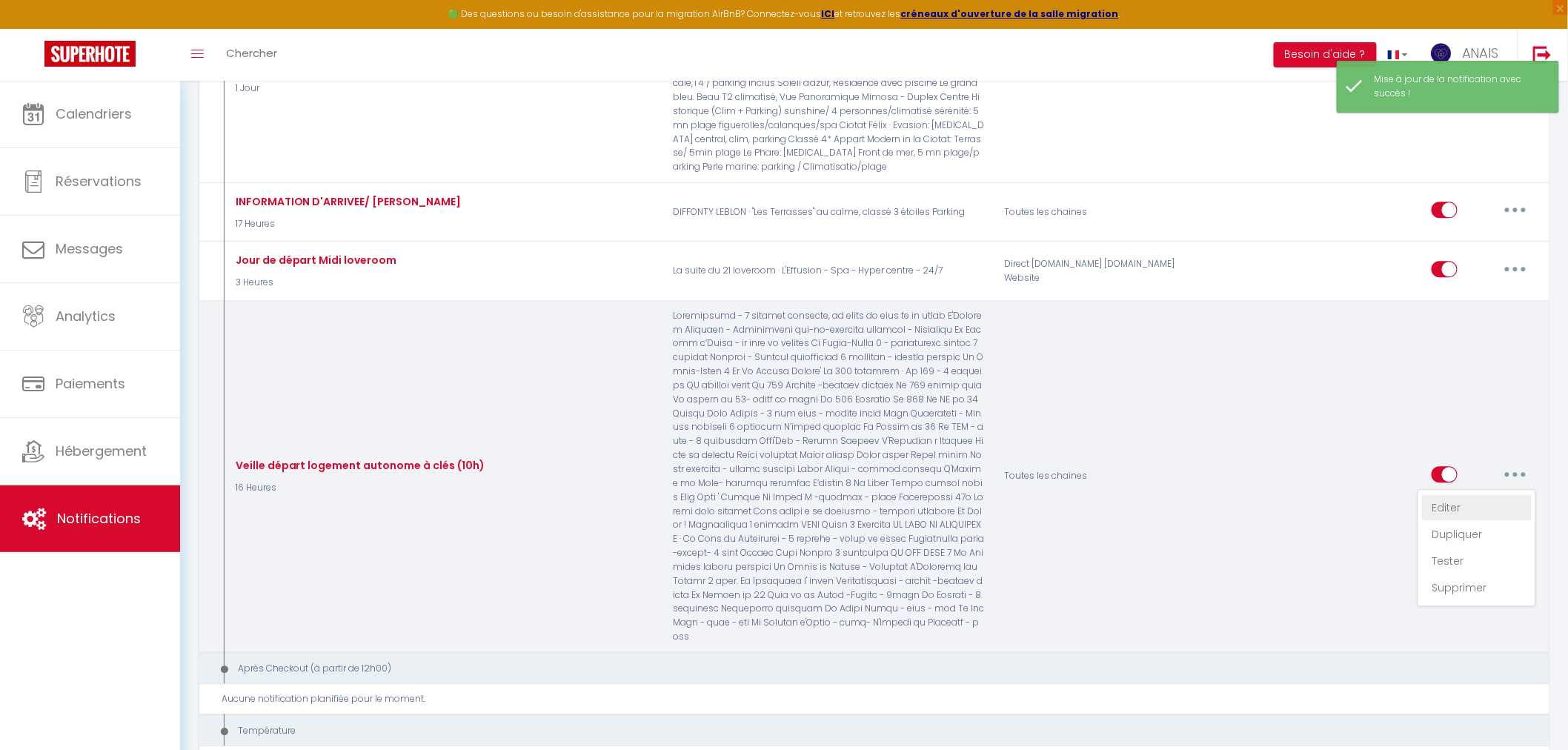
select select "if_booking_is_paid"
checkbox input "true"
checkbox input "false"
radio input "true"
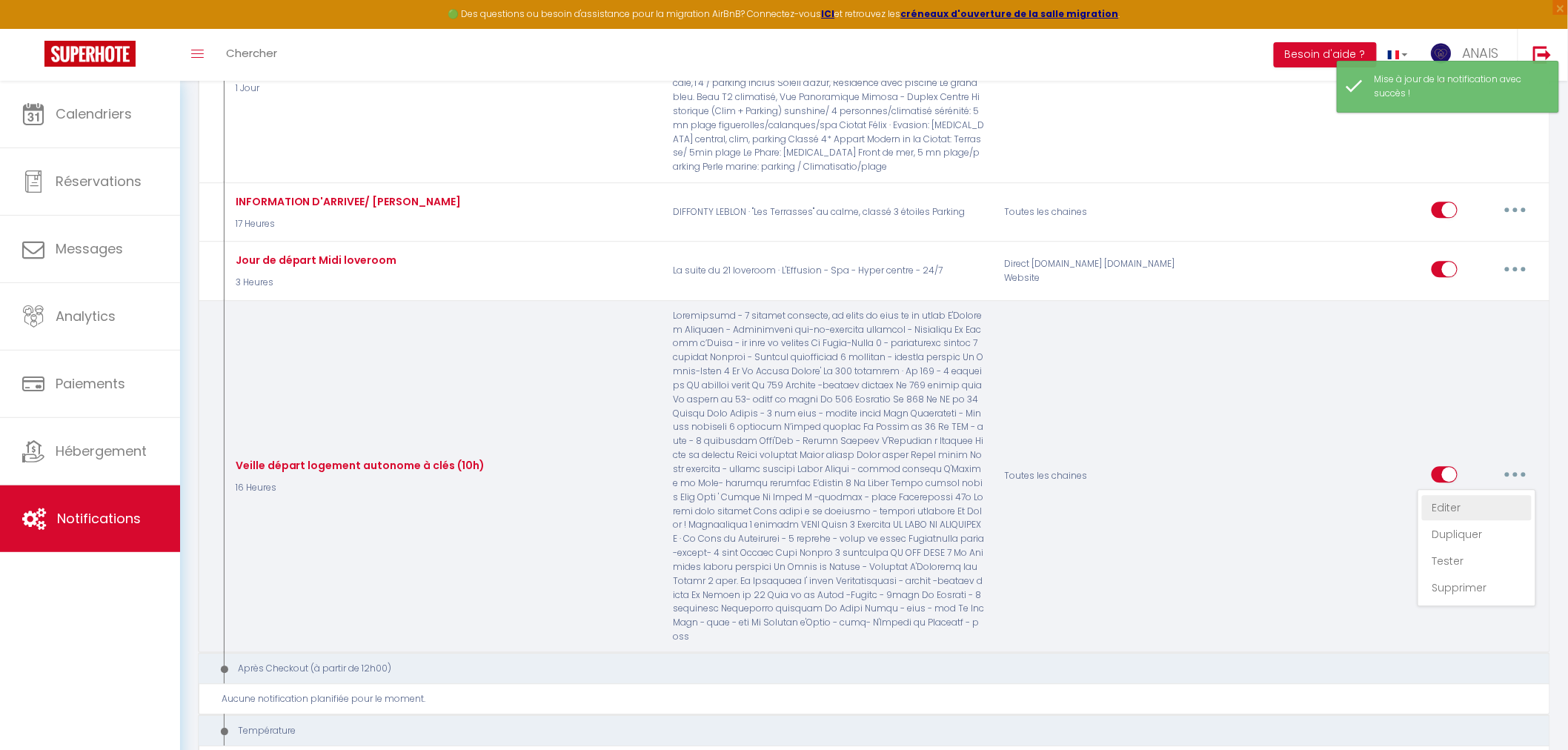
type input "Votre dernière nuit à [RENTAL:NAME]"
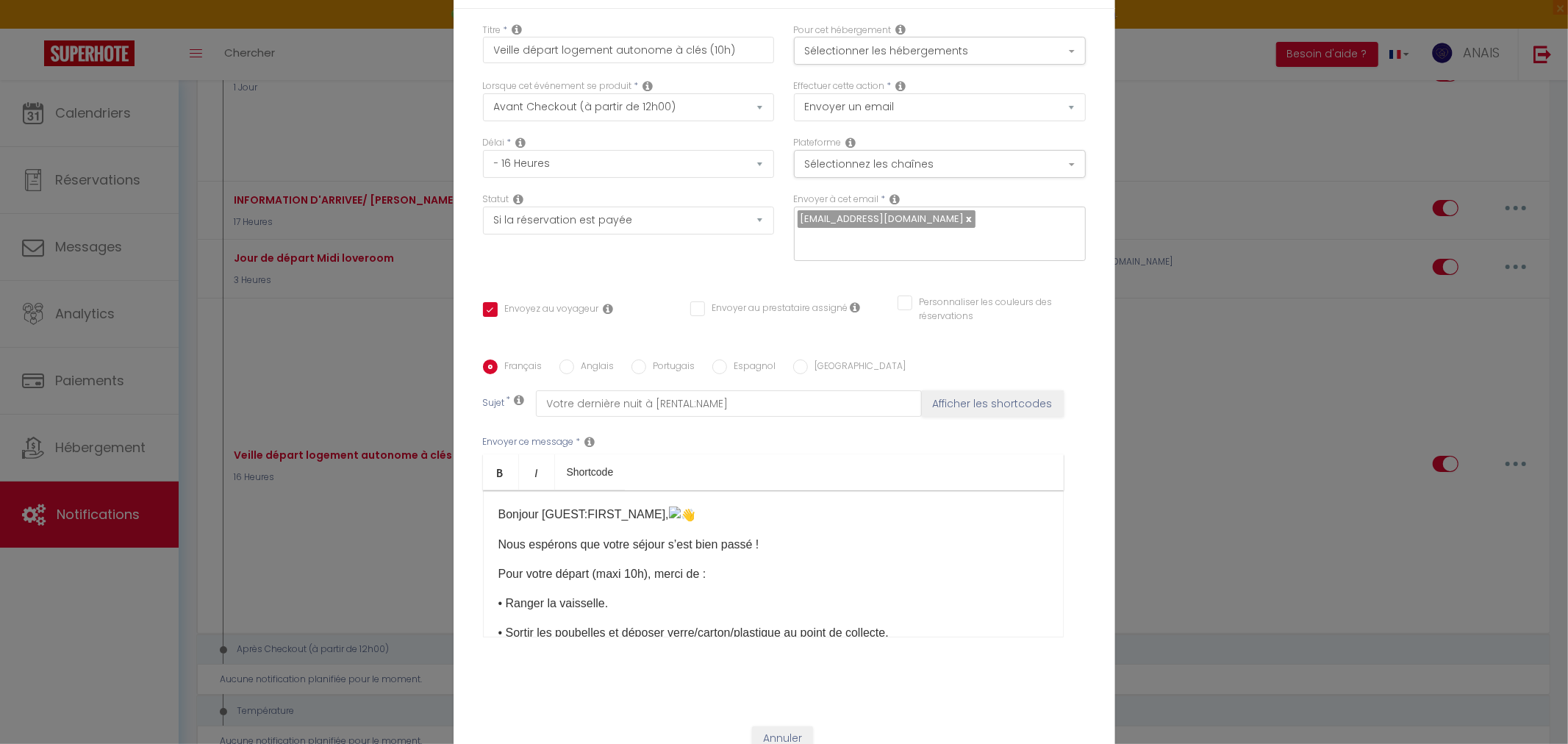
scroll to position [0, 0]
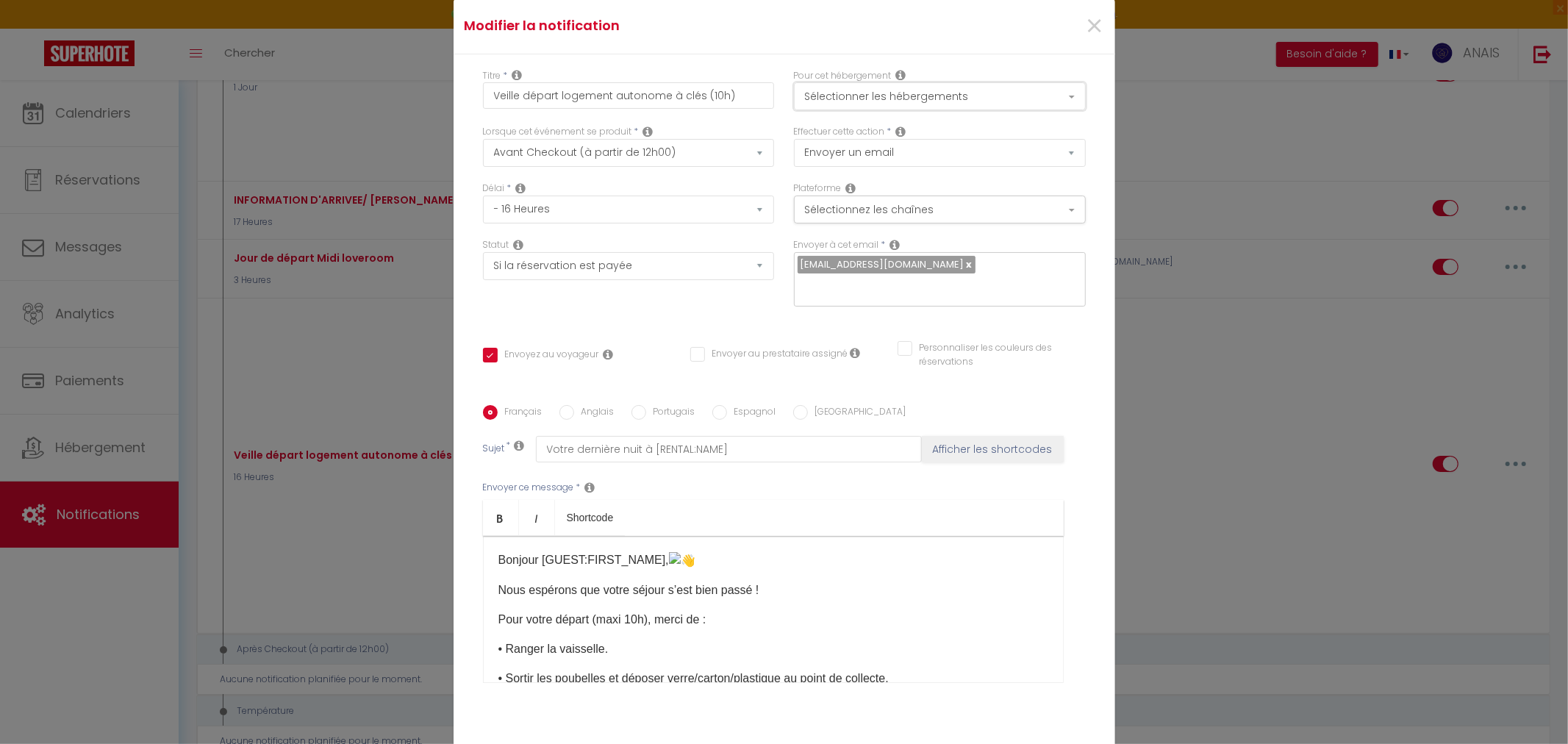
click at [950, 100] on button "Sélectionner les hébergements" at bounding box center [940, 96] width 292 height 28
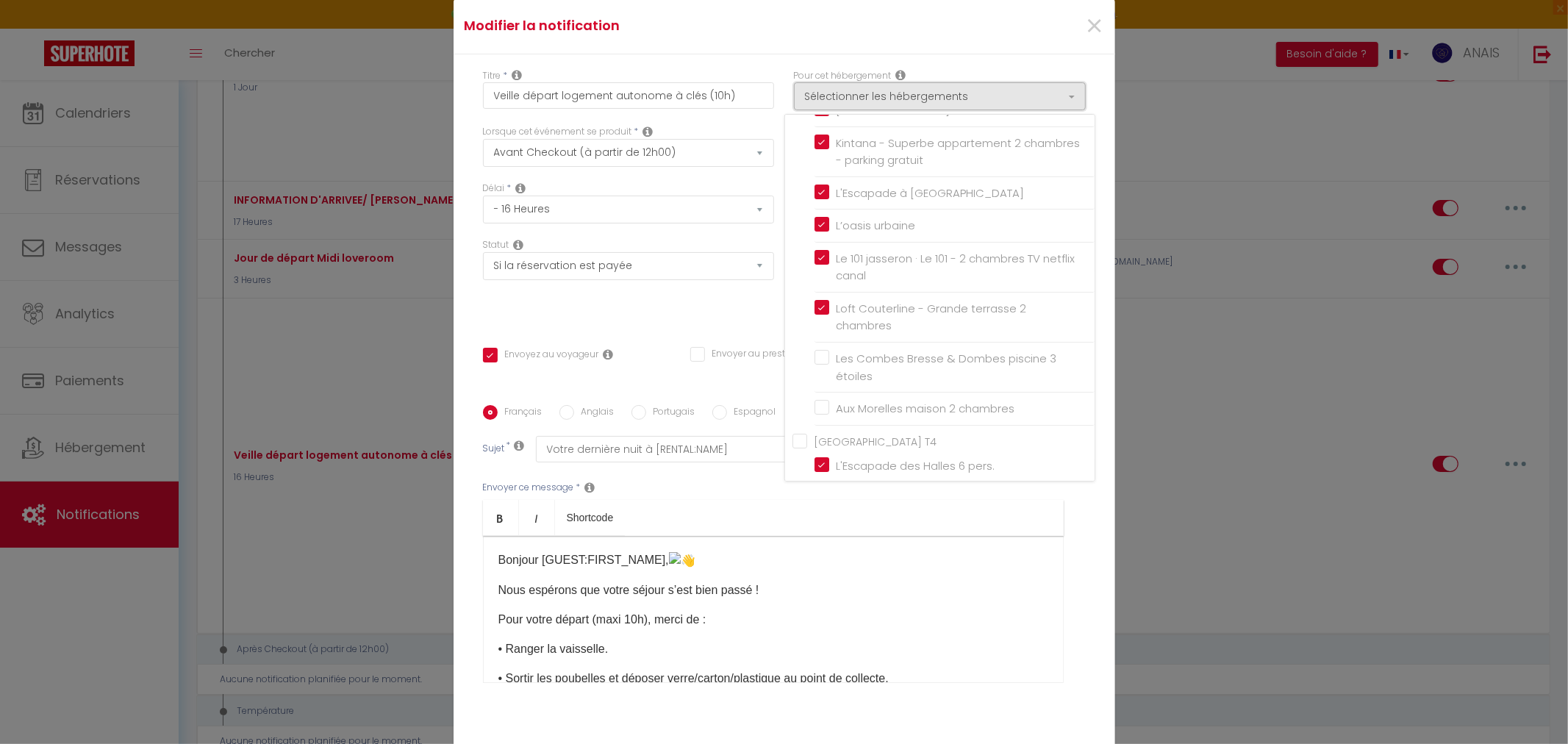
scroll to position [4738, 0]
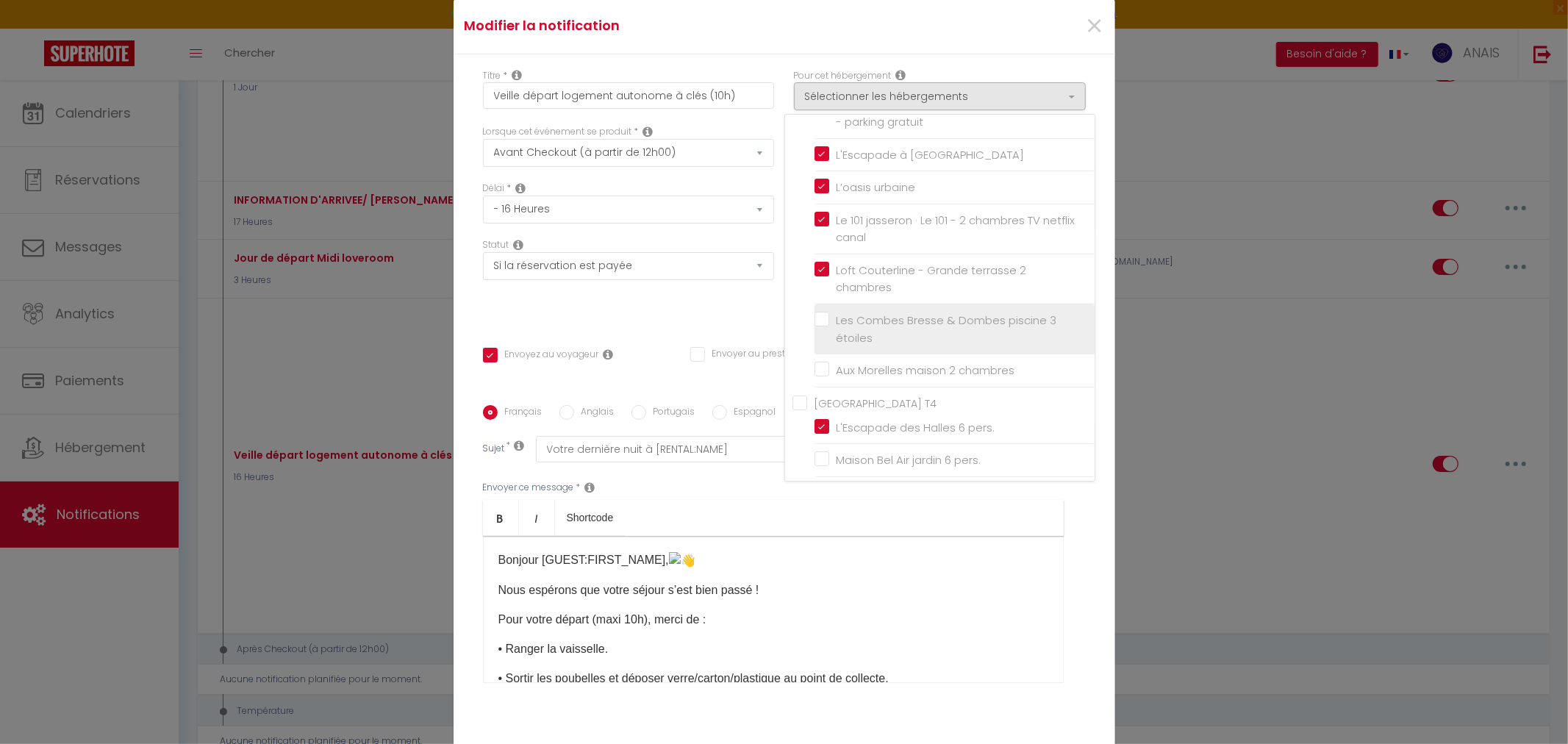
click at [822, 322] on input "Les Combes Bresse & Dombes piscine 3 étoiles" at bounding box center [955, 330] width 280 height 15
checkbox input "true"
checkbox input "false"
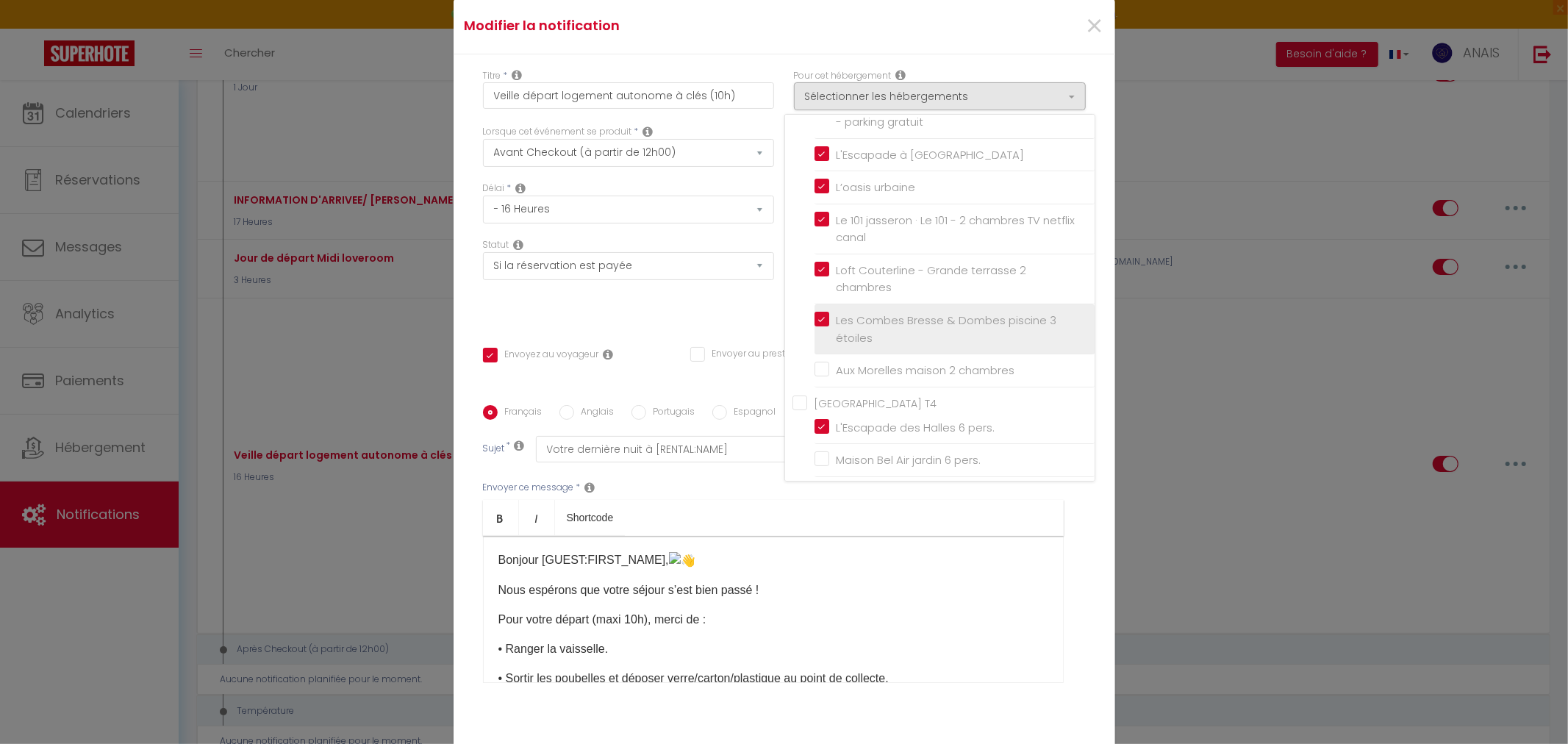
checkbox input "false"
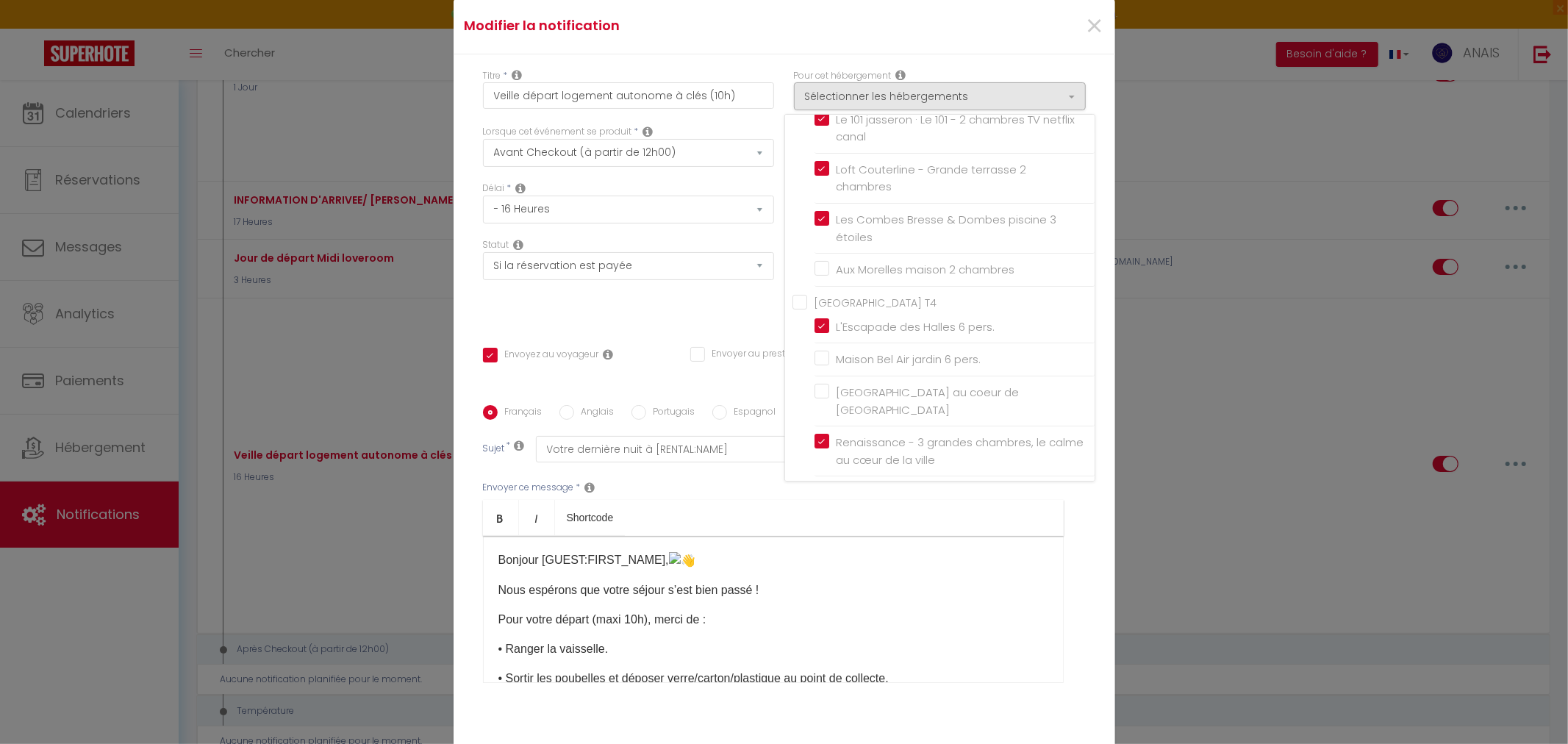
scroll to position [4901, 0]
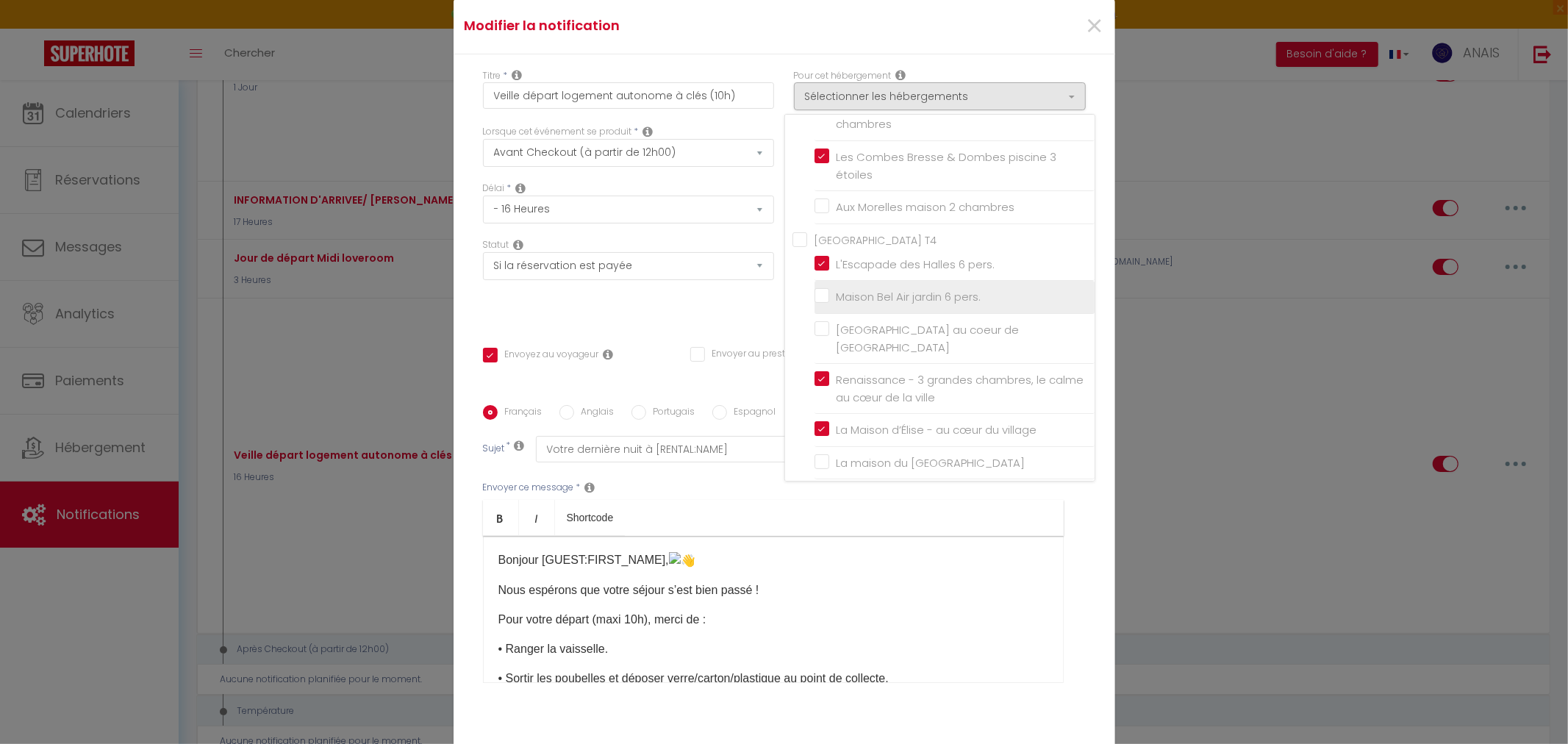
click at [816, 290] on input "Maison Bel Air jardin 6 pers." at bounding box center [955, 297] width 280 height 15
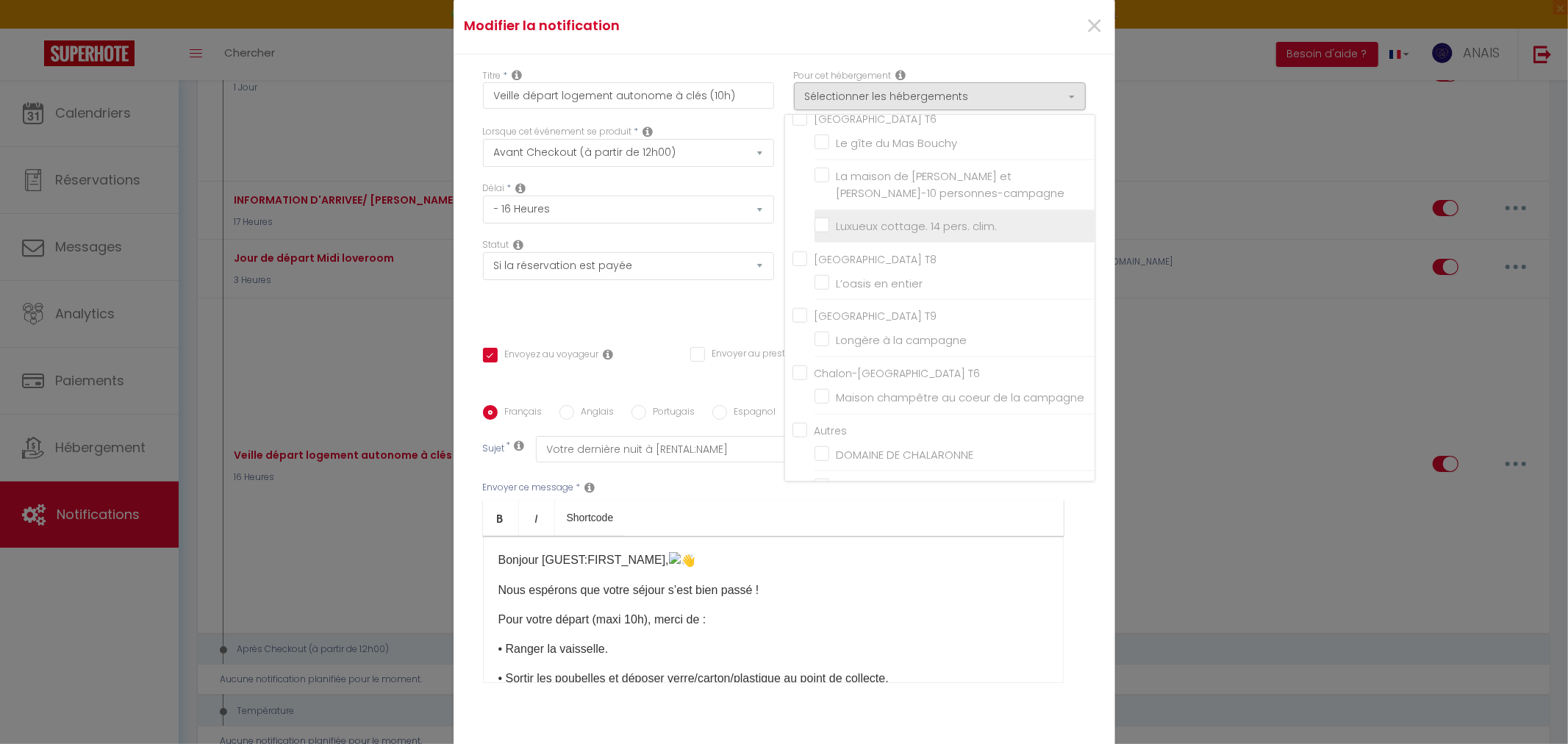
scroll to position [5485, 0]
click at [704, 302] on div "Statut Aucun Si la réservation est payée Si réservation non payée Si la caution…" at bounding box center [628, 280] width 311 height 83
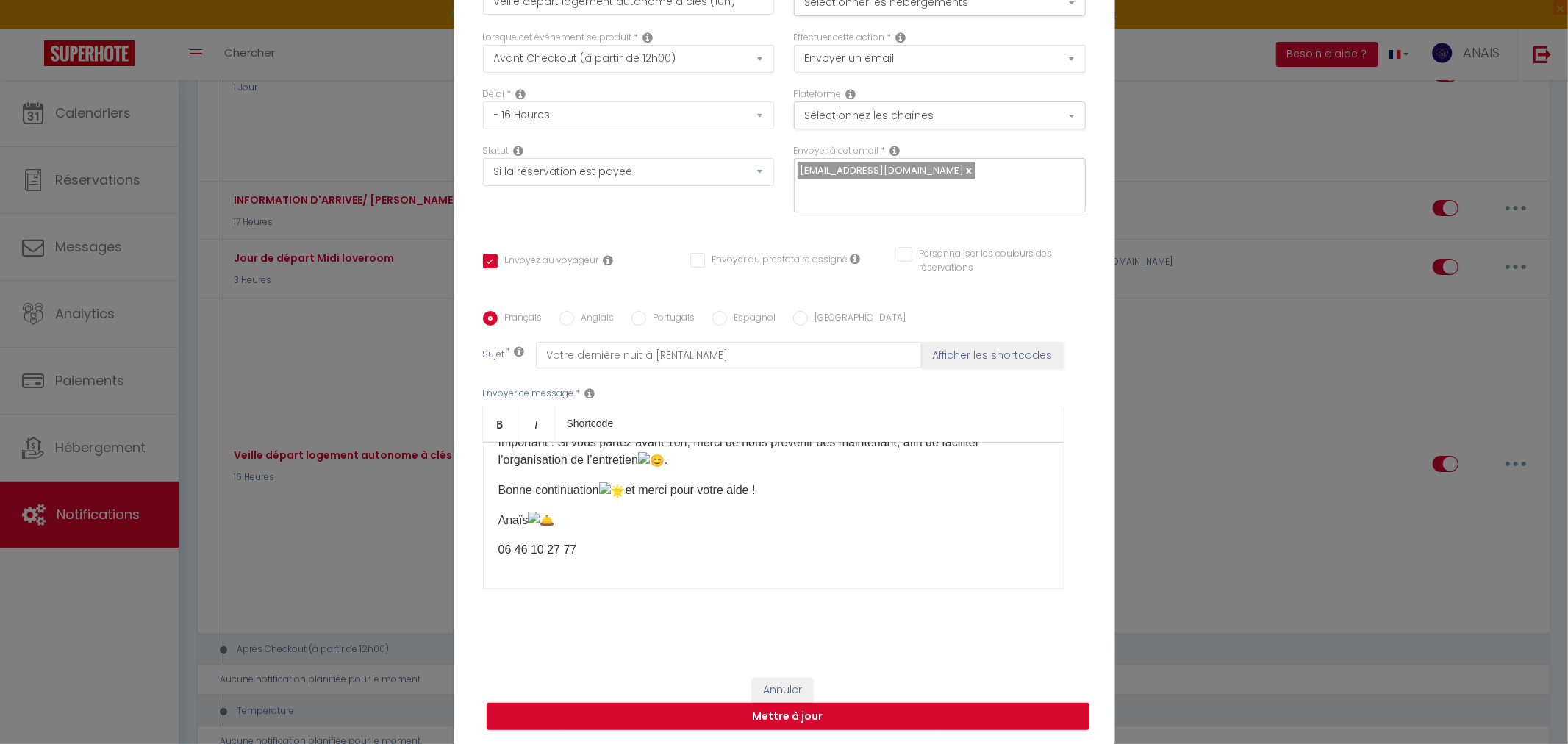
scroll to position [232, 0]
click at [838, 710] on button "Mettre à jour" at bounding box center [788, 717] width 603 height 28
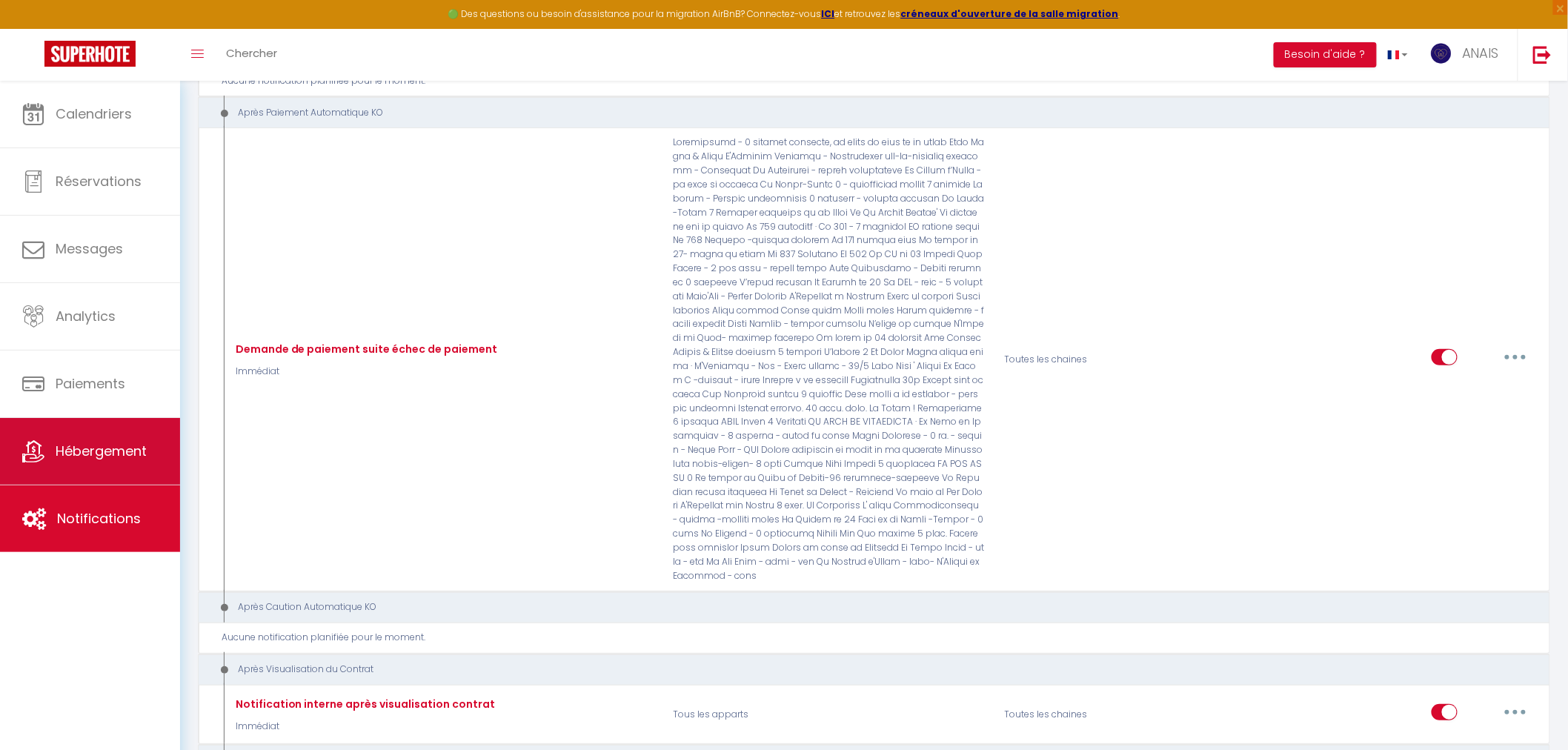
scroll to position [4776, 0]
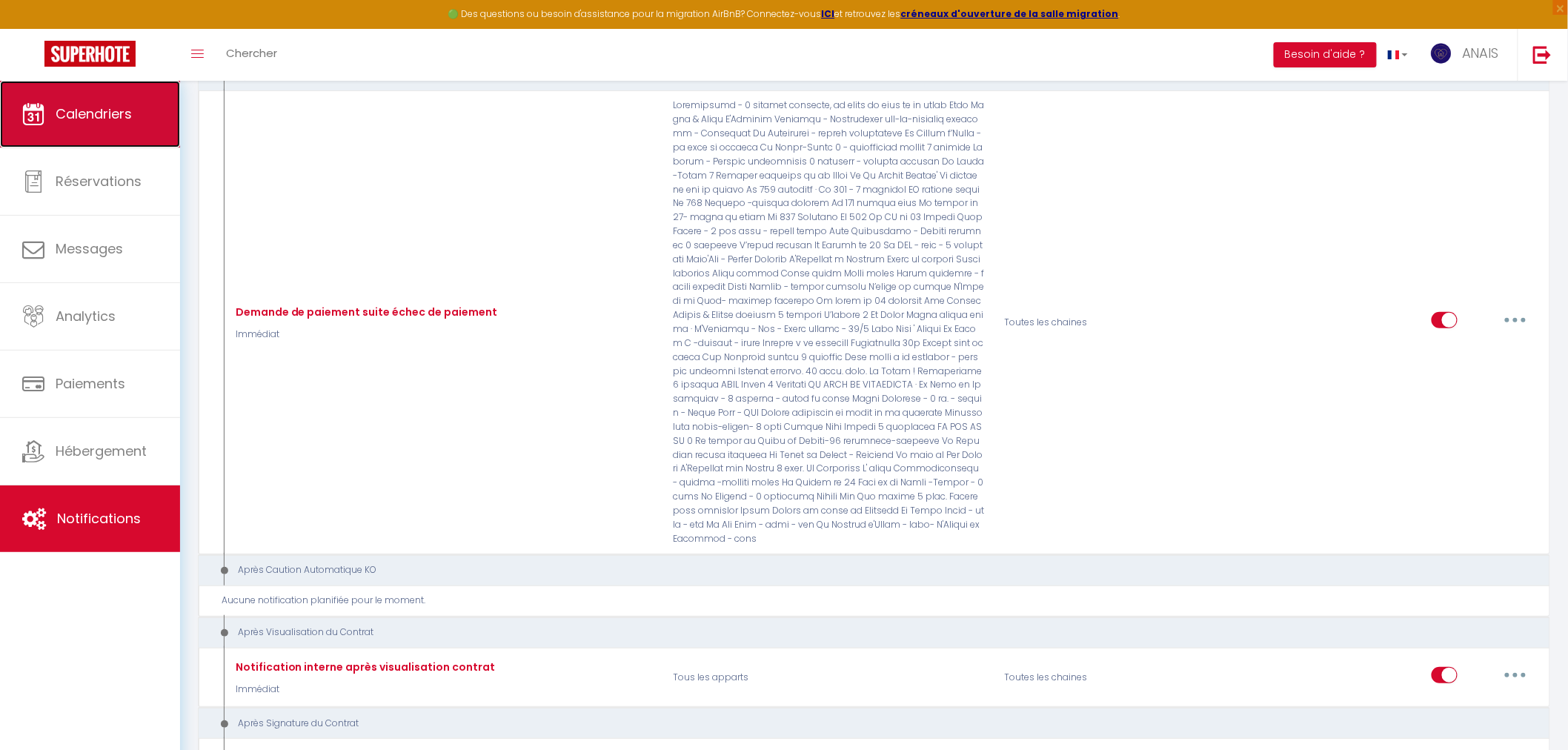
click at [86, 113] on span "Calendriers" at bounding box center [94, 113] width 76 height 19
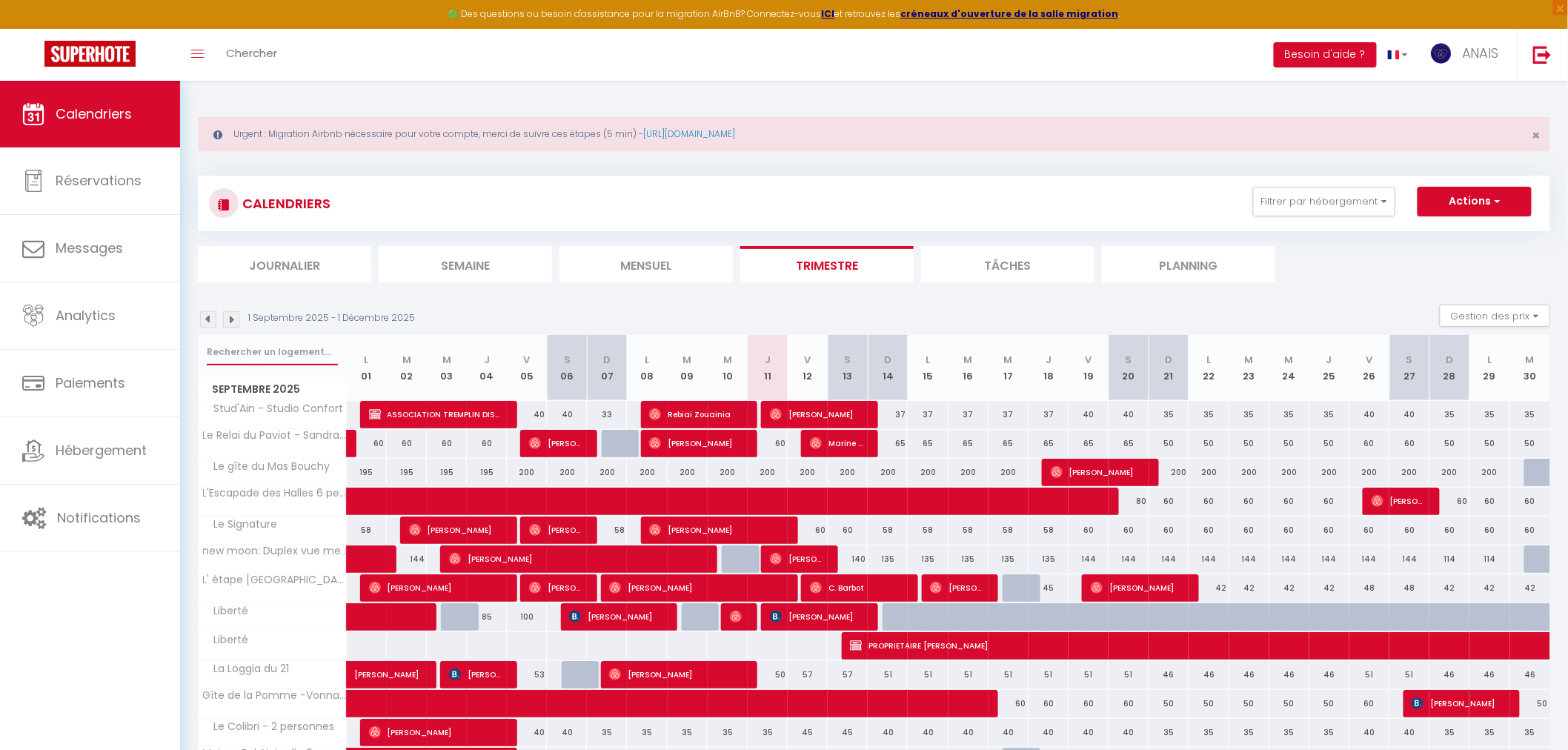
click at [289, 350] on input "text" at bounding box center [272, 352] width 132 height 26
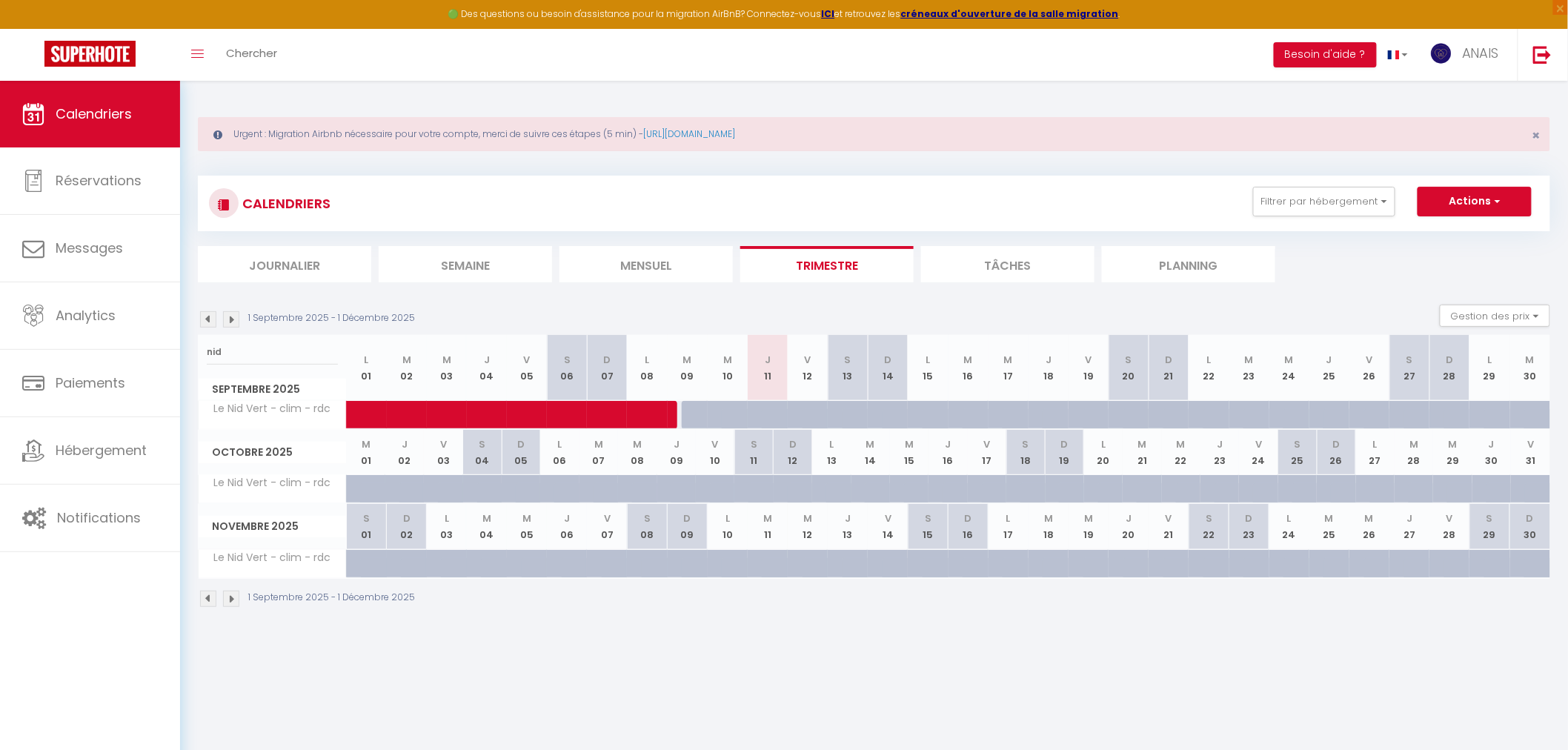
click at [1091, 410] on div at bounding box center [1103, 424] width 40 height 28
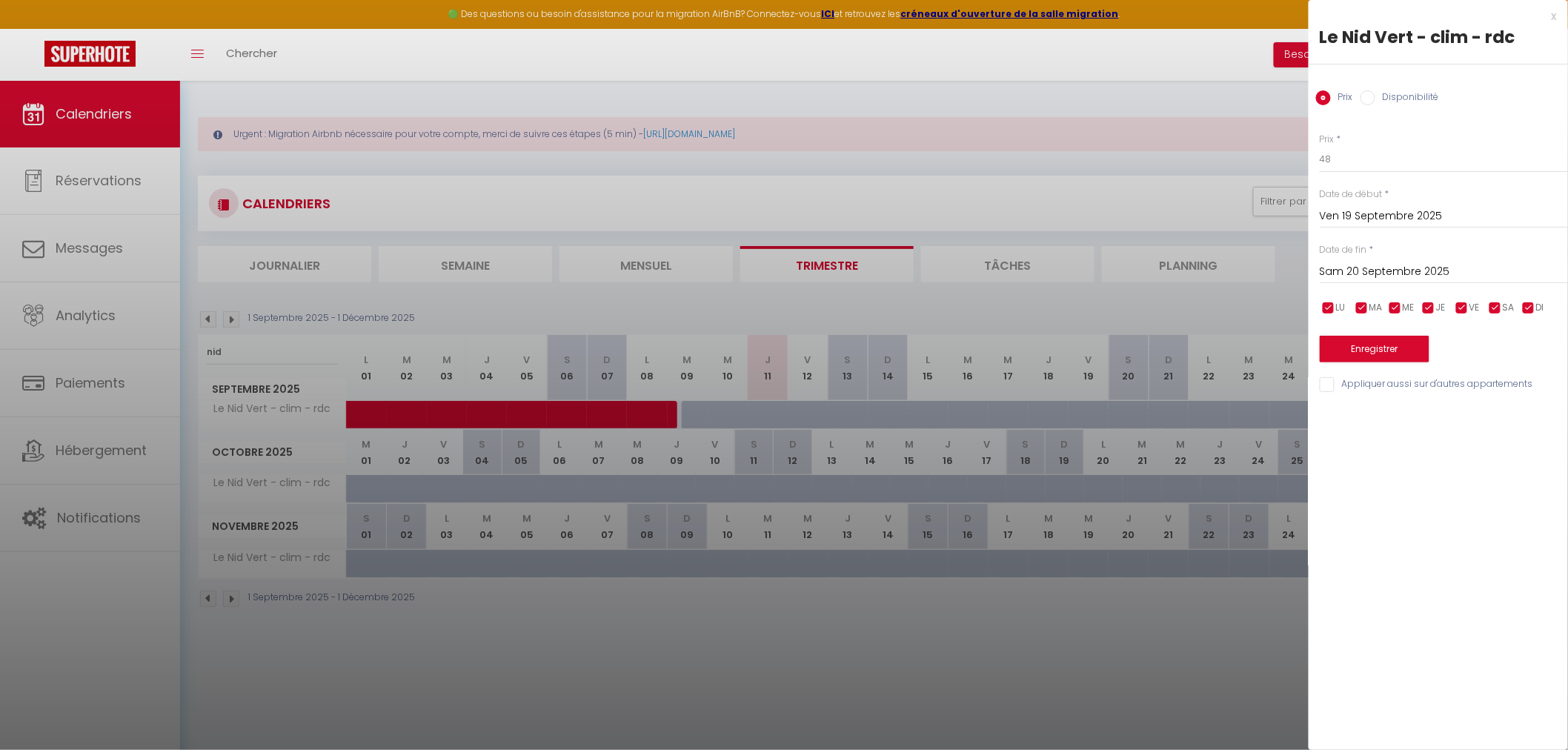
click at [1377, 104] on label "Disponibilité" at bounding box center [1408, 99] width 64 height 16
click at [1376, 104] on input "Disponibilité" at bounding box center [1368, 98] width 15 height 15
click at [1382, 280] on input "Sam 20 Septembre 2025" at bounding box center [1444, 273] width 248 height 19
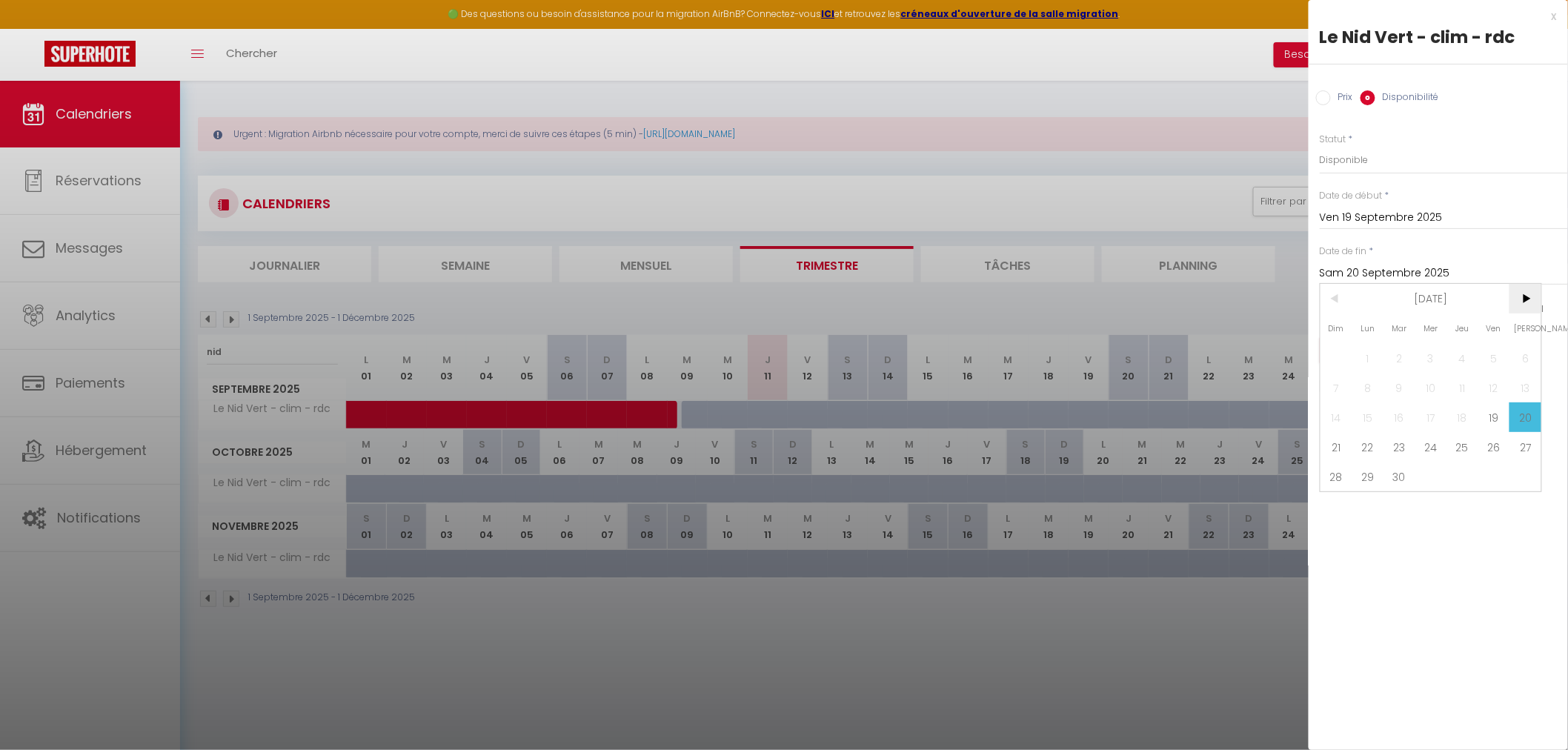
click at [1520, 294] on span ">" at bounding box center [1525, 299] width 32 height 30
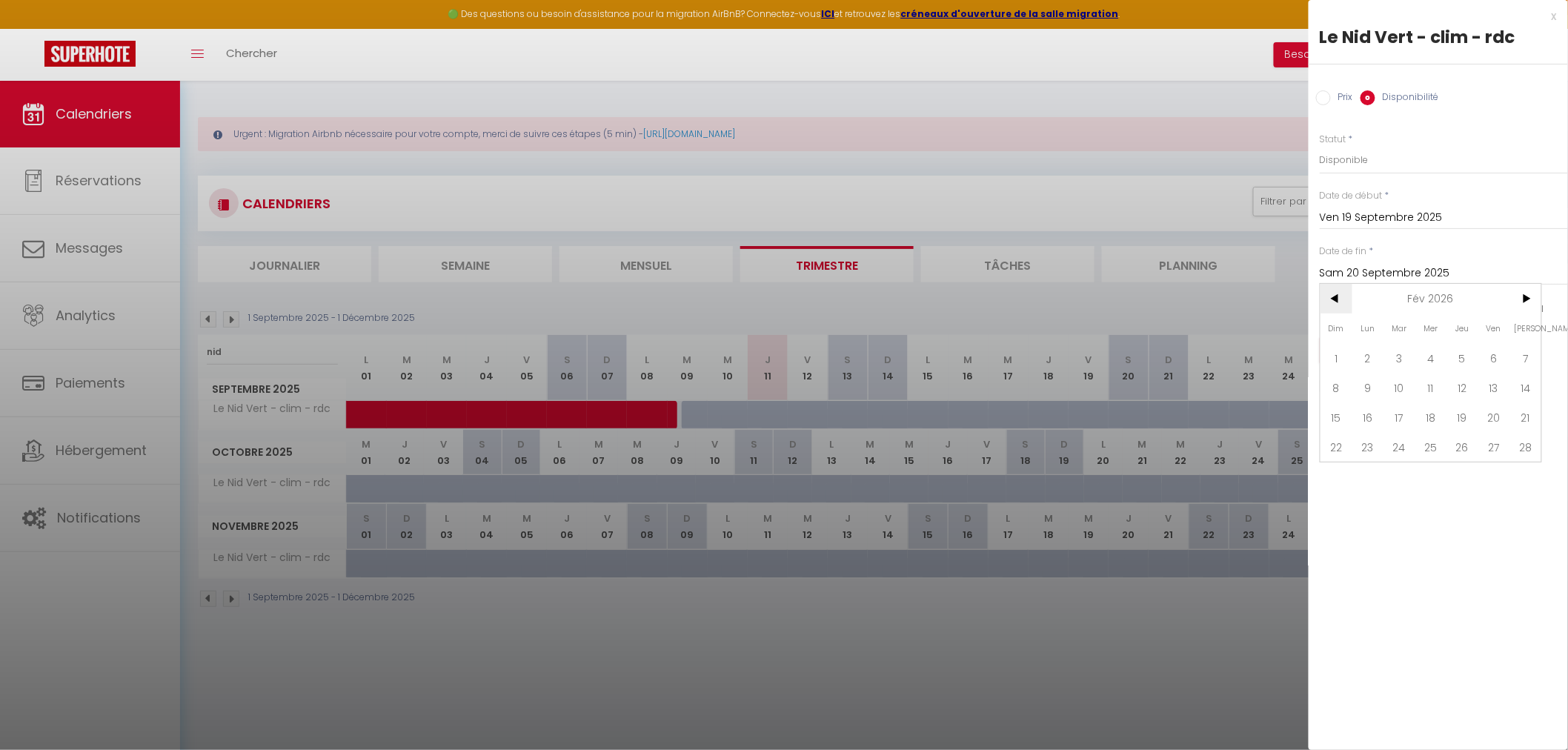
click at [1339, 297] on span "<" at bounding box center [1336, 299] width 32 height 30
click at [1522, 475] on span "31" at bounding box center [1525, 476] width 32 height 30
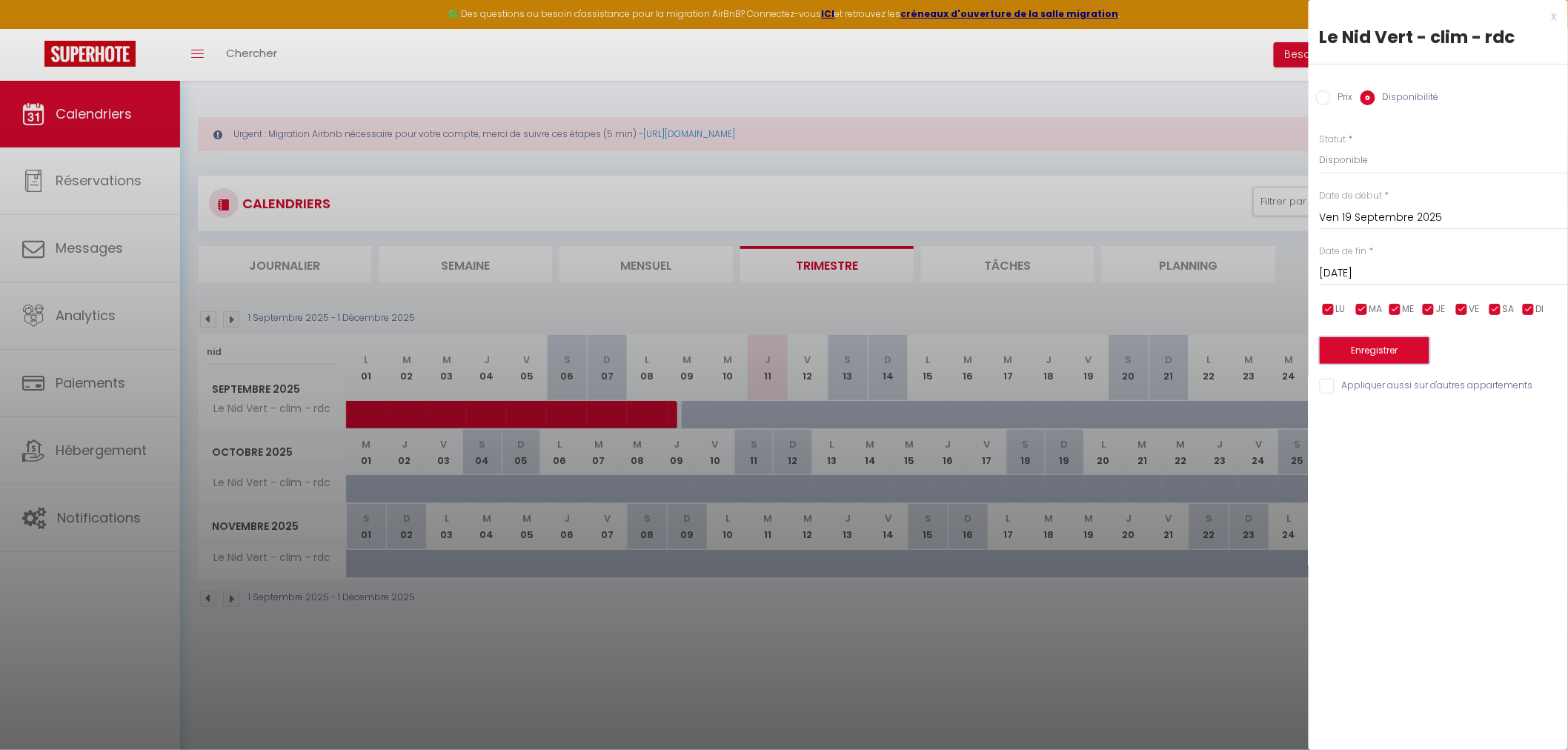
click at [1385, 341] on button "Enregistrer" at bounding box center [1374, 350] width 109 height 26
